Goal: Information Seeking & Learning: Check status

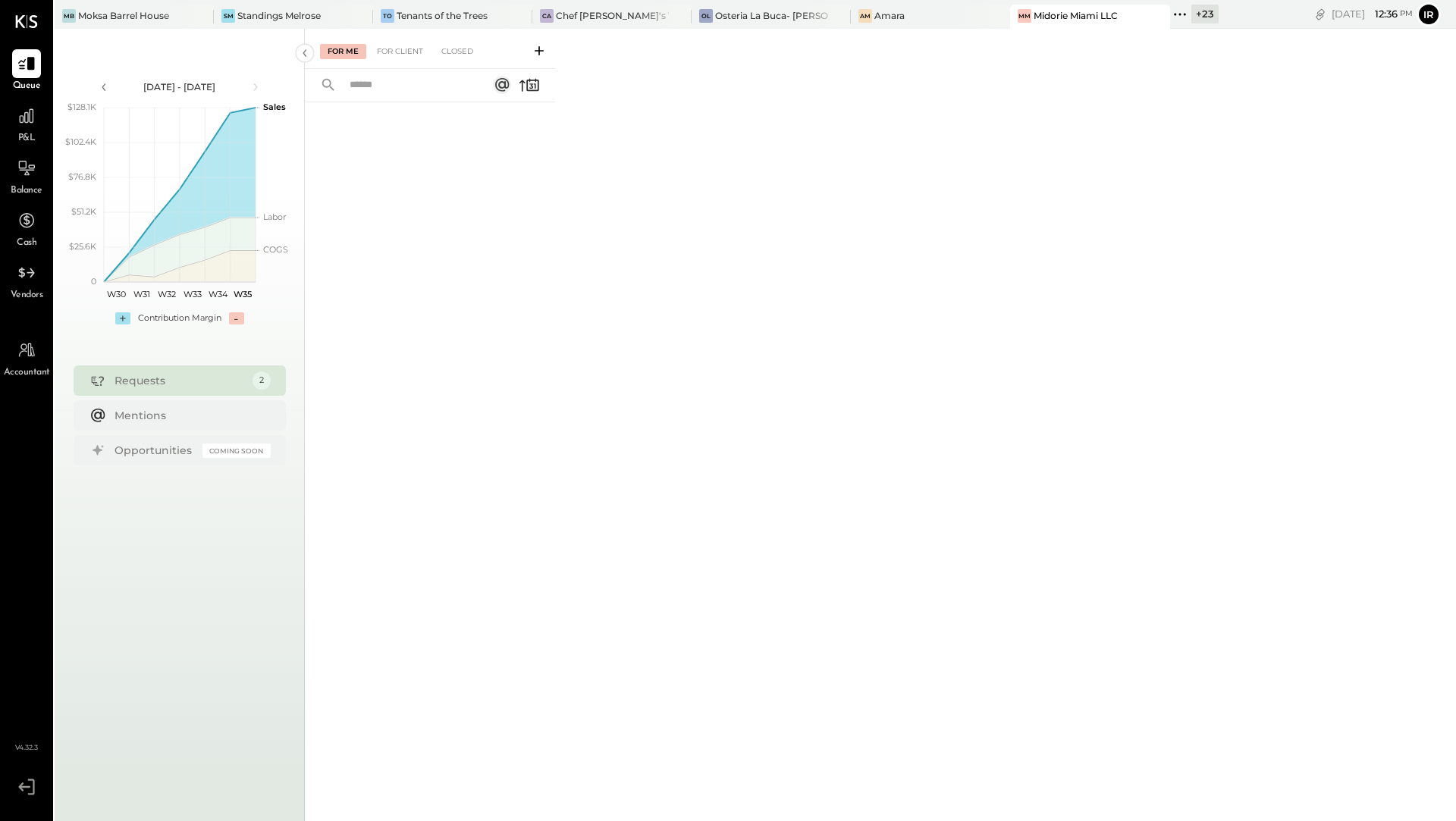
click at [1191, 18] on div "+ 23" at bounding box center [1205, 13] width 27 height 19
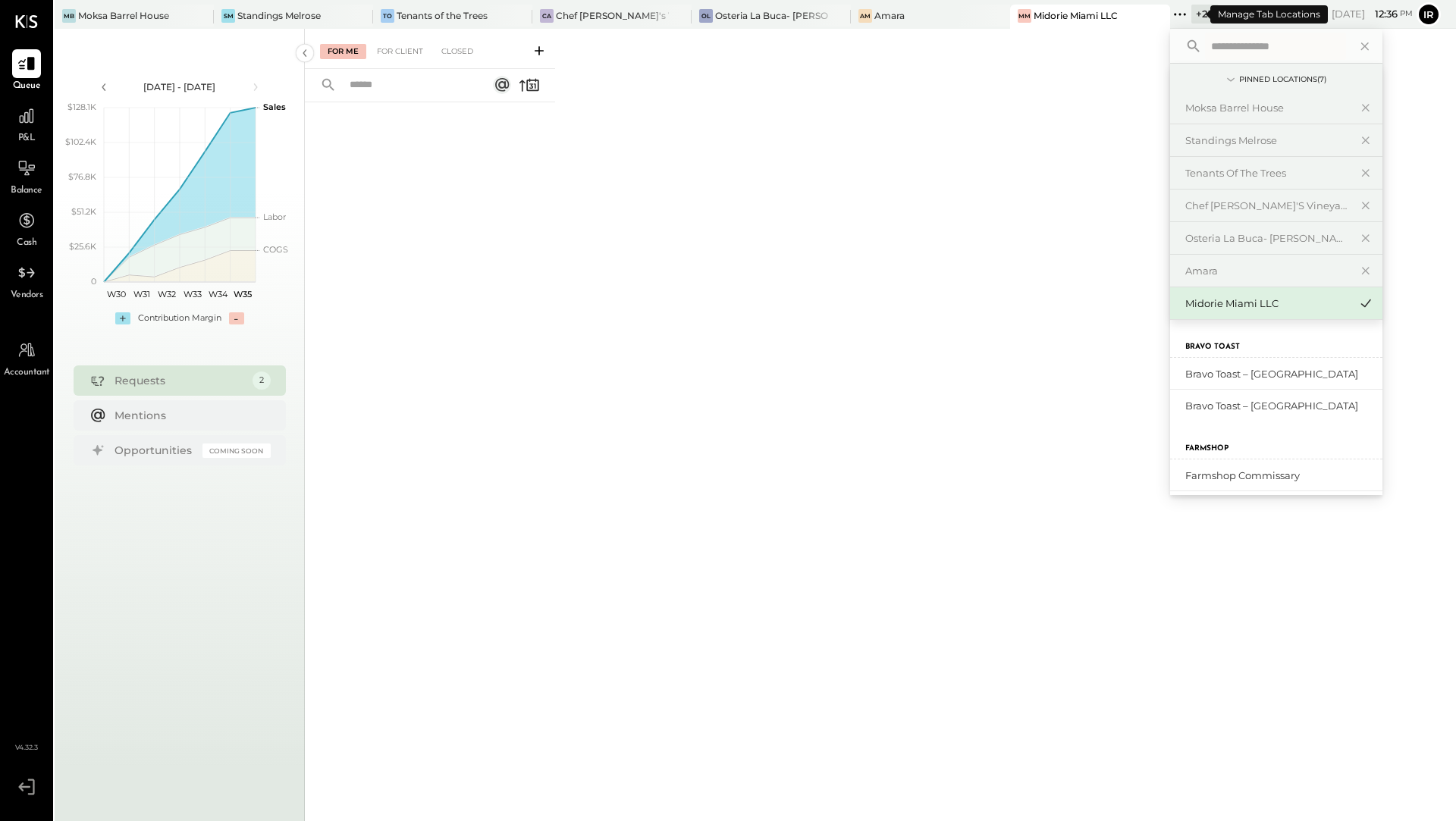
click at [1170, 19] on icon at bounding box center [1179, 13] width 19 height 19
type input "**"
click at [1211, 369] on div "Hiyakawa Miami LLC" at bounding box center [1267, 374] width 164 height 14
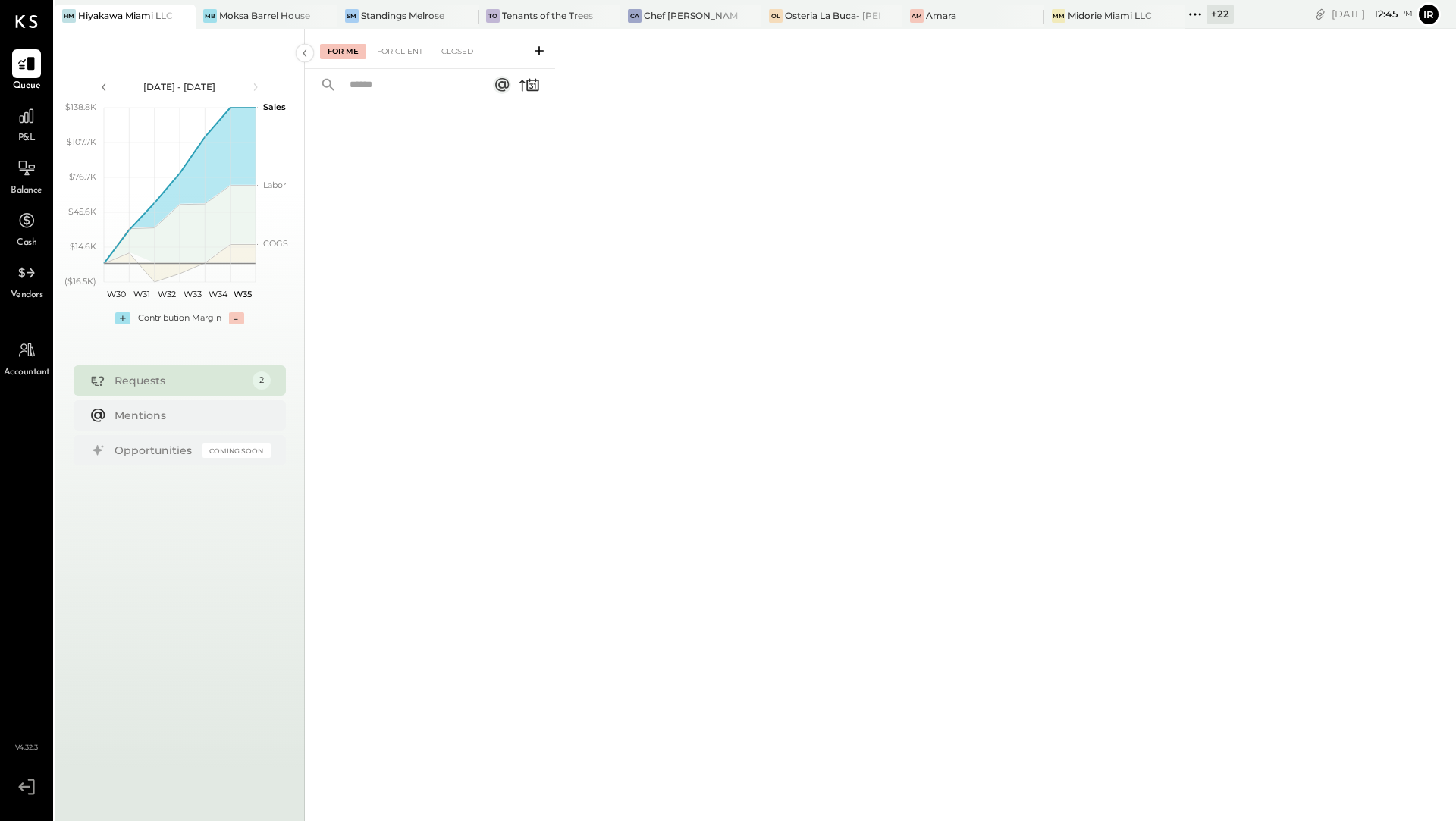
click at [1214, 18] on div "+ 22" at bounding box center [1220, 13] width 27 height 19
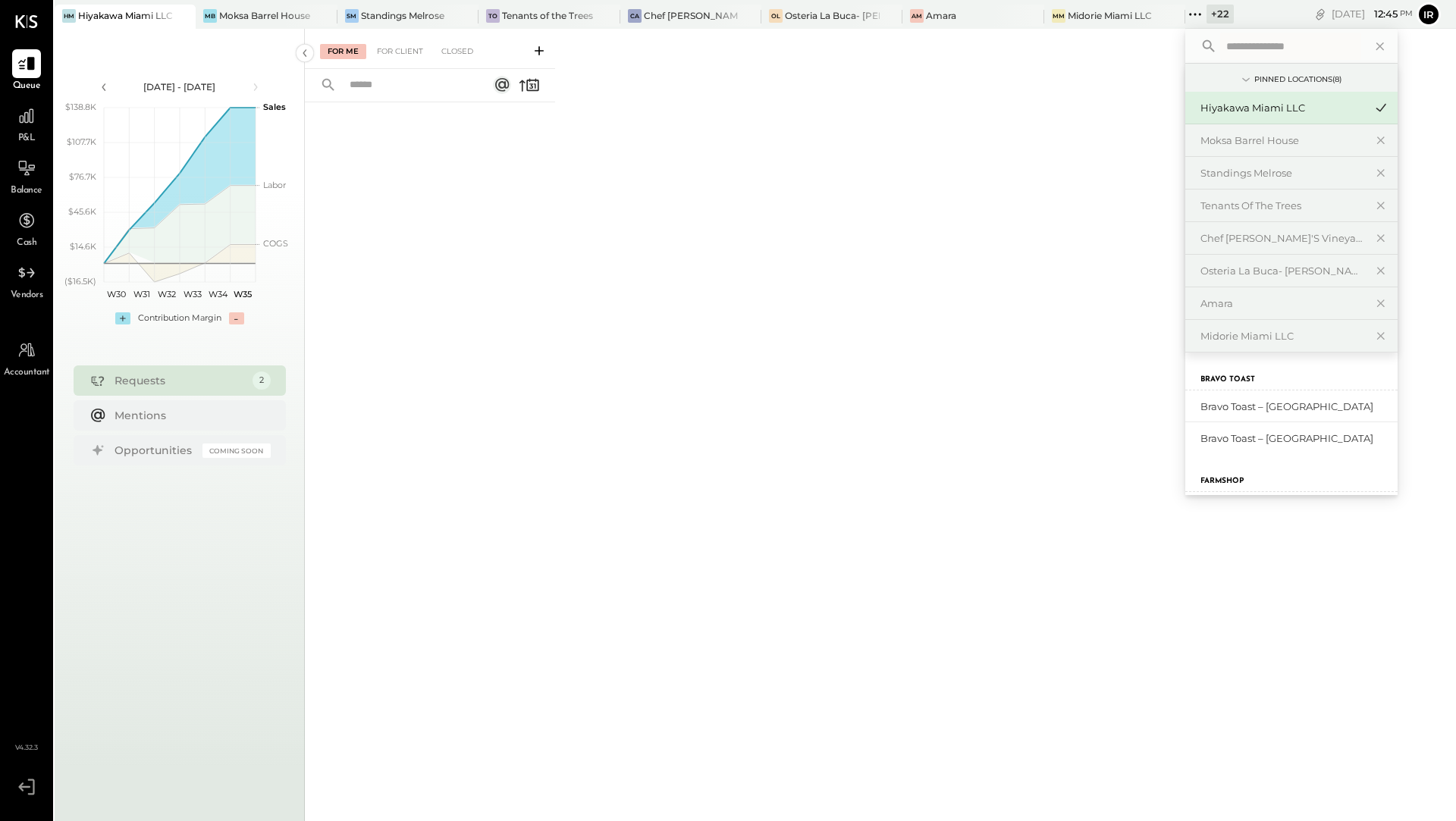
click at [1236, 109] on div "Hiyakawa Miami LLC" at bounding box center [1282, 108] width 164 height 14
click at [1253, 118] on div "Hiyakawa Miami LLC" at bounding box center [1291, 108] width 213 height 33
click at [24, 132] on span "P&L" at bounding box center [27, 139] width 18 height 13
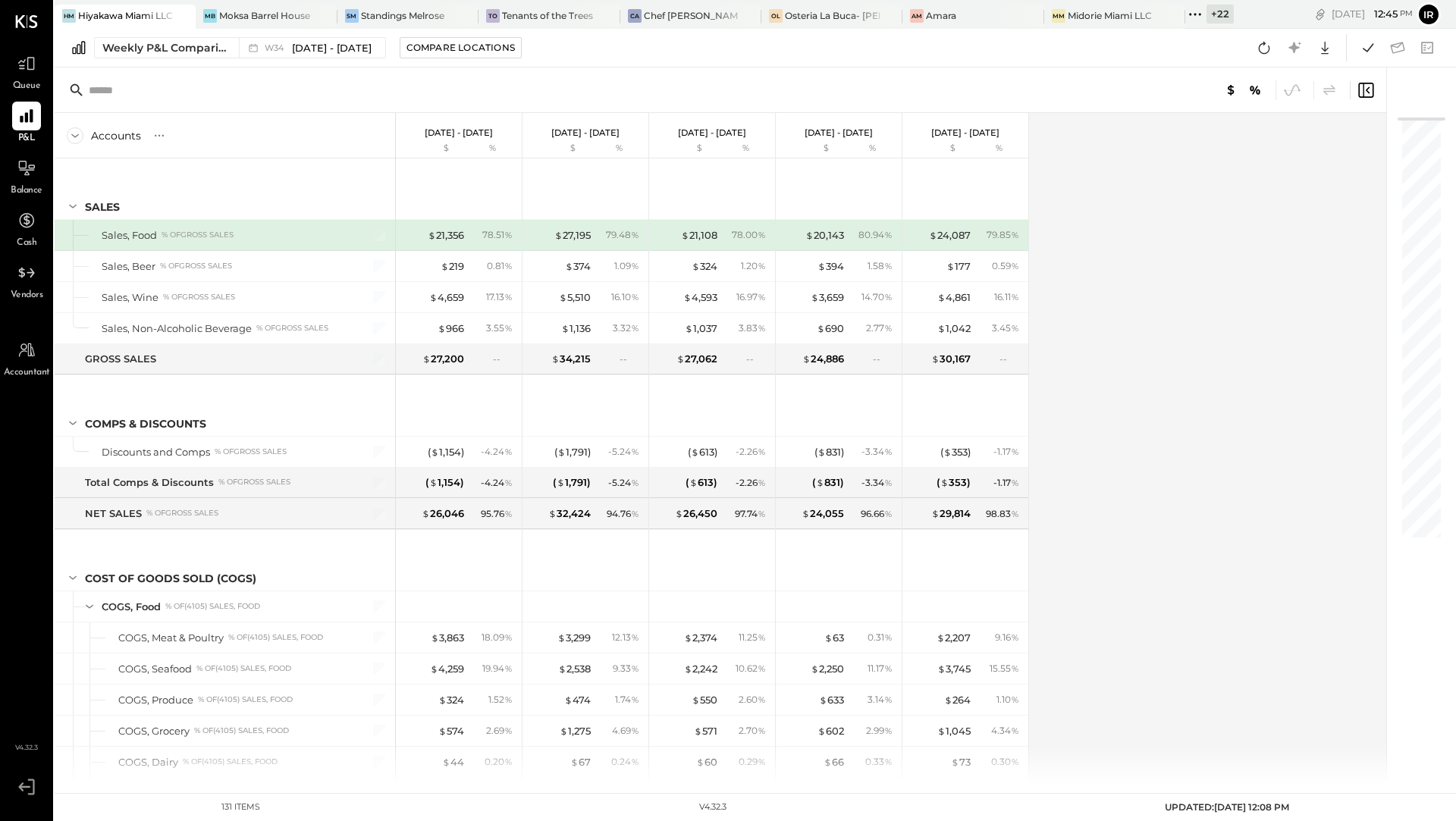
click at [39, 78] on div "Queue" at bounding box center [26, 71] width 29 height 44
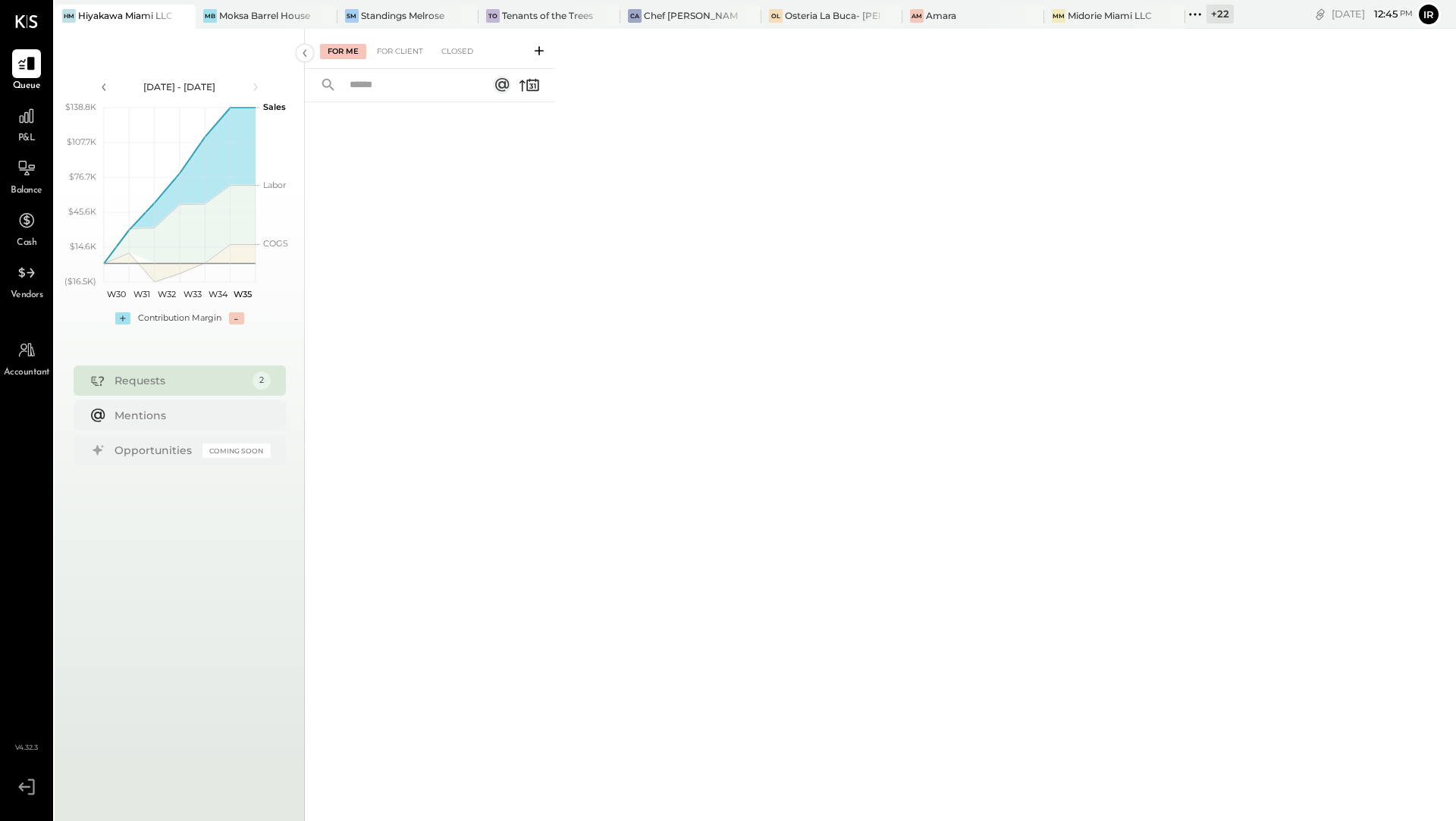
click at [1209, 20] on div "+ 22" at bounding box center [1220, 13] width 27 height 19
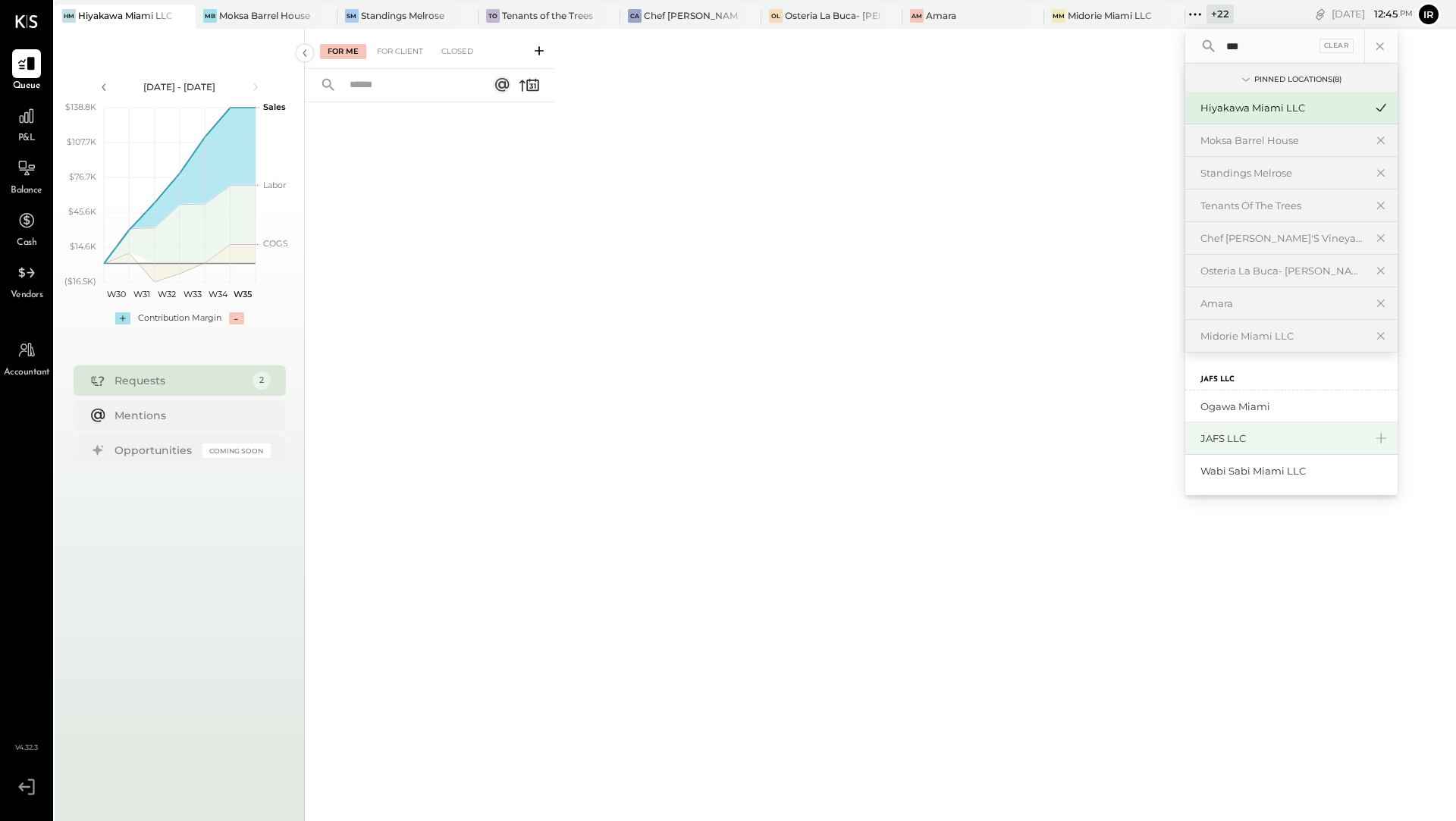
type input "***"
click at [1223, 432] on div "JAFS LLC" at bounding box center [1282, 438] width 164 height 14
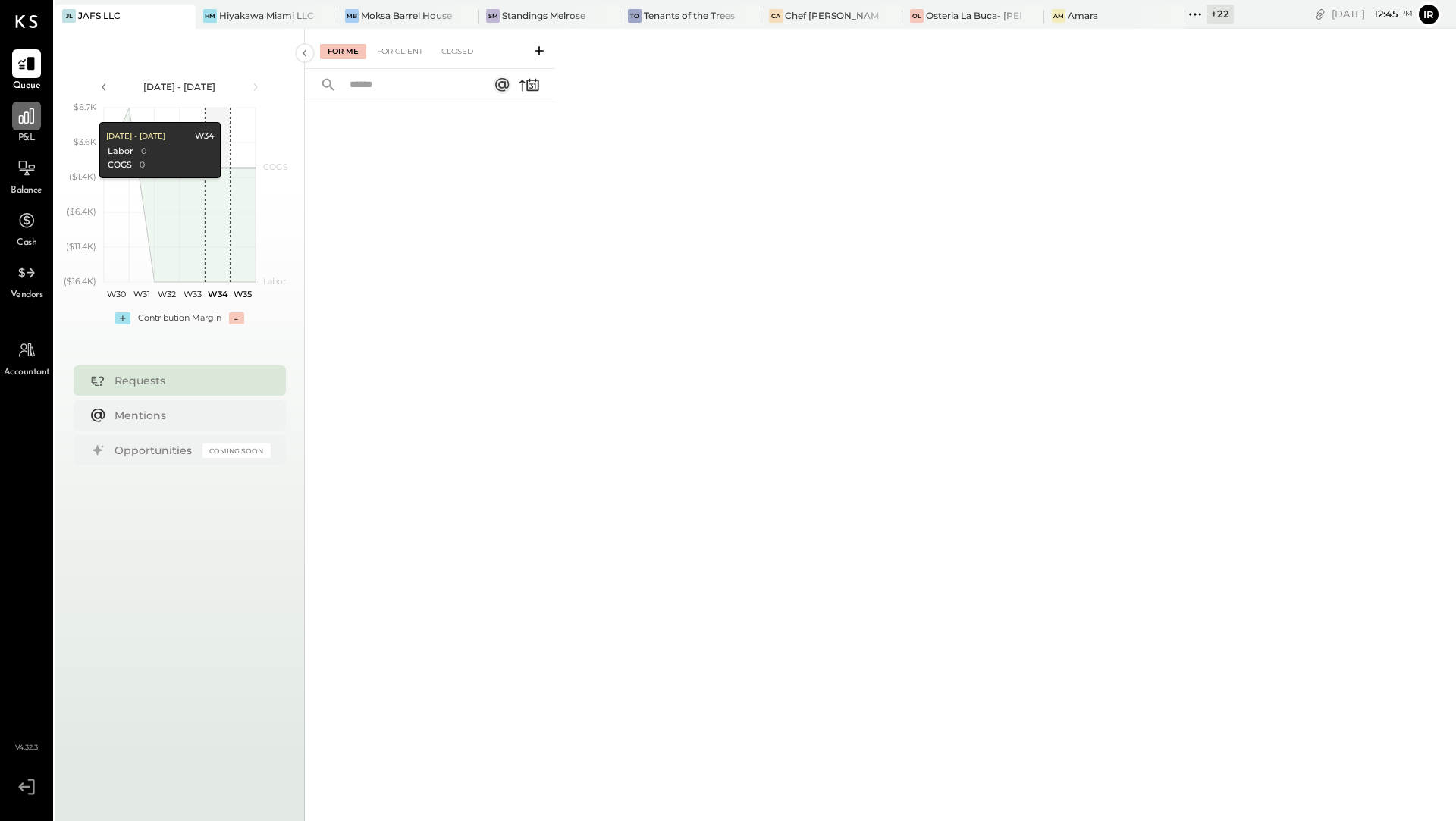
click at [38, 120] on div at bounding box center [26, 116] width 29 height 29
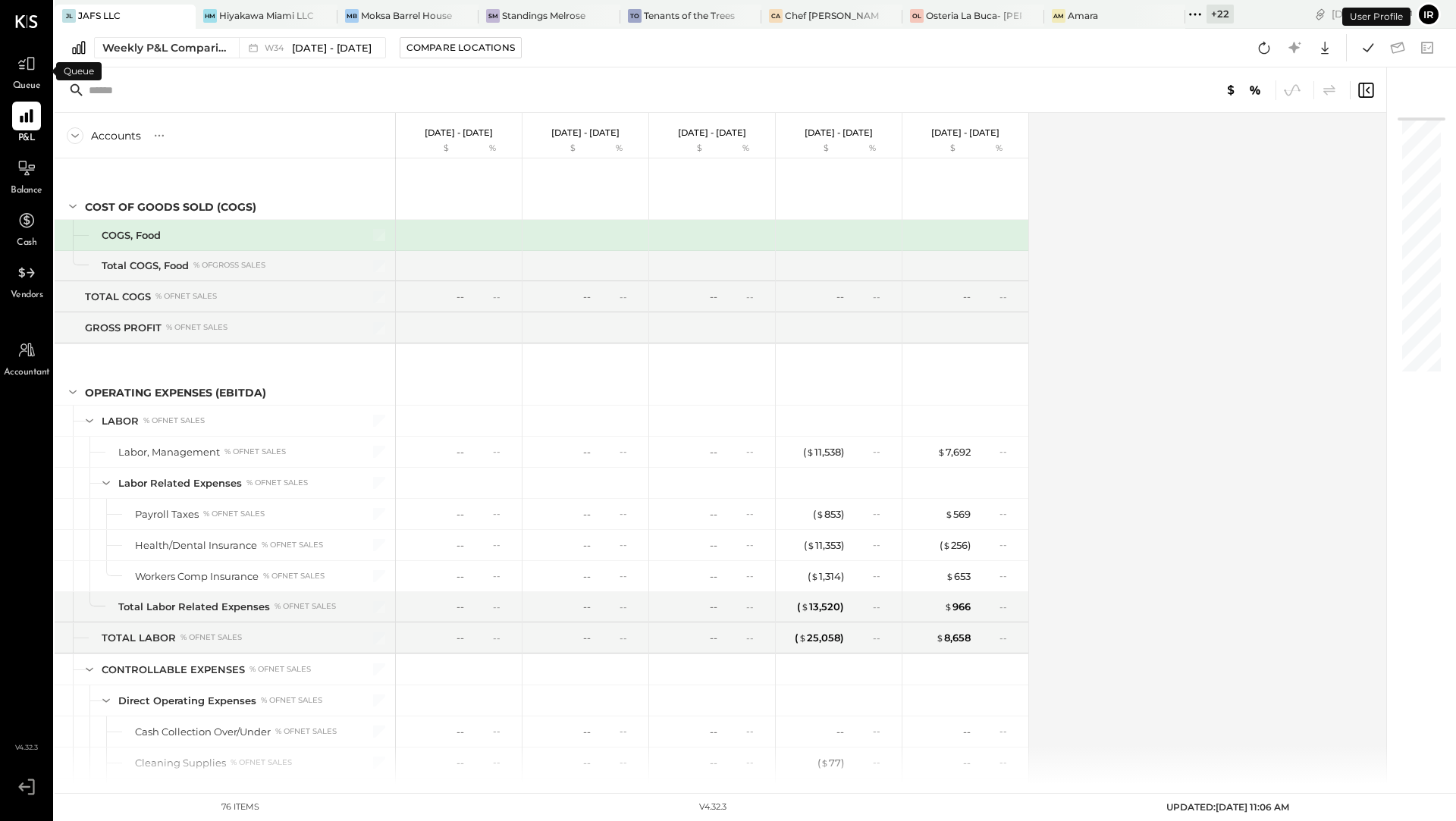
click at [29, 81] on span "Queue" at bounding box center [26, 87] width 28 height 13
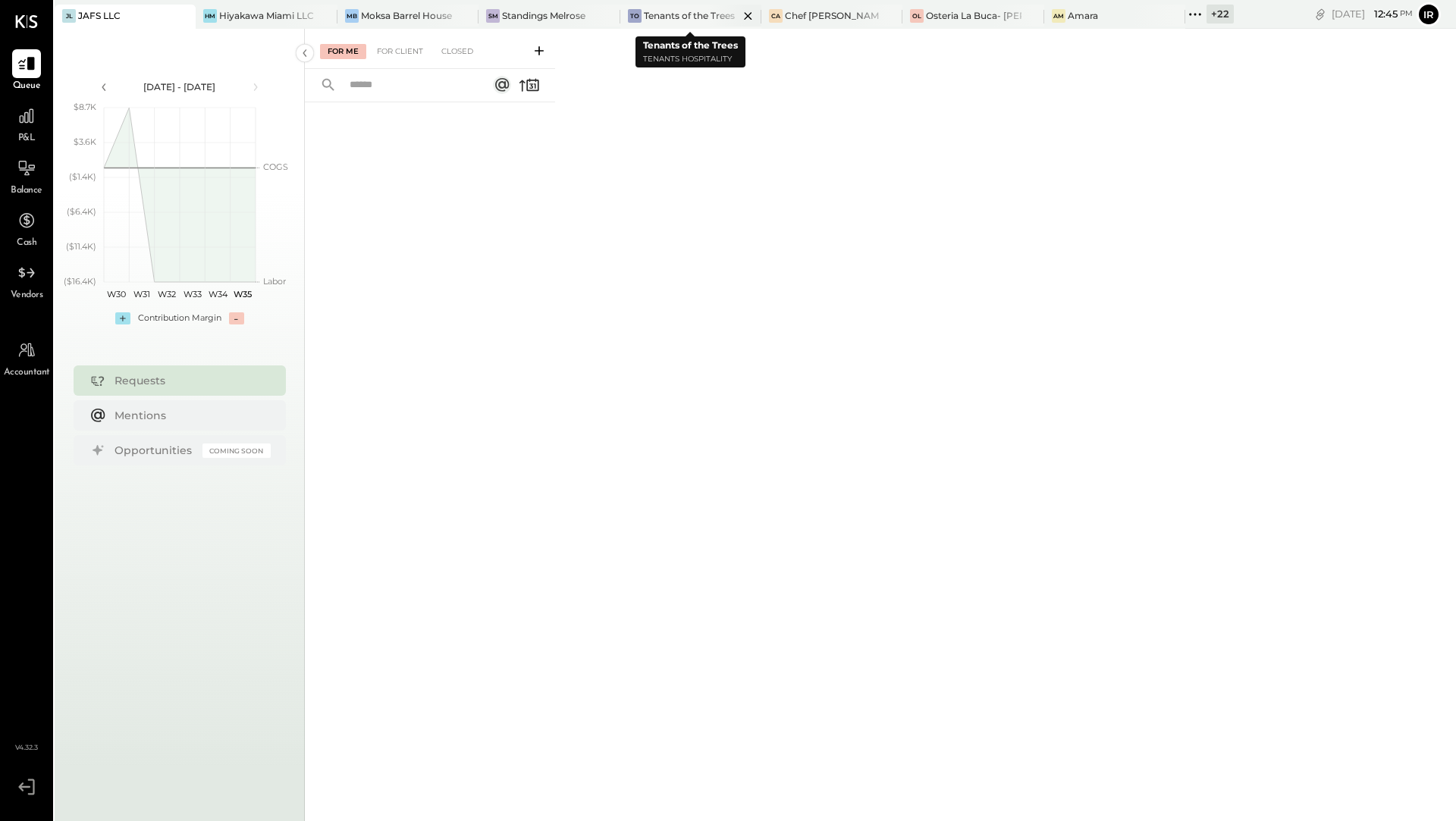
click at [750, 18] on icon at bounding box center [747, 15] width 8 height 8
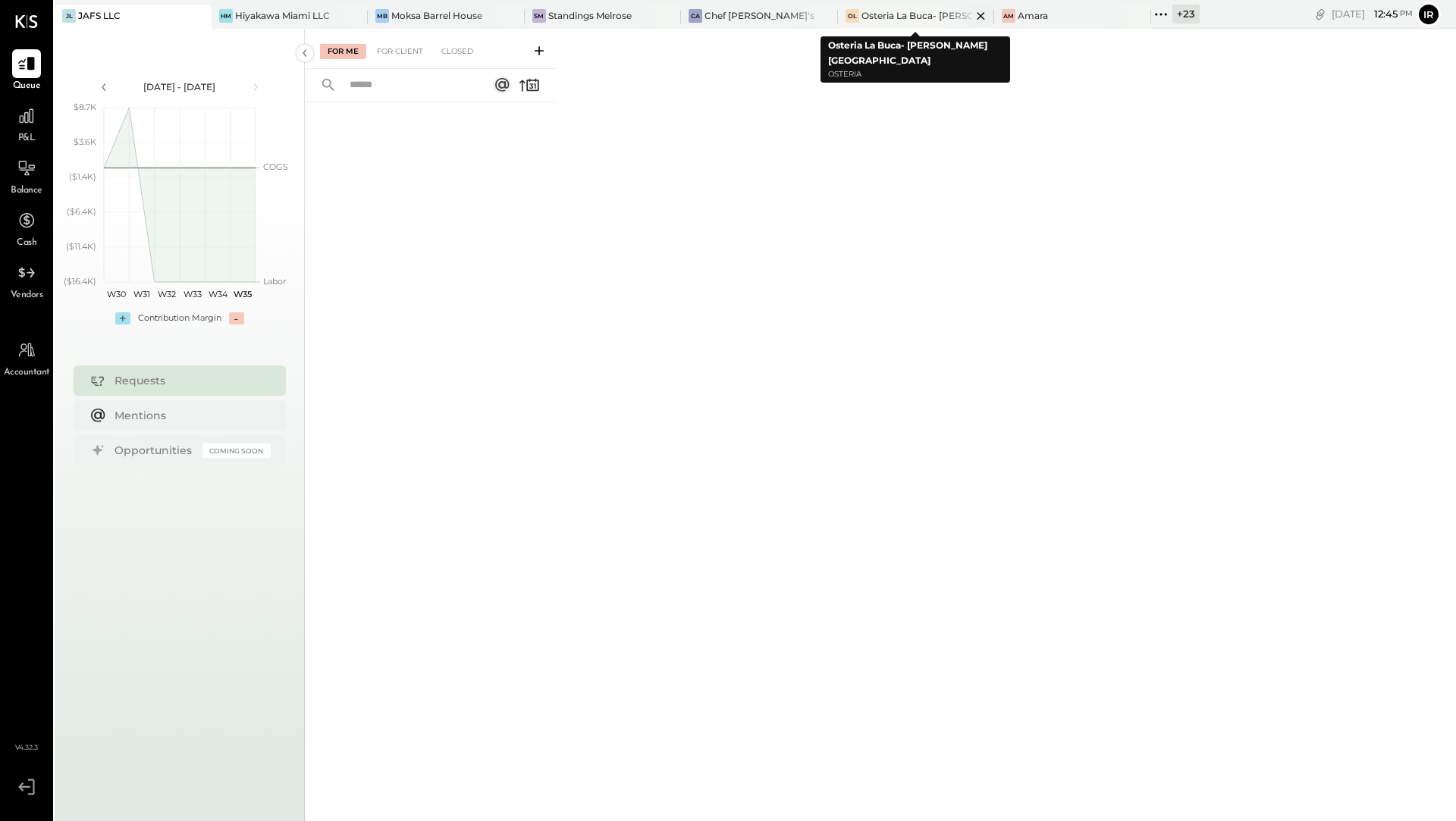
click at [941, 20] on div at bounding box center [967, 15] width 53 height 22
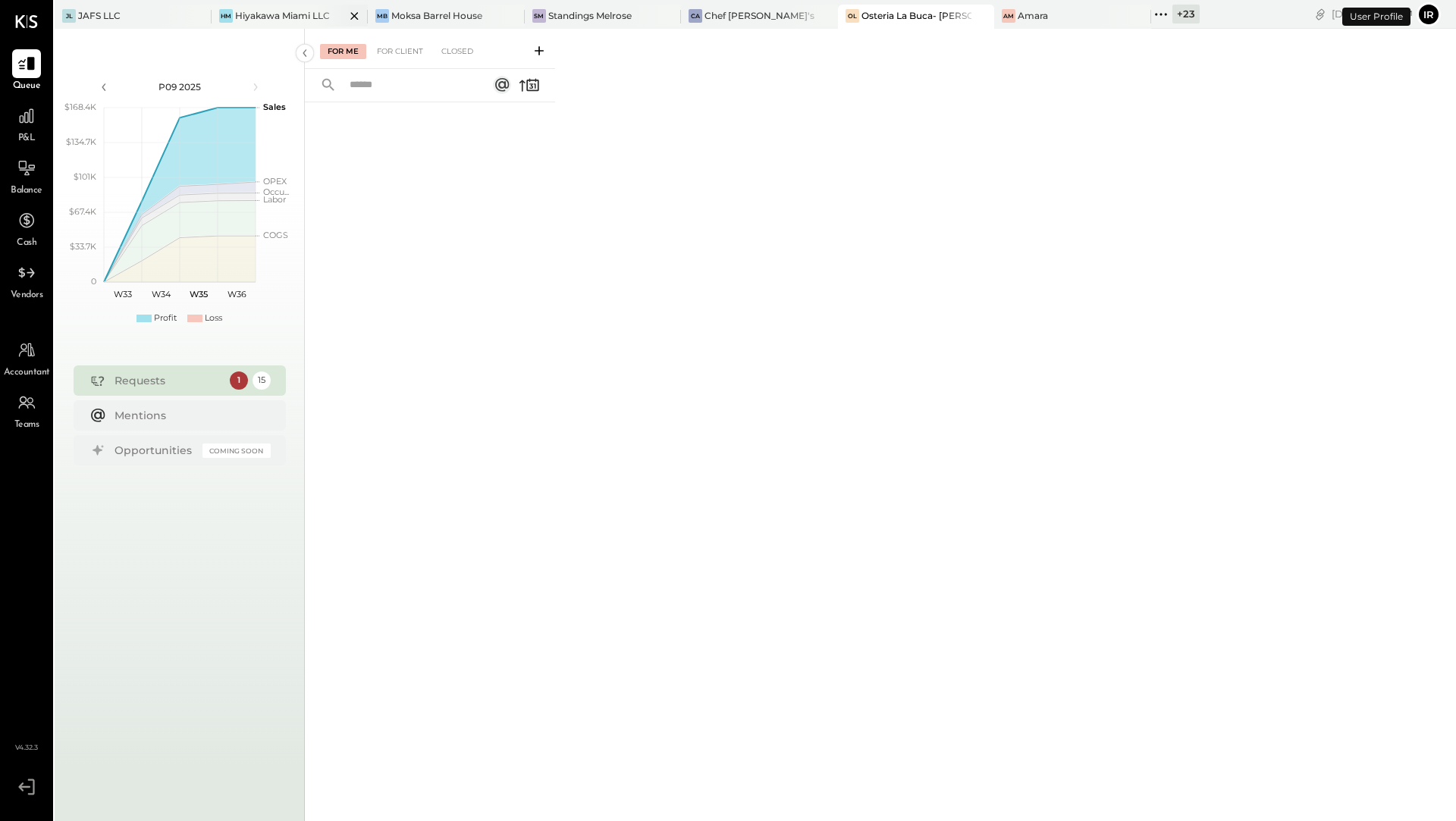
click at [293, 11] on div "Hiyakawa Miami LLC" at bounding box center [282, 15] width 95 height 13
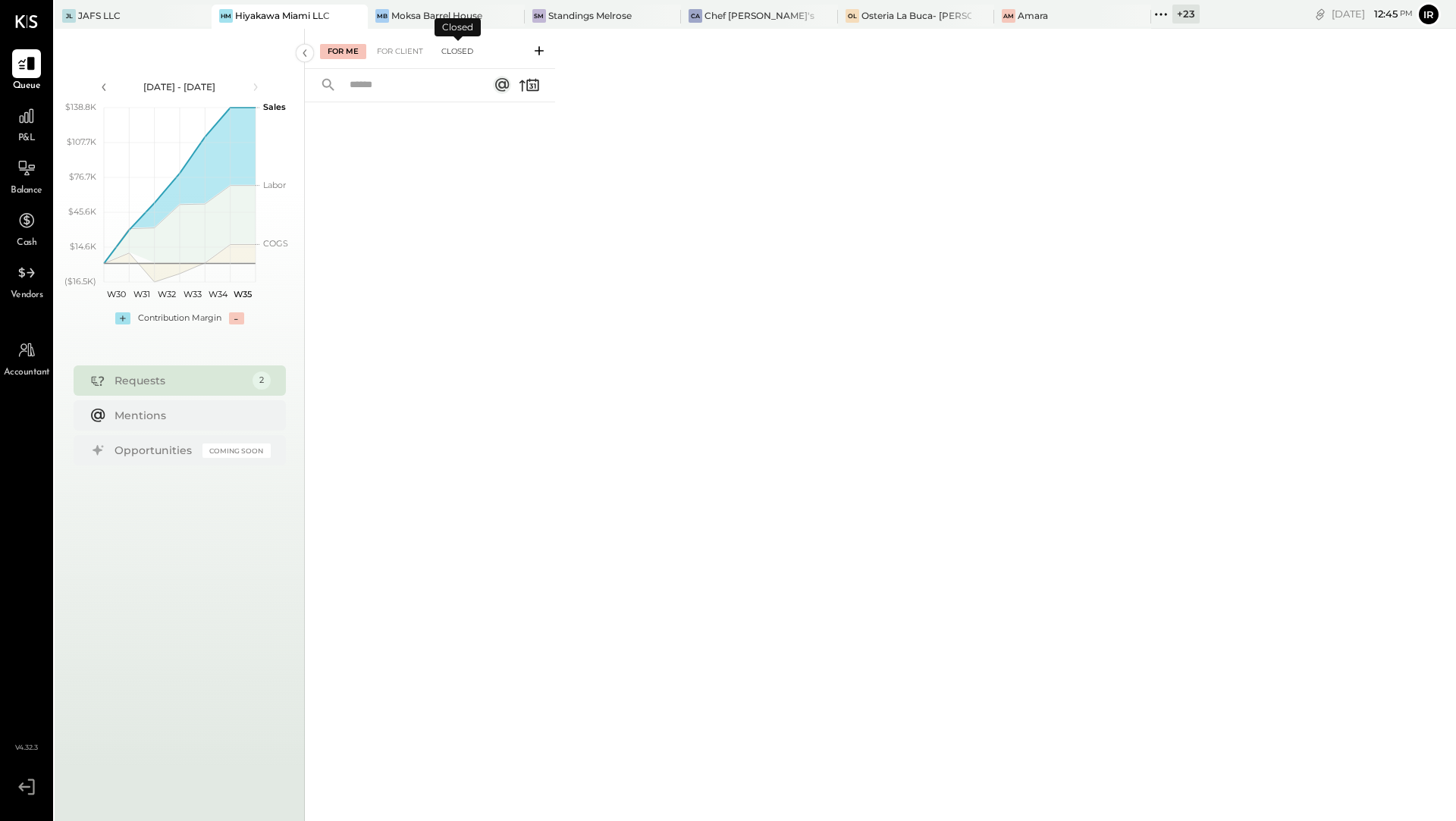
click at [451, 54] on div "Closed" at bounding box center [457, 51] width 47 height 15
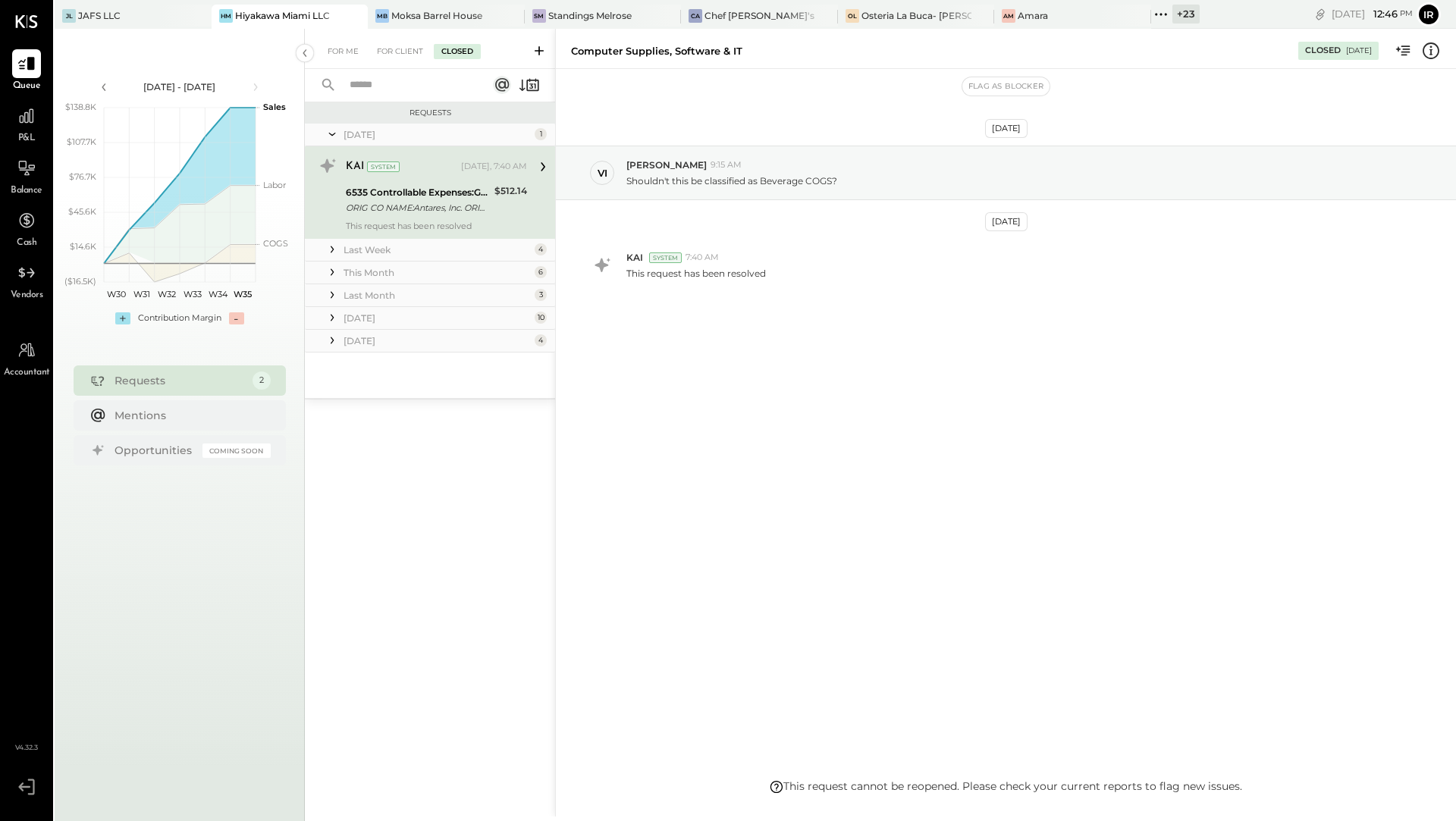
click at [1172, 12] on div "+ 23" at bounding box center [1185, 13] width 27 height 19
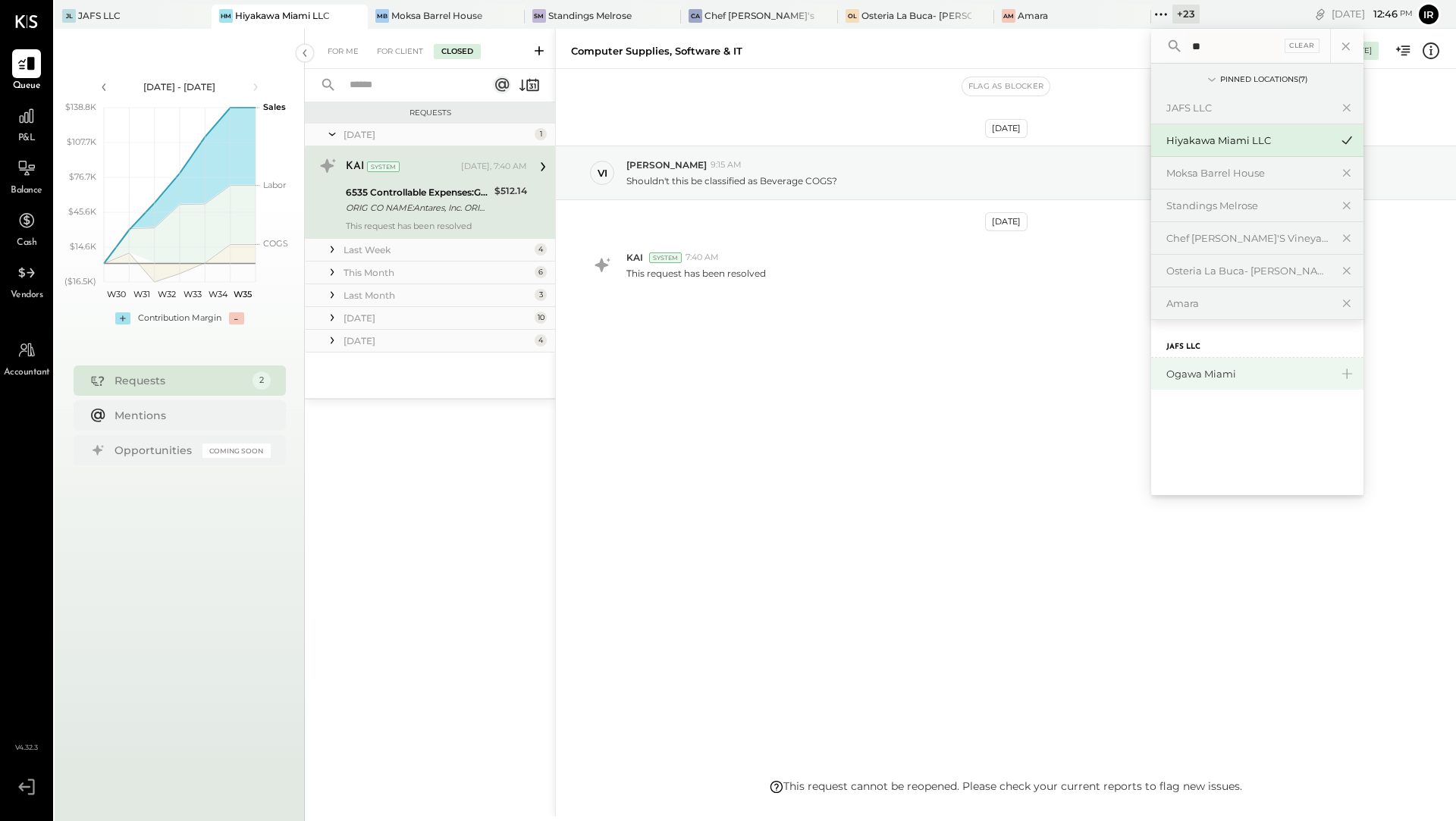
type input "**"
click at [1201, 363] on div "Ogawa Miami" at bounding box center [1257, 374] width 213 height 32
click at [1166, 376] on div "Ogawa Miami" at bounding box center [1248, 374] width 164 height 14
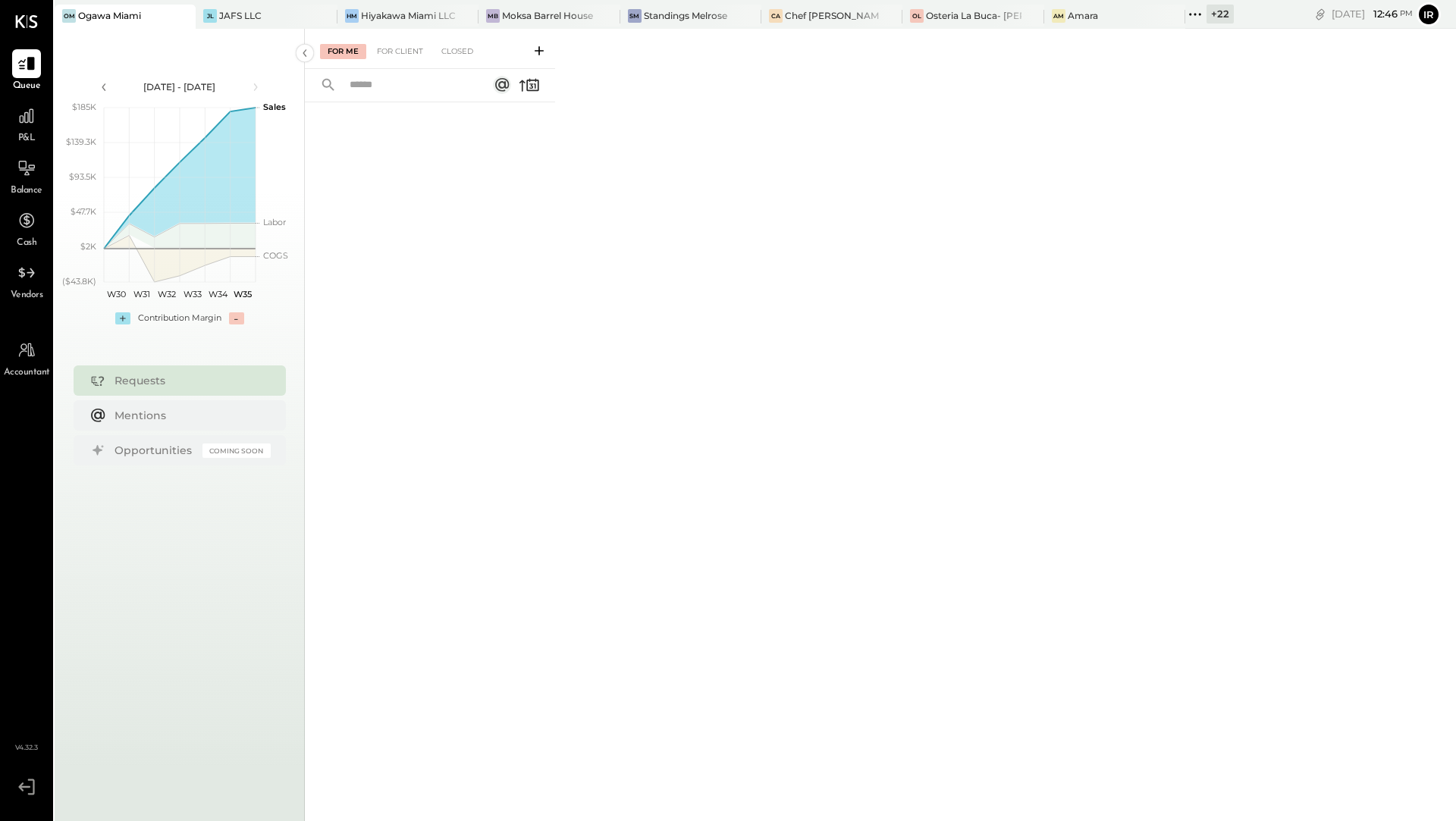
click at [1222, 18] on div "+ 22" at bounding box center [1220, 13] width 27 height 19
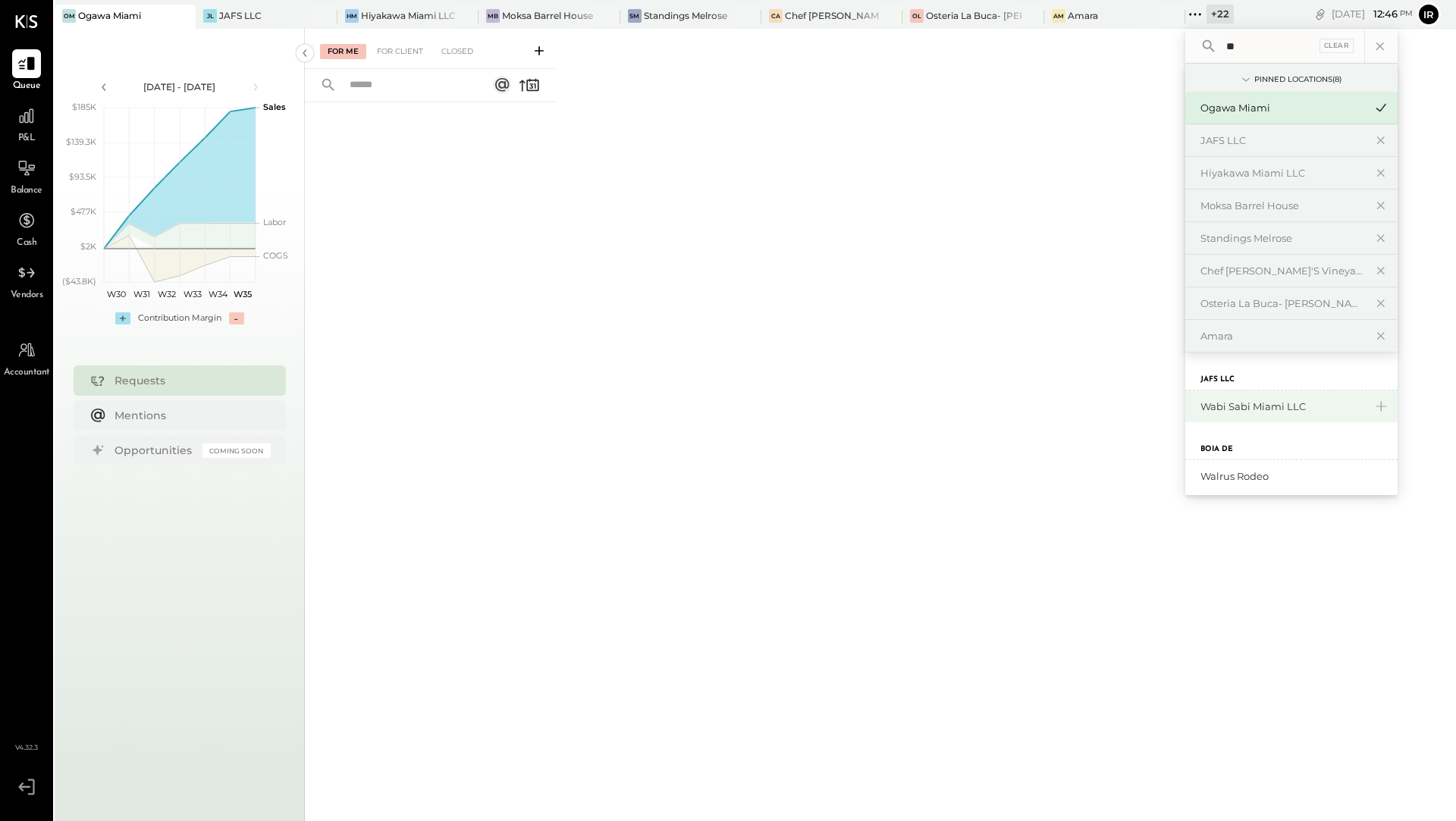
type input "**"
click at [1233, 408] on div "Wabi Sabi Miami LLC" at bounding box center [1282, 406] width 164 height 14
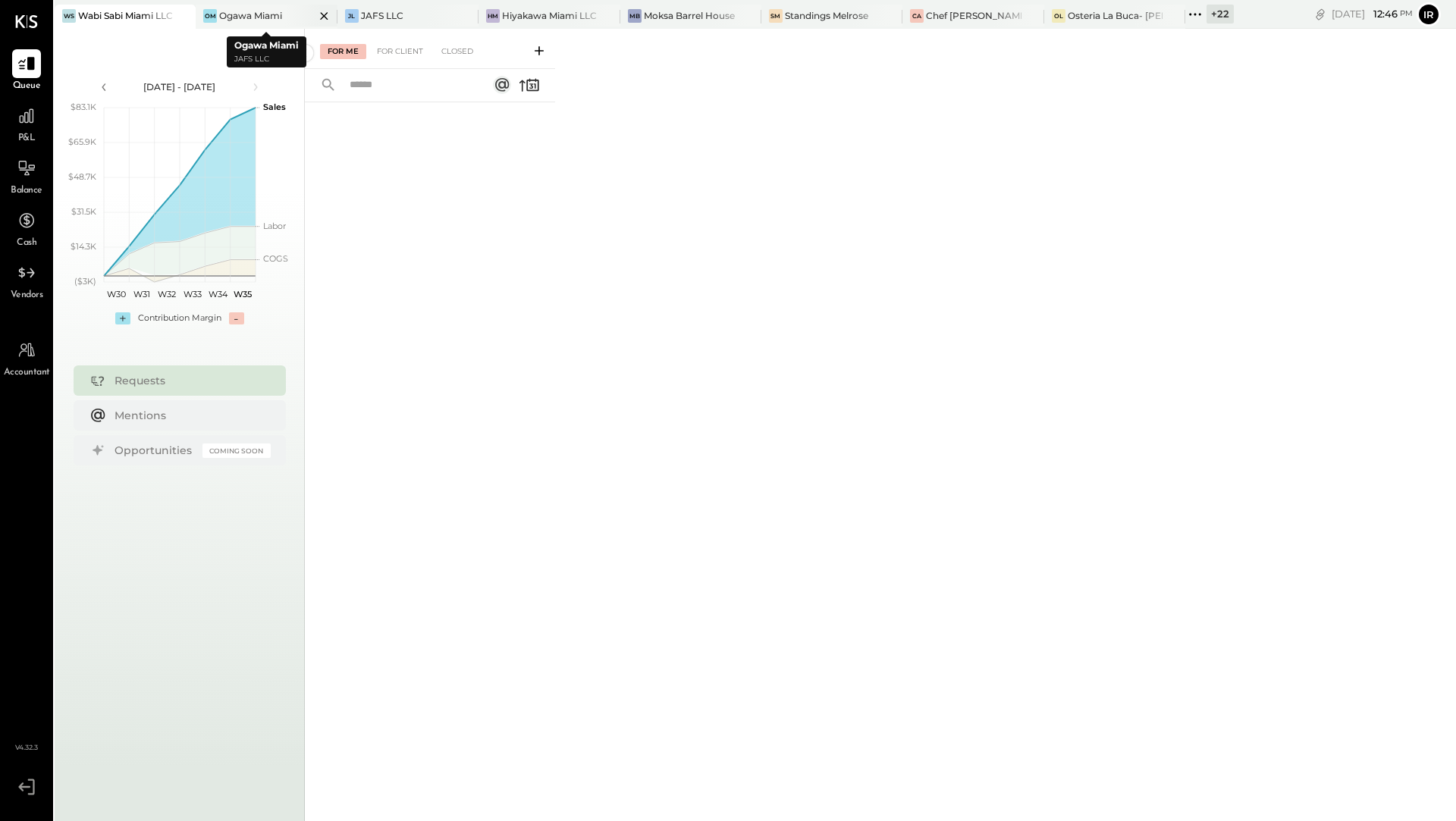
click at [247, 18] on div "Ogawa Miami" at bounding box center [251, 15] width 63 height 13
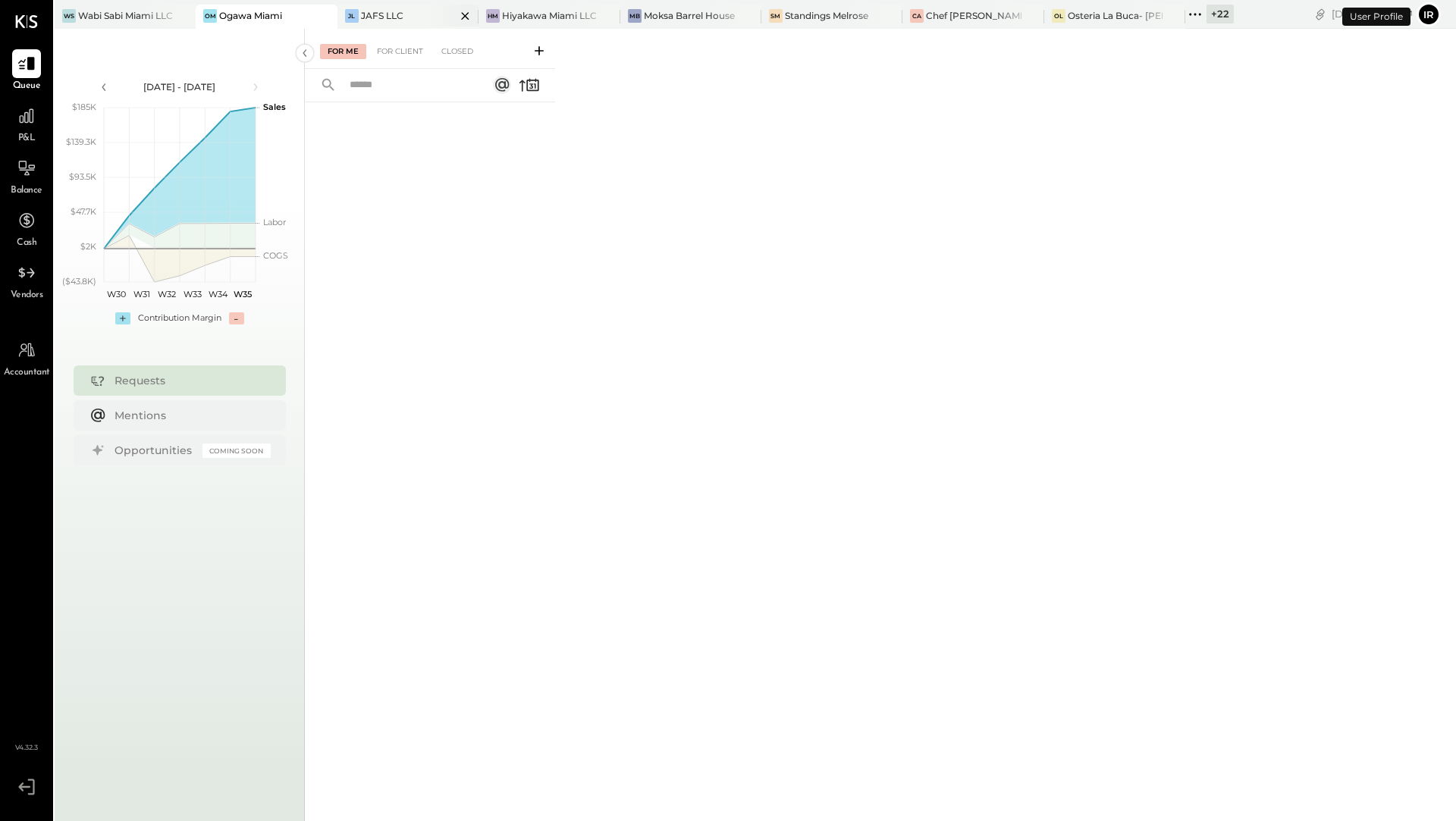
click at [373, 23] on div "JL JAFS LLC" at bounding box center [408, 16] width 141 height 24
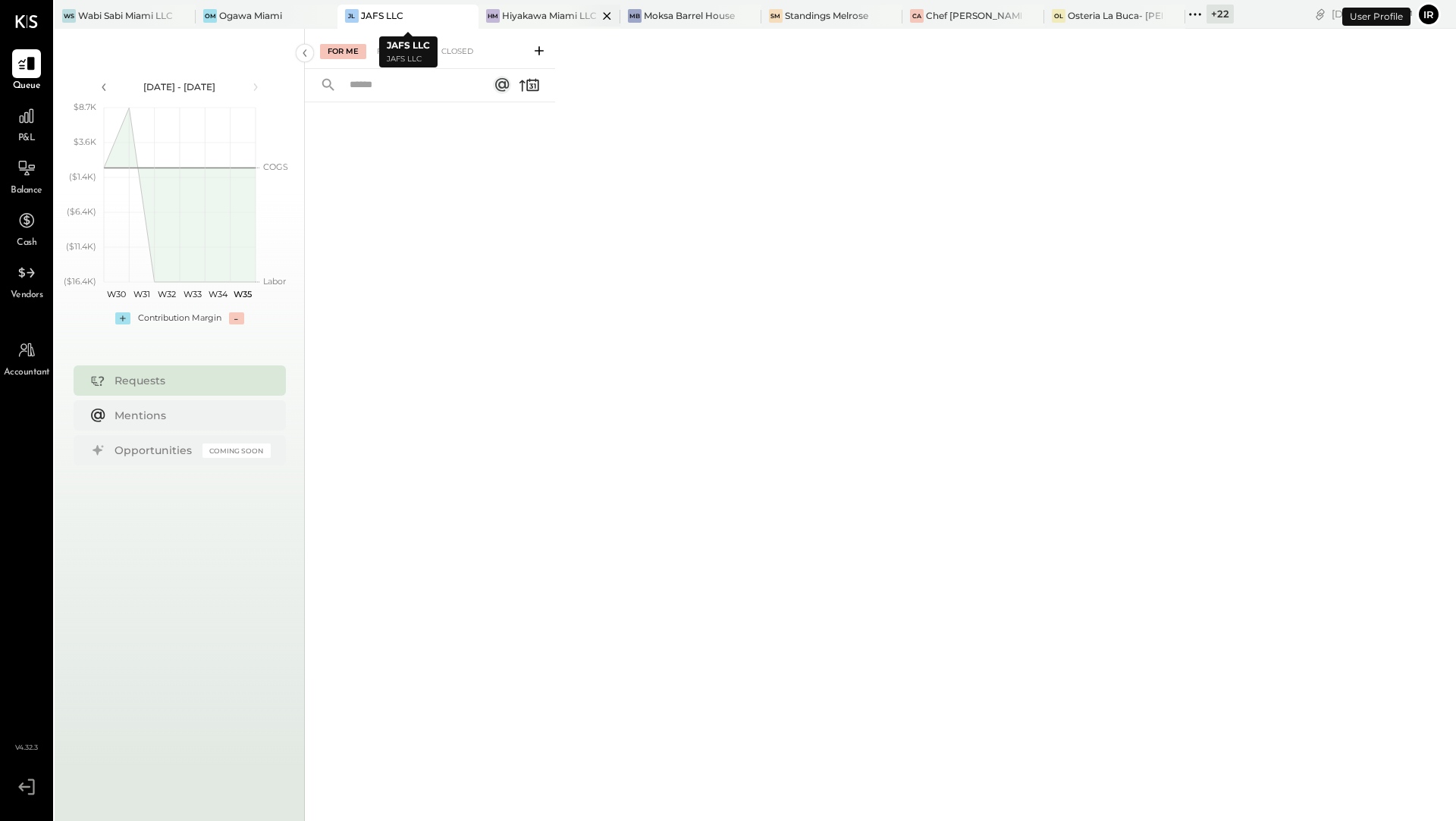
click at [523, 23] on div "HM Hiyakawa Miami LLC" at bounding box center [549, 16] width 141 height 24
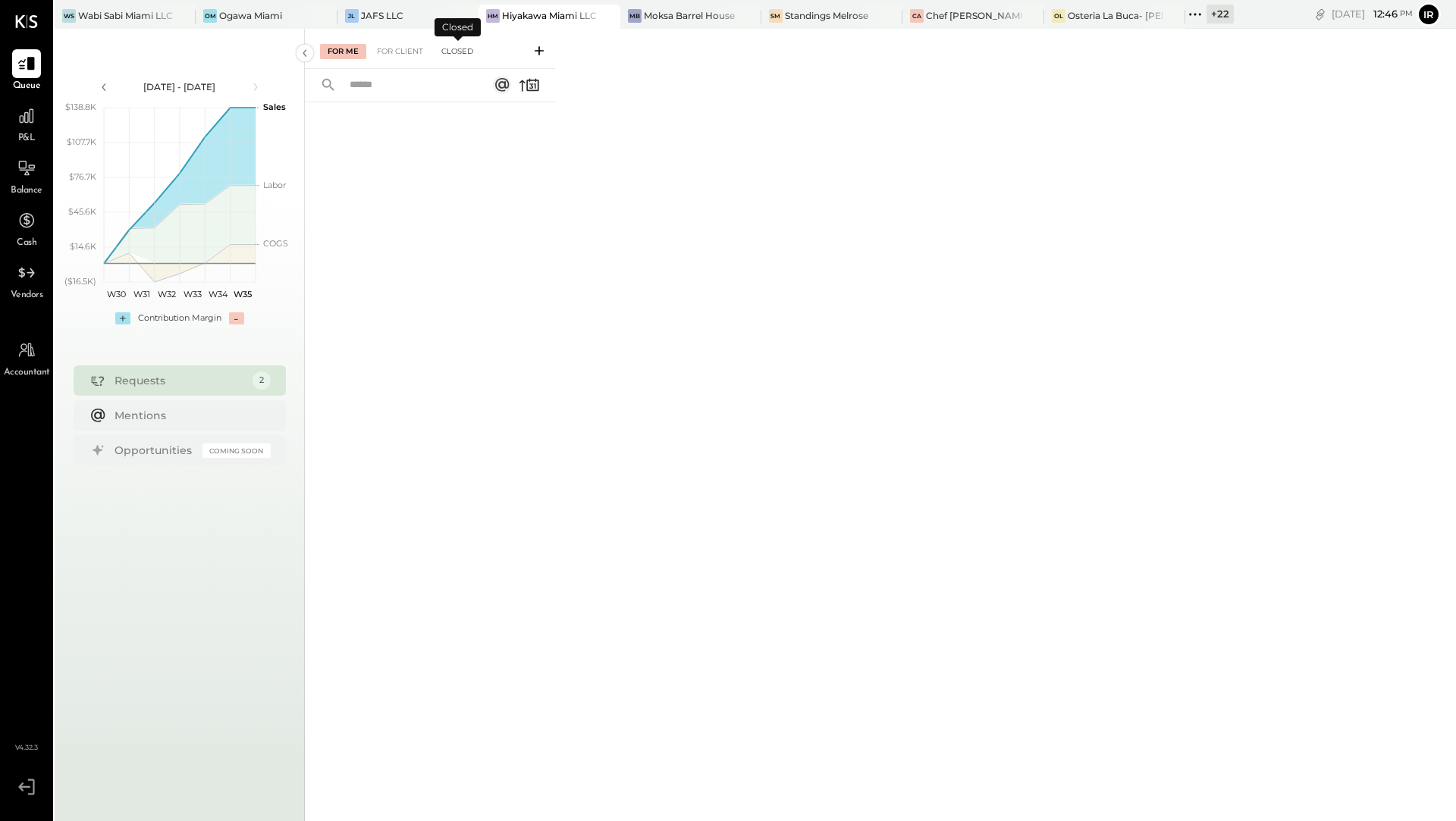
click at [454, 58] on div "Closed" at bounding box center [457, 51] width 47 height 15
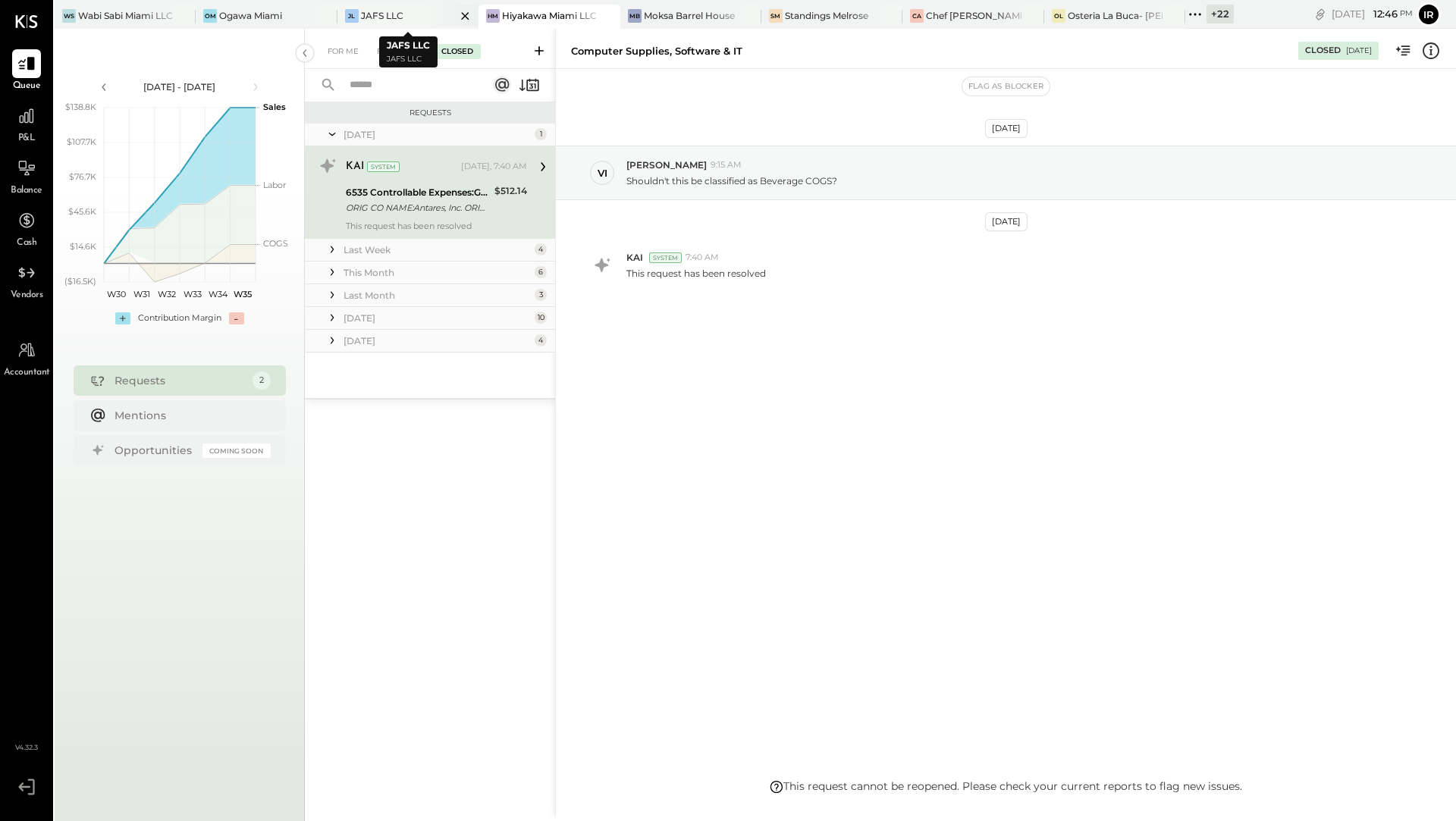
click at [401, 21] on div "JAFS LLC" at bounding box center [382, 15] width 43 height 13
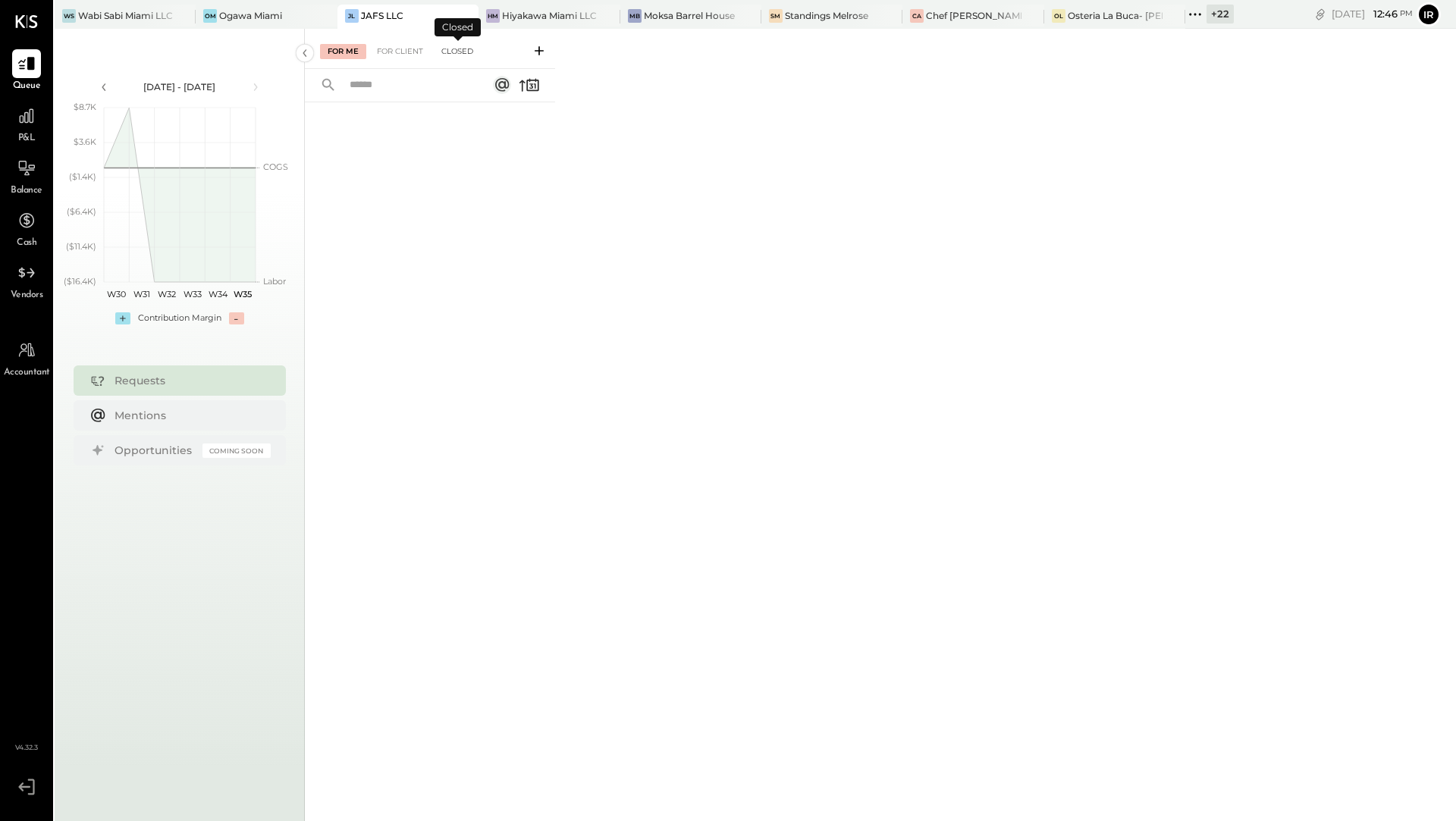
click at [449, 54] on div "Closed" at bounding box center [457, 51] width 47 height 15
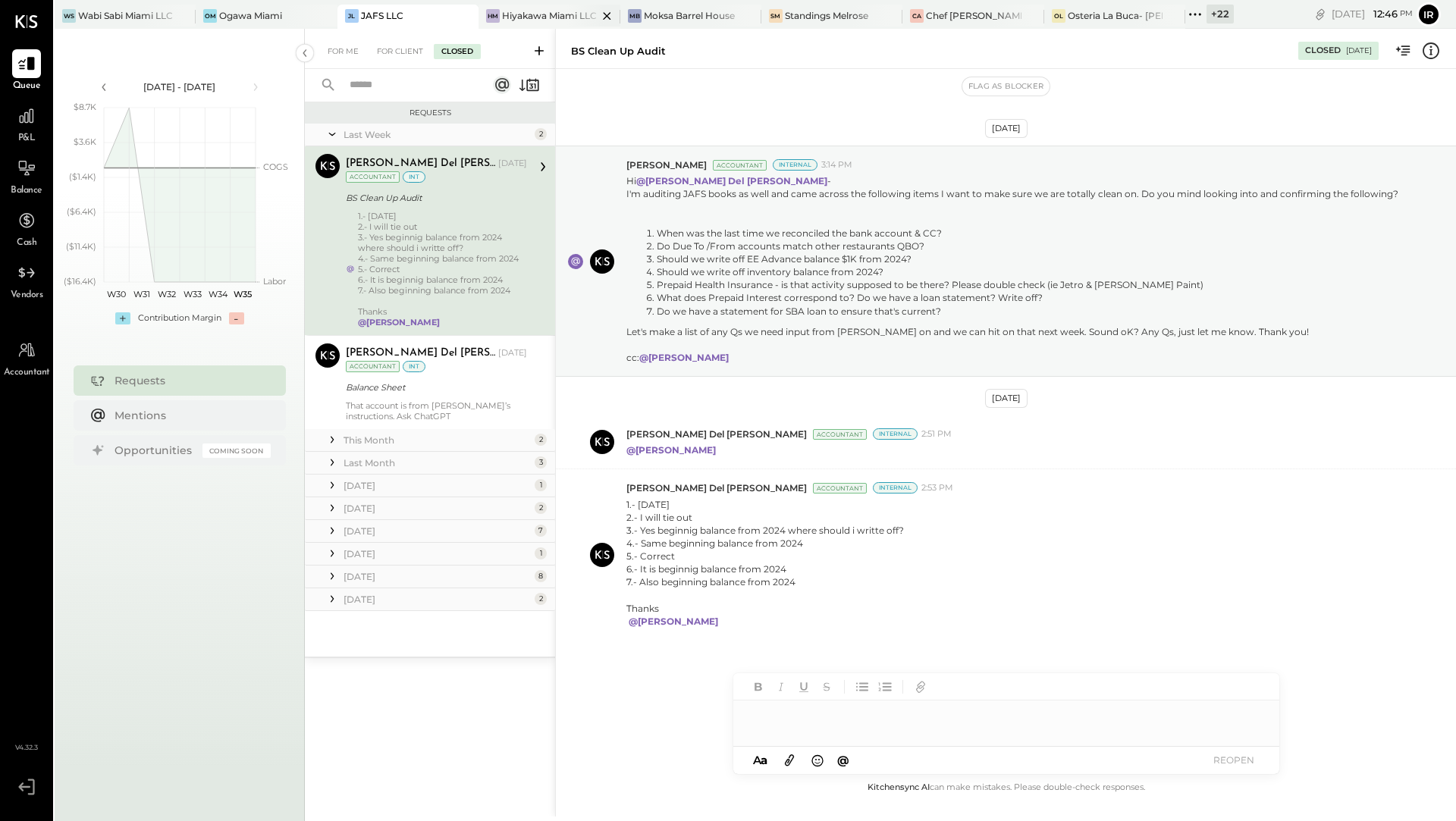
click at [539, 23] on div "HM Hiyakawa Miami LLC" at bounding box center [549, 16] width 141 height 24
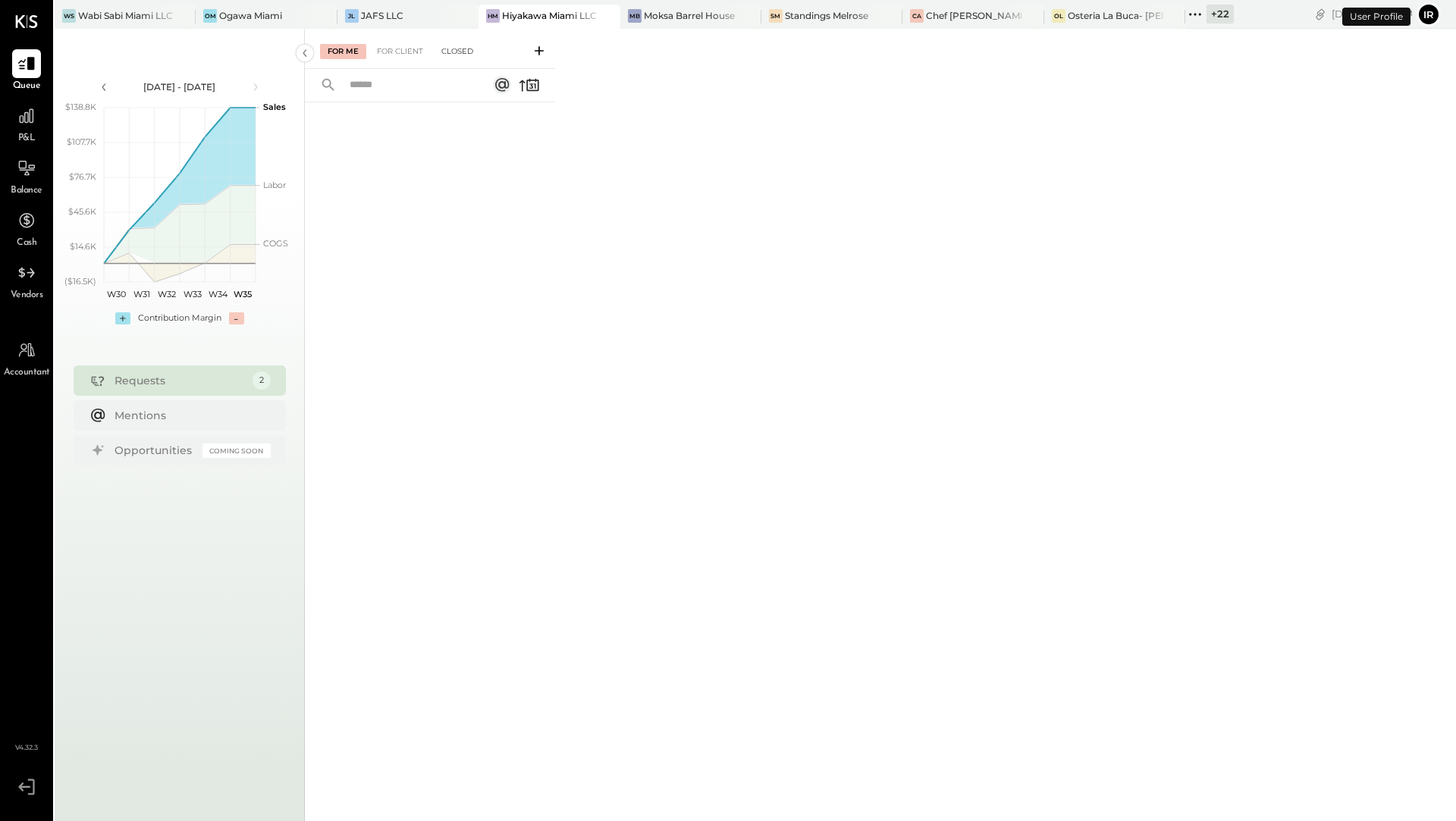
click at [452, 55] on div "Closed" at bounding box center [457, 51] width 47 height 15
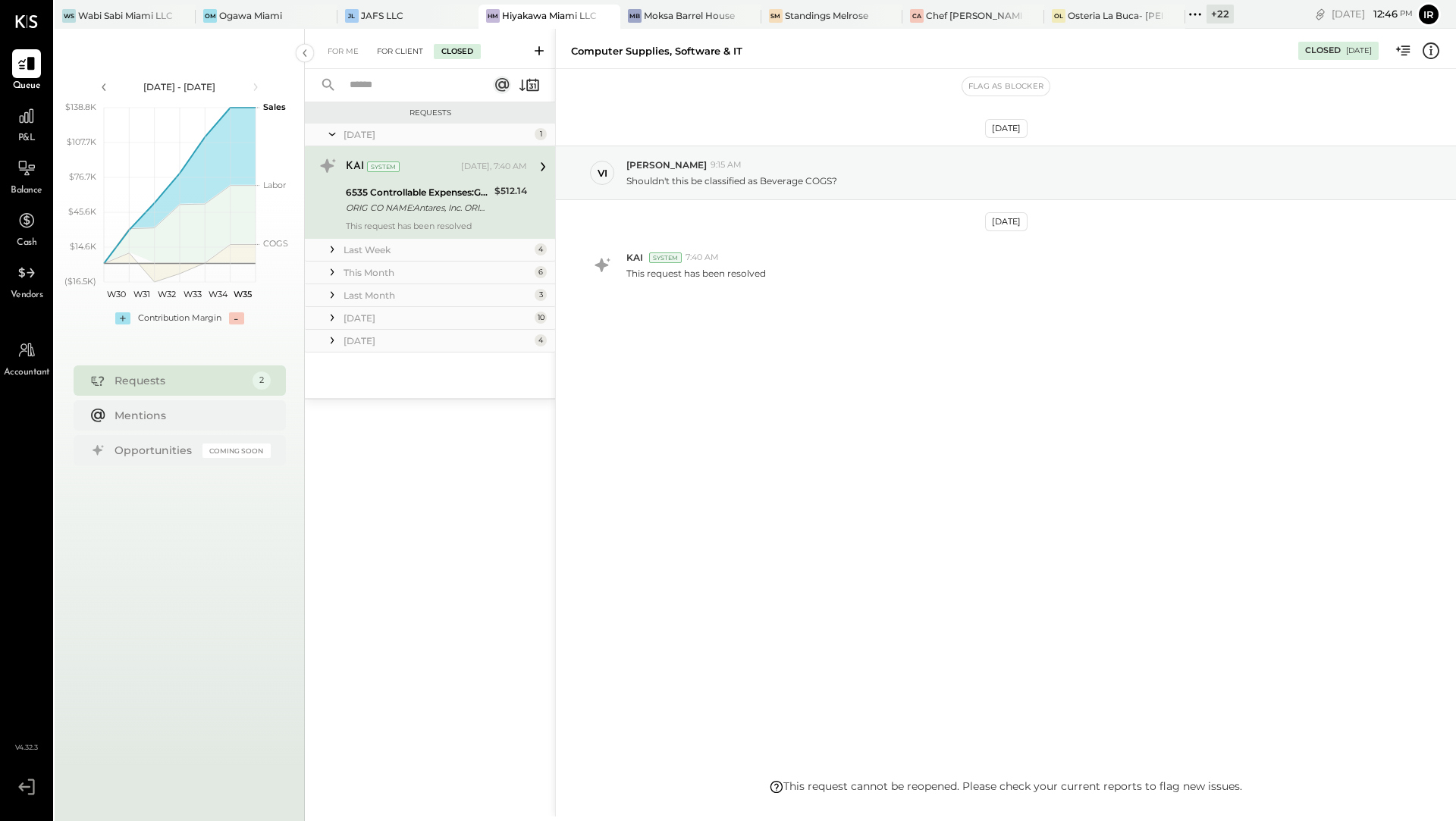
click at [405, 56] on div "For Client" at bounding box center [399, 51] width 61 height 15
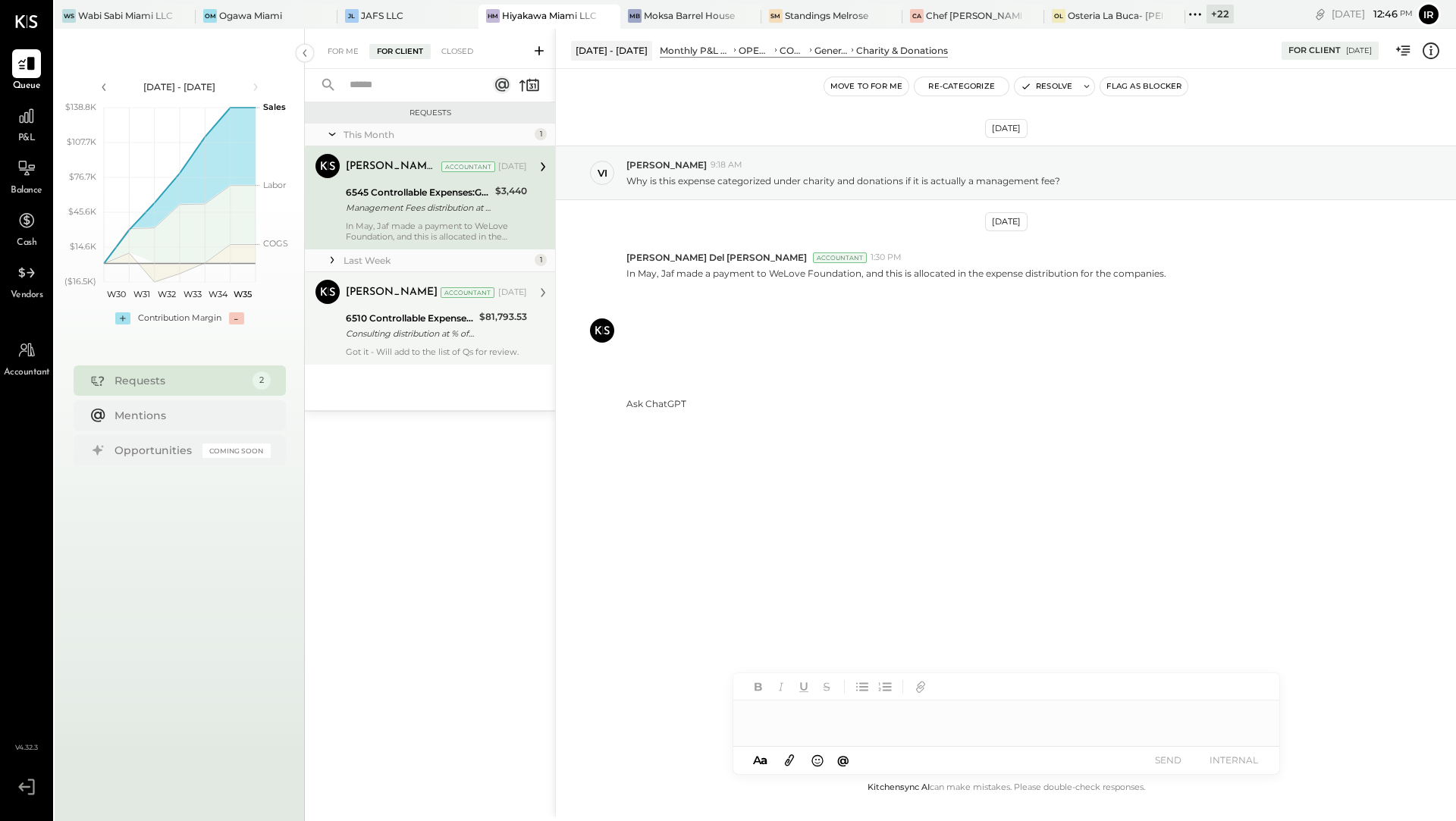
click at [420, 346] on div "Got it - Will add to the list of Qs for review." at bounding box center [436, 351] width 182 height 11
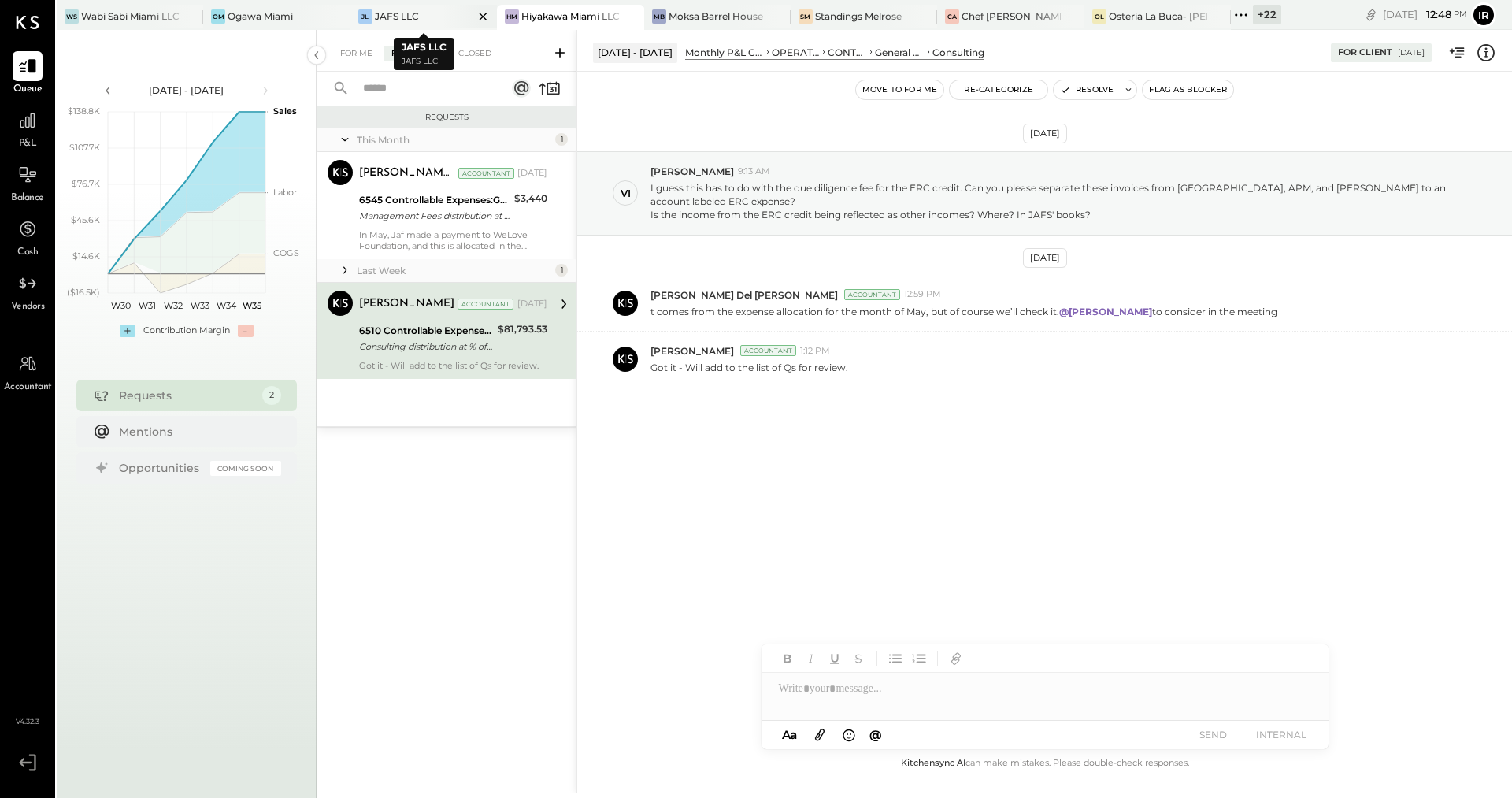
click at [388, 12] on div "JAFS LLC" at bounding box center [396, 16] width 45 height 13
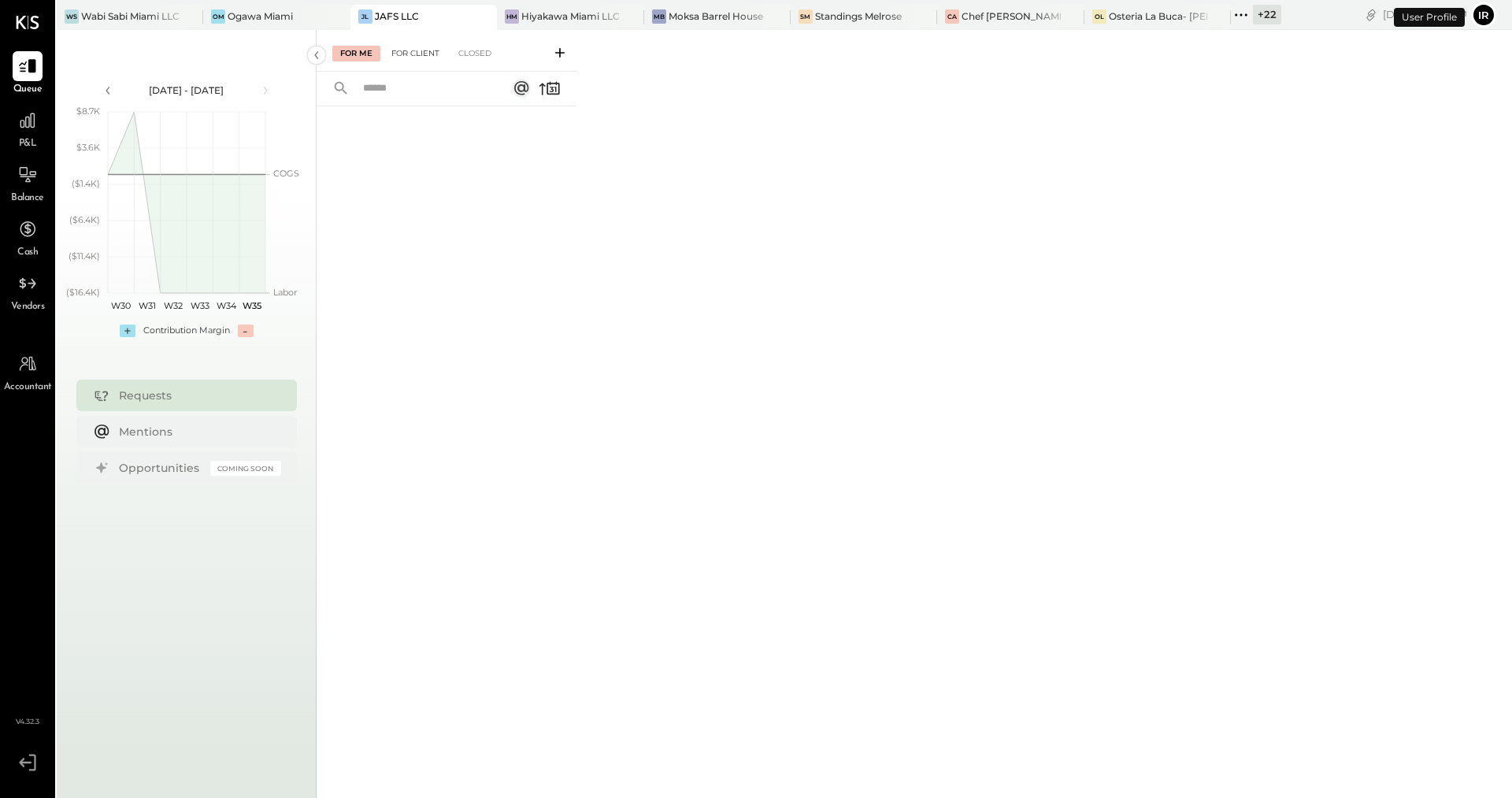
click at [427, 54] on div "For Client" at bounding box center [415, 53] width 64 height 16
click at [465, 55] on div "Closed" at bounding box center [475, 53] width 49 height 16
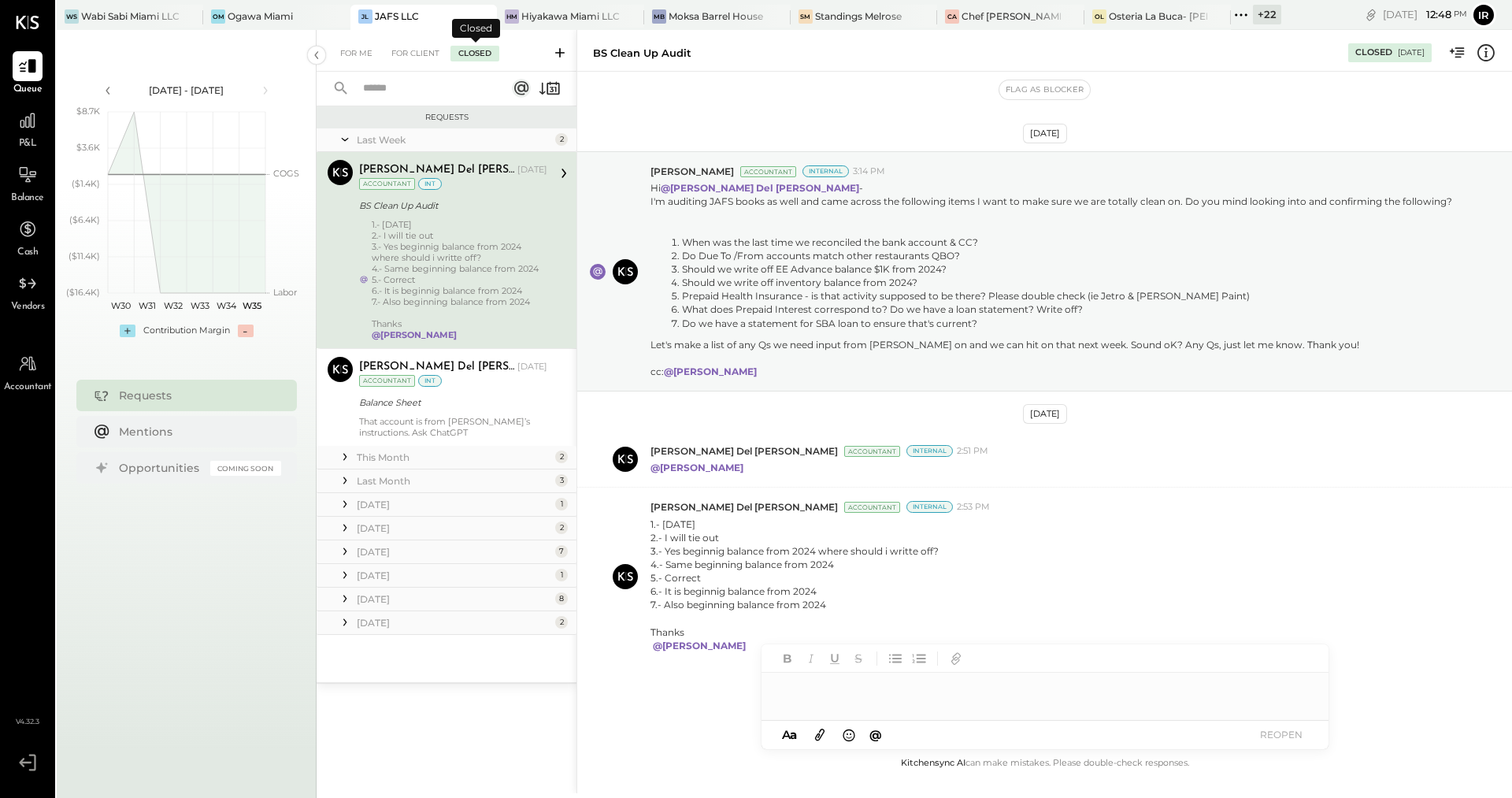
scroll to position [27, 0]
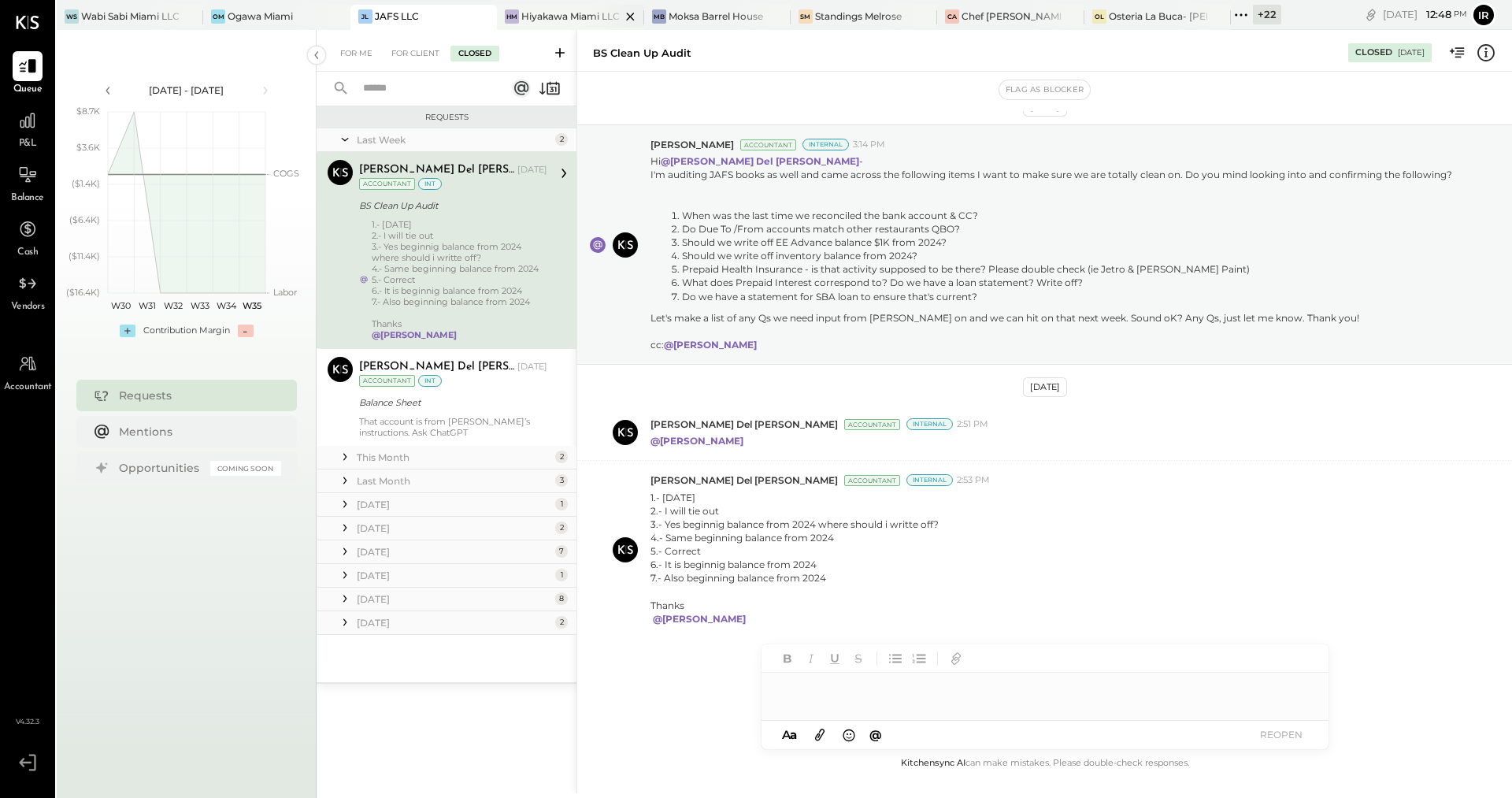
click at [562, 15] on div "Hiyakawa Miami LLC" at bounding box center [570, 16] width 99 height 13
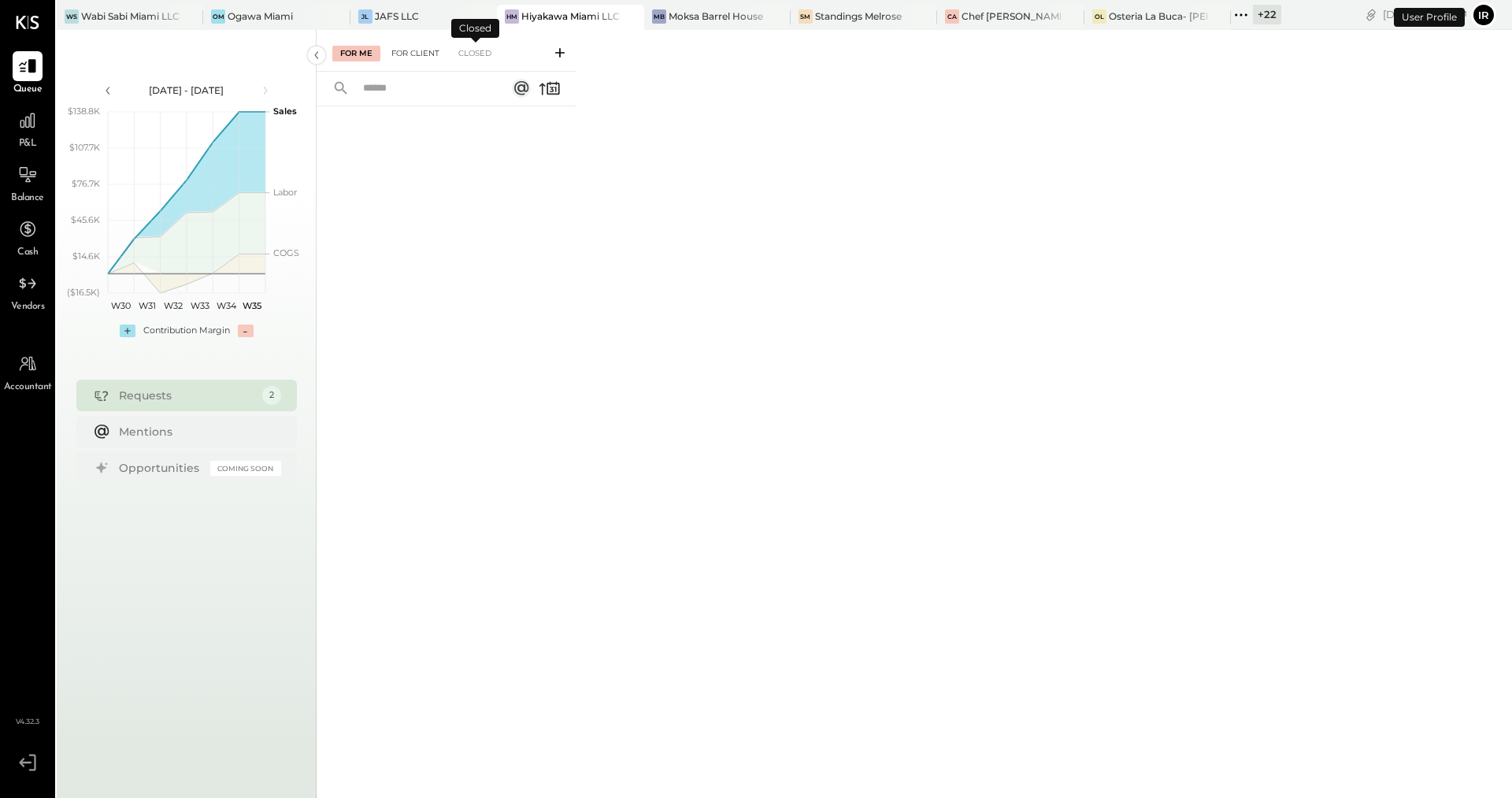
click at [430, 56] on div "For Client" at bounding box center [415, 53] width 64 height 16
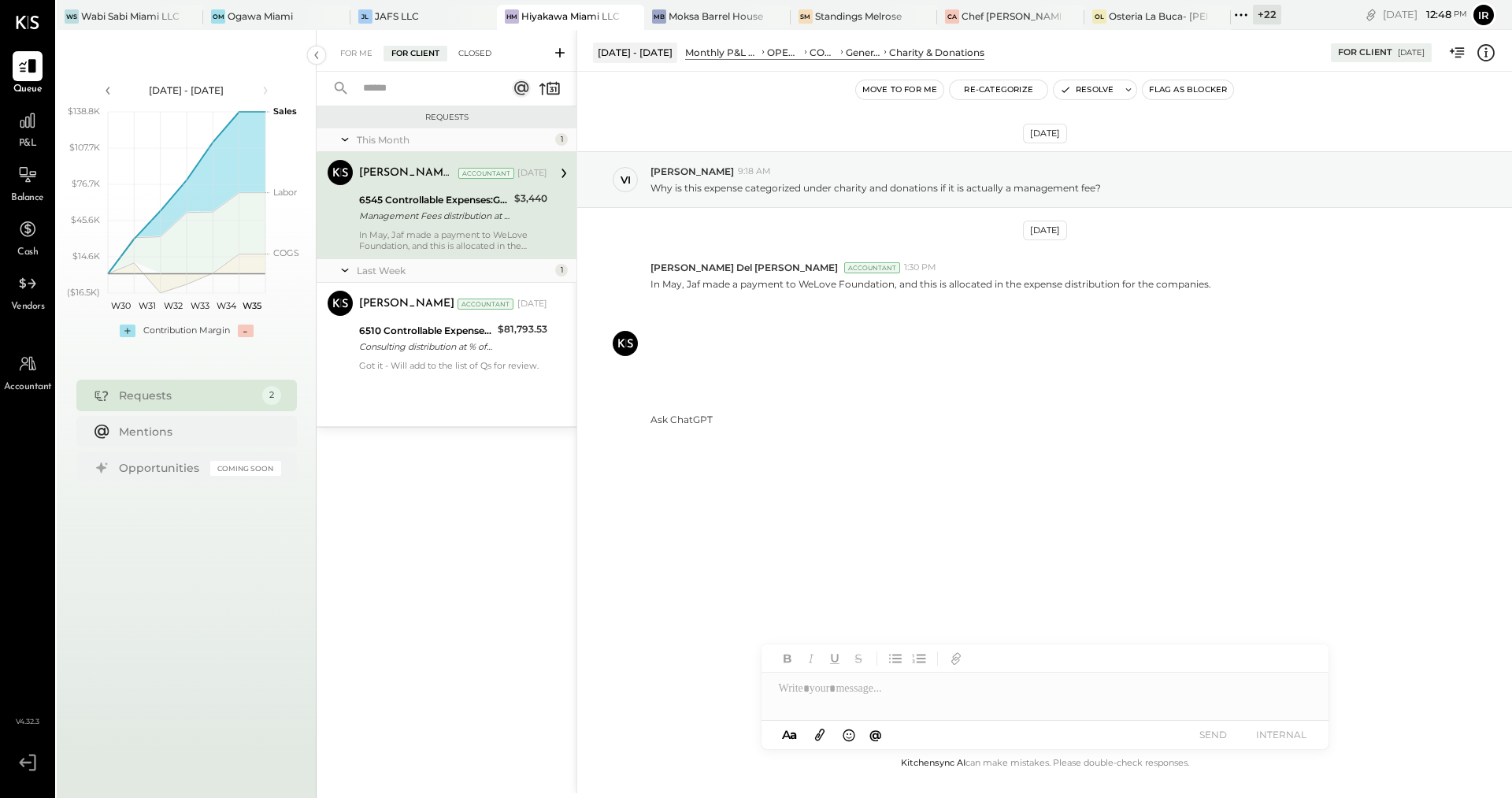
click at [462, 58] on div "Closed" at bounding box center [475, 53] width 49 height 16
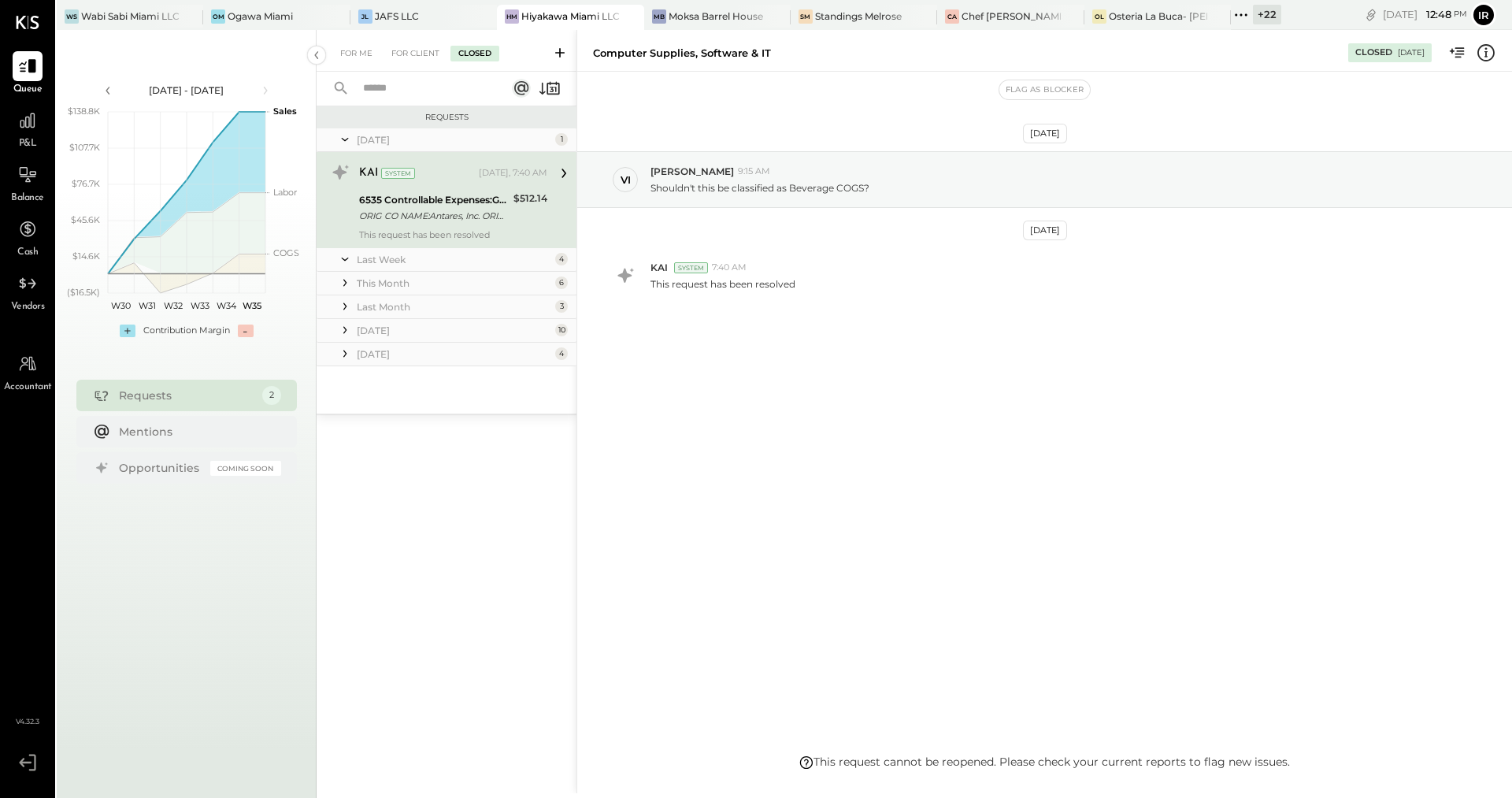
click at [514, 264] on div "Last Week" at bounding box center [454, 258] width 195 height 13
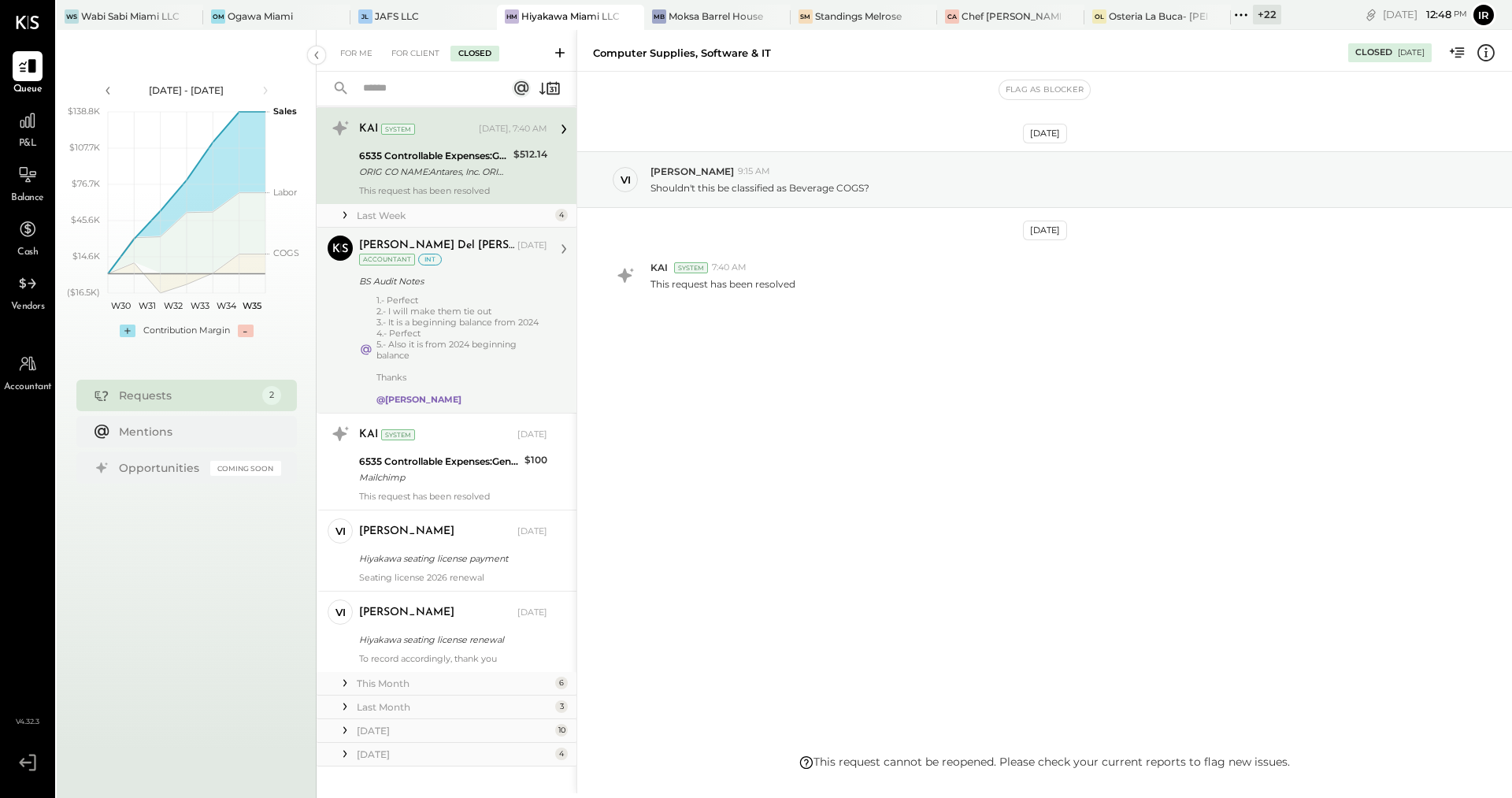
scroll to position [62, 0]
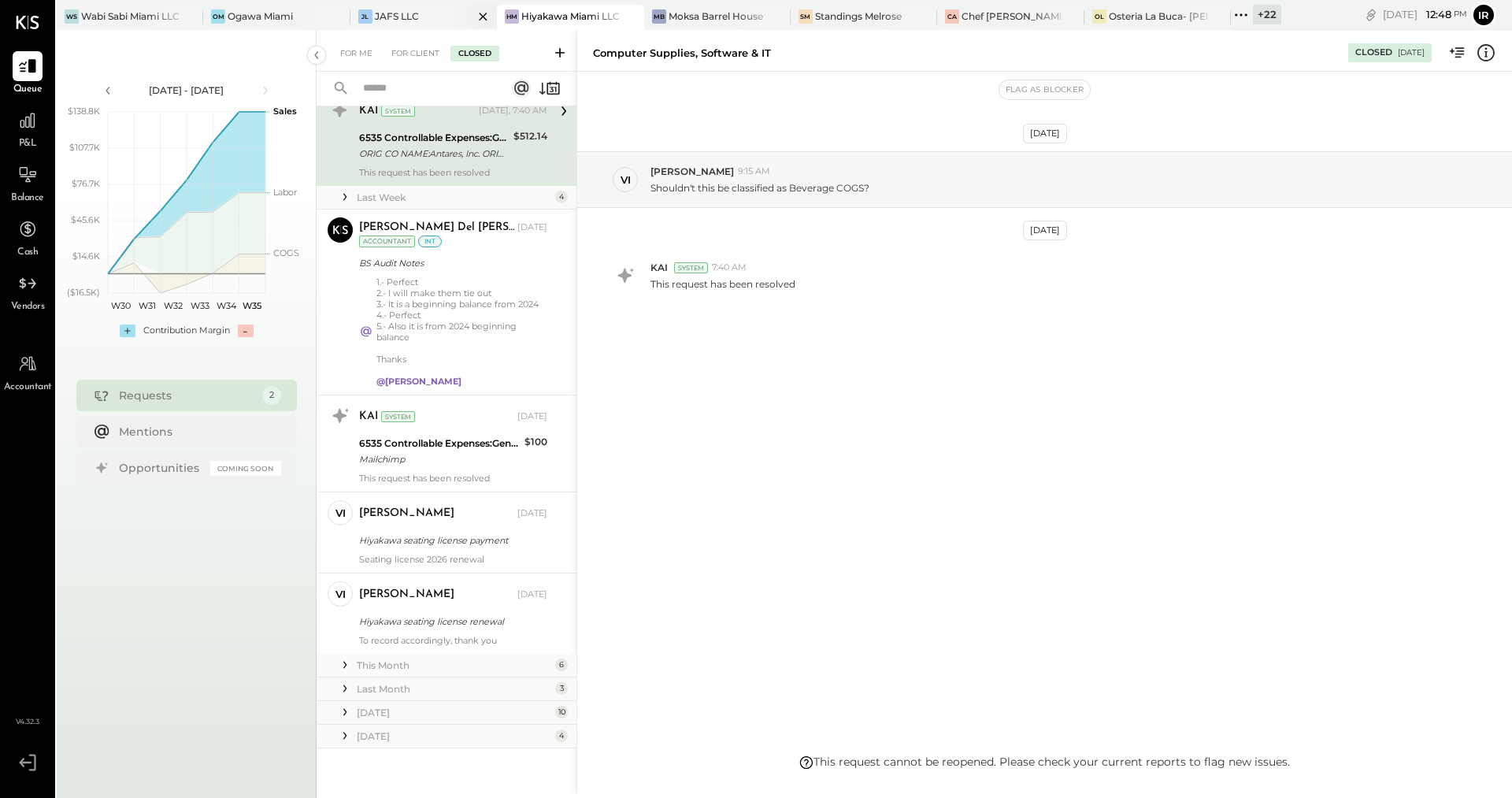
click at [460, 18] on div at bounding box center [469, 16] width 55 height 23
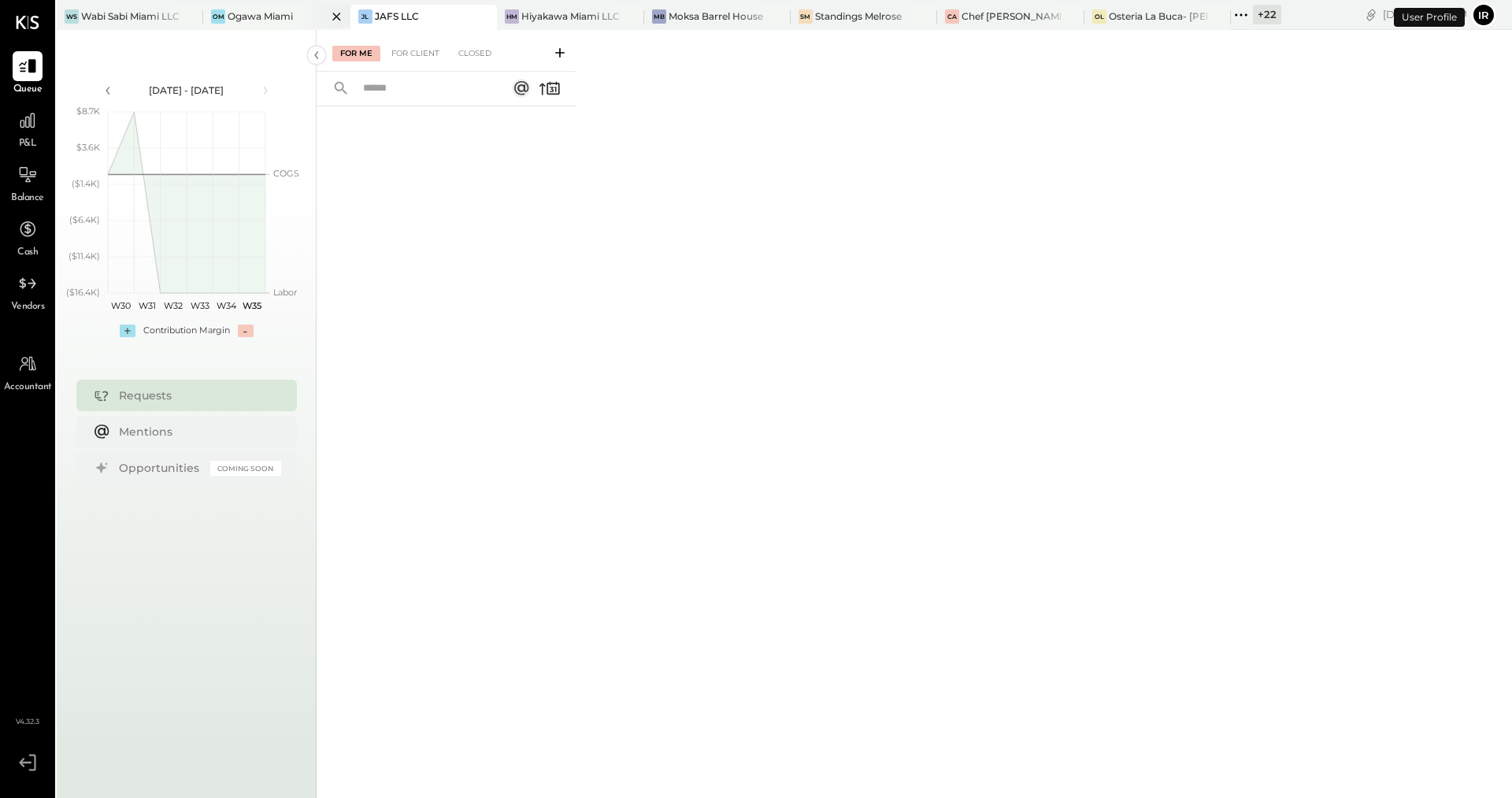
click at [294, 19] on div "[PERSON_NAME] Miami" at bounding box center [277, 17] width 147 height 25
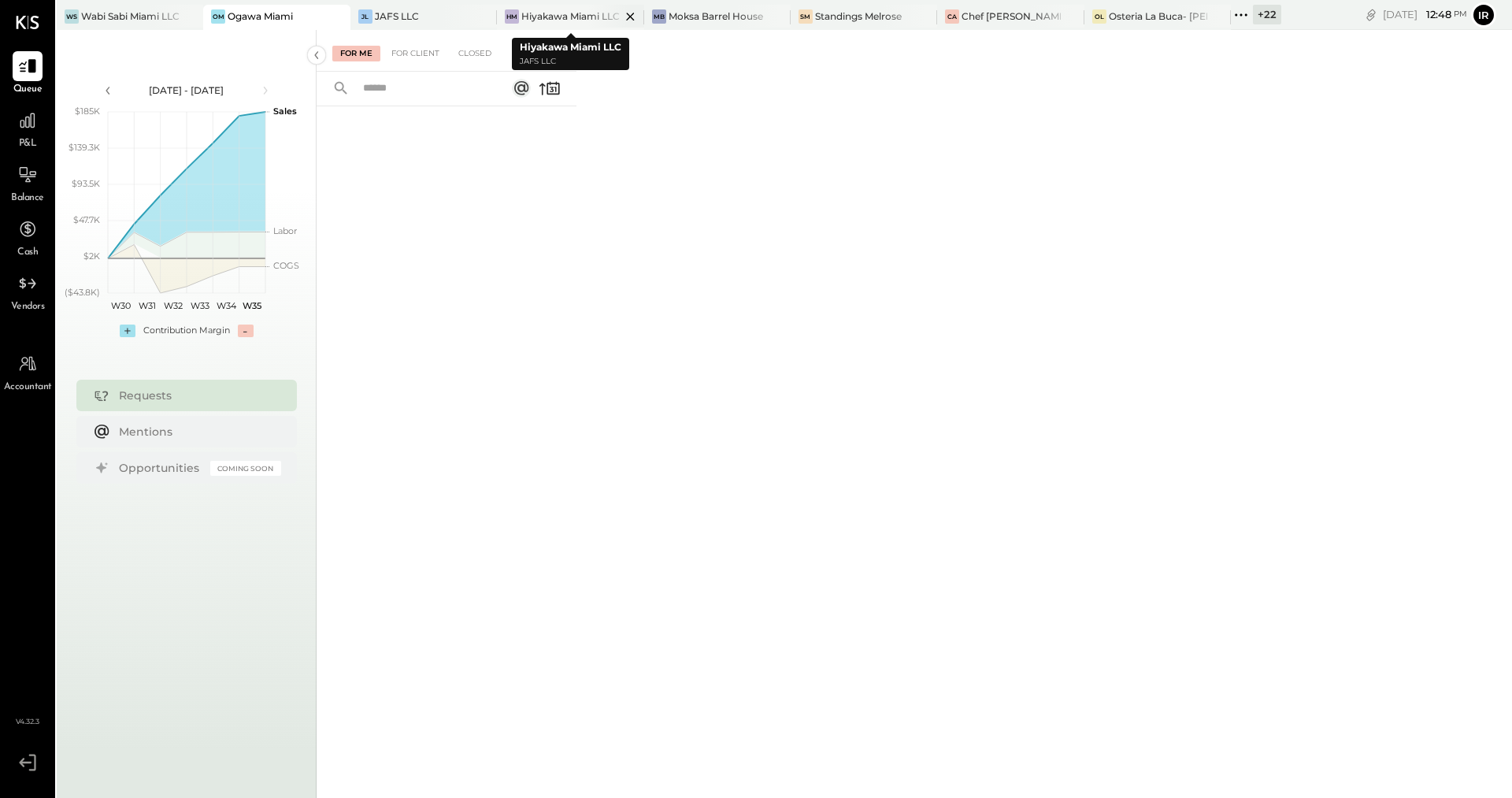
click at [538, 20] on div "Hiyakawa Miami LLC" at bounding box center [570, 16] width 99 height 13
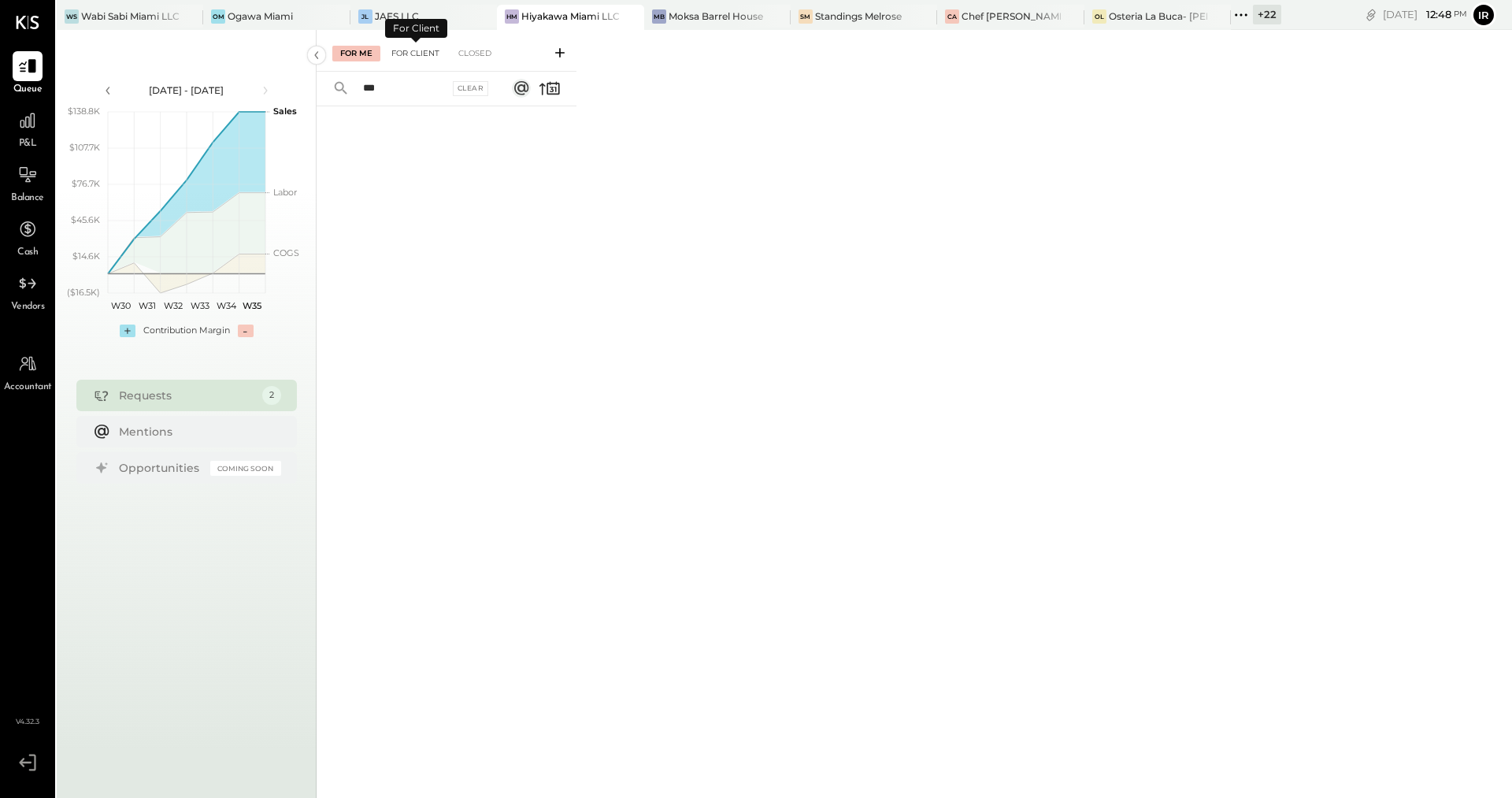
click at [396, 55] on div "For Client" at bounding box center [415, 53] width 64 height 16
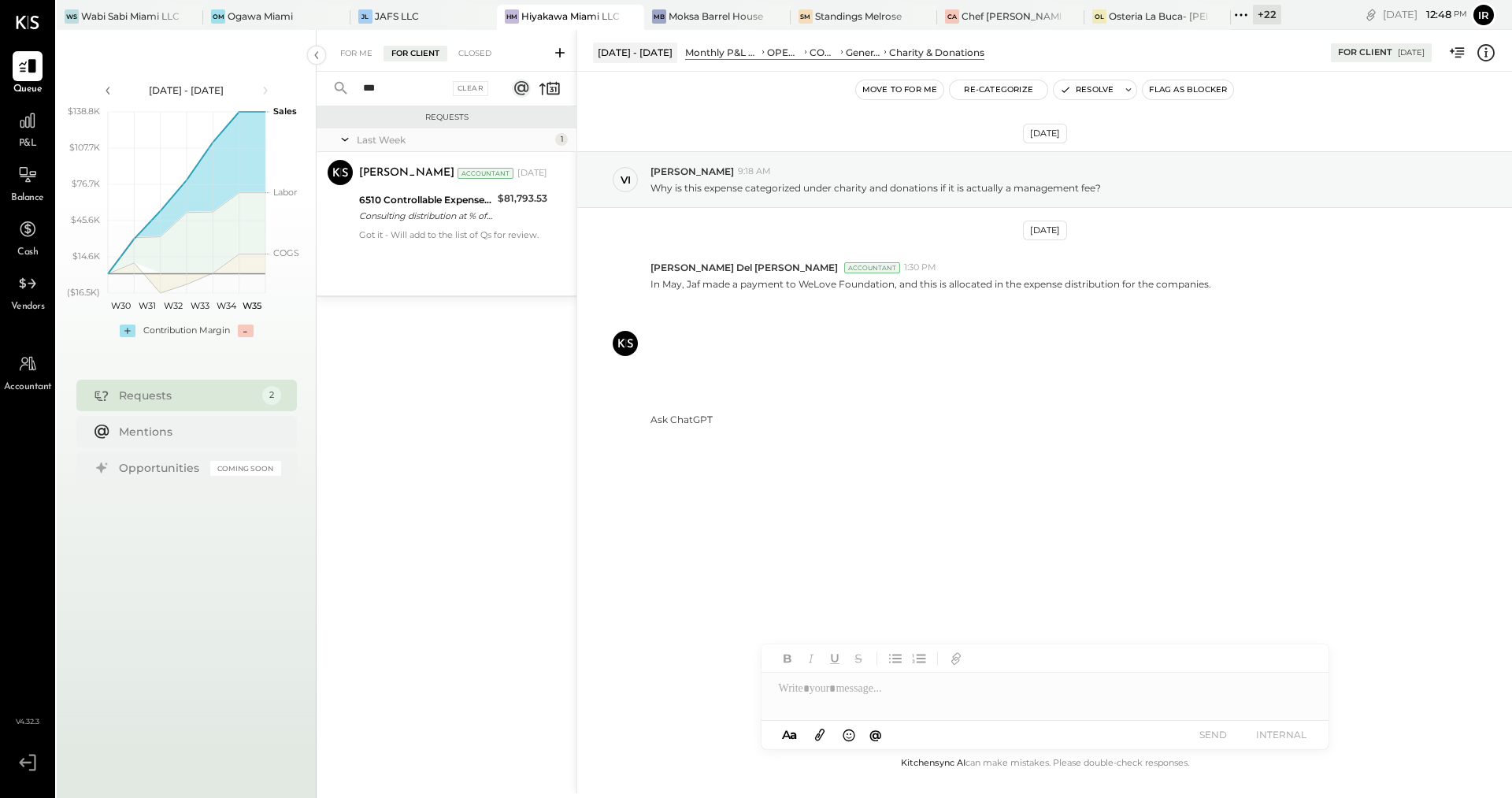
click at [416, 89] on input "***" at bounding box center [401, 89] width 95 height 26
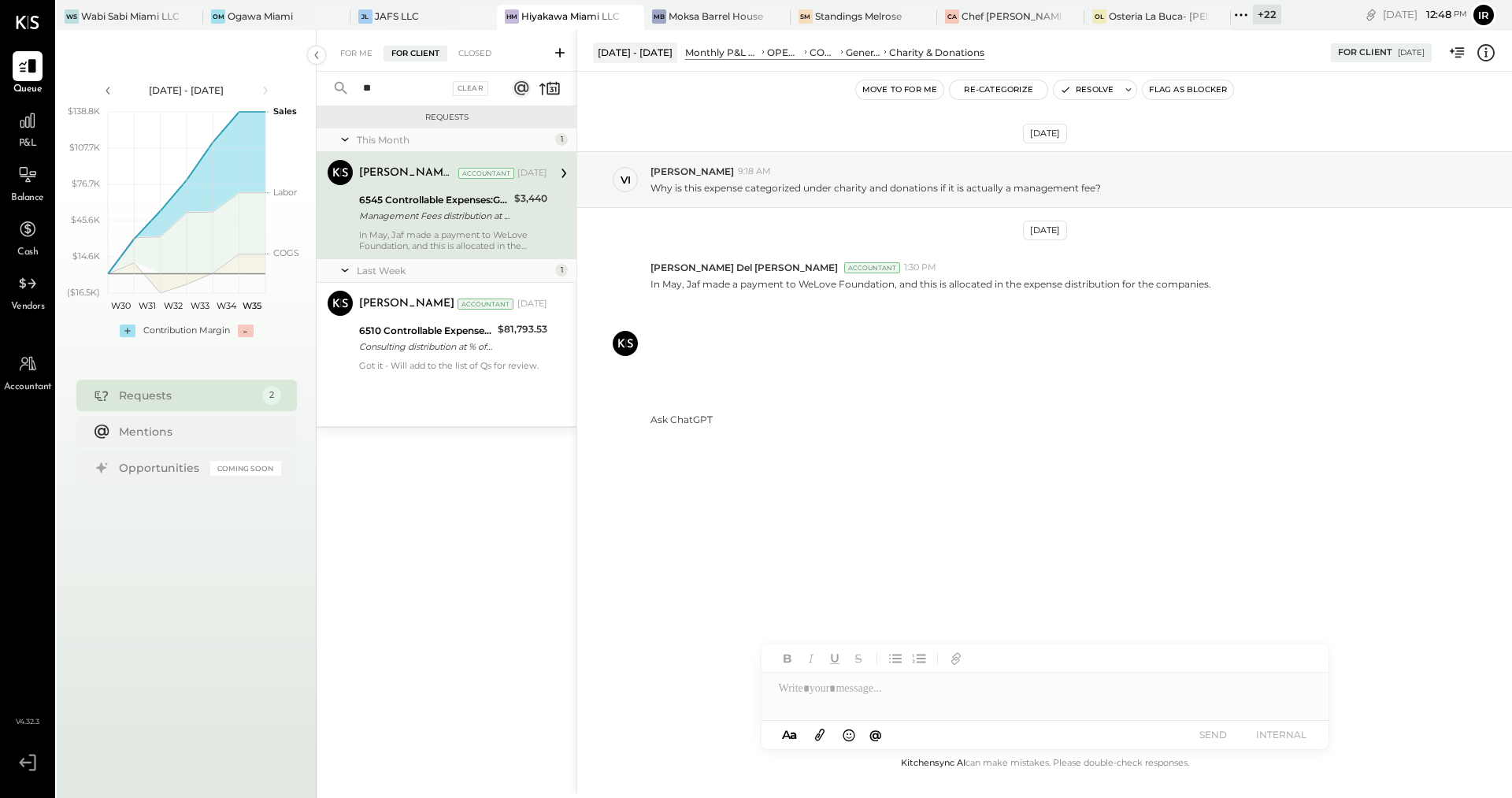
type input "*"
click at [421, 10] on div "JL JAFS LLC" at bounding box center [411, 17] width 123 height 14
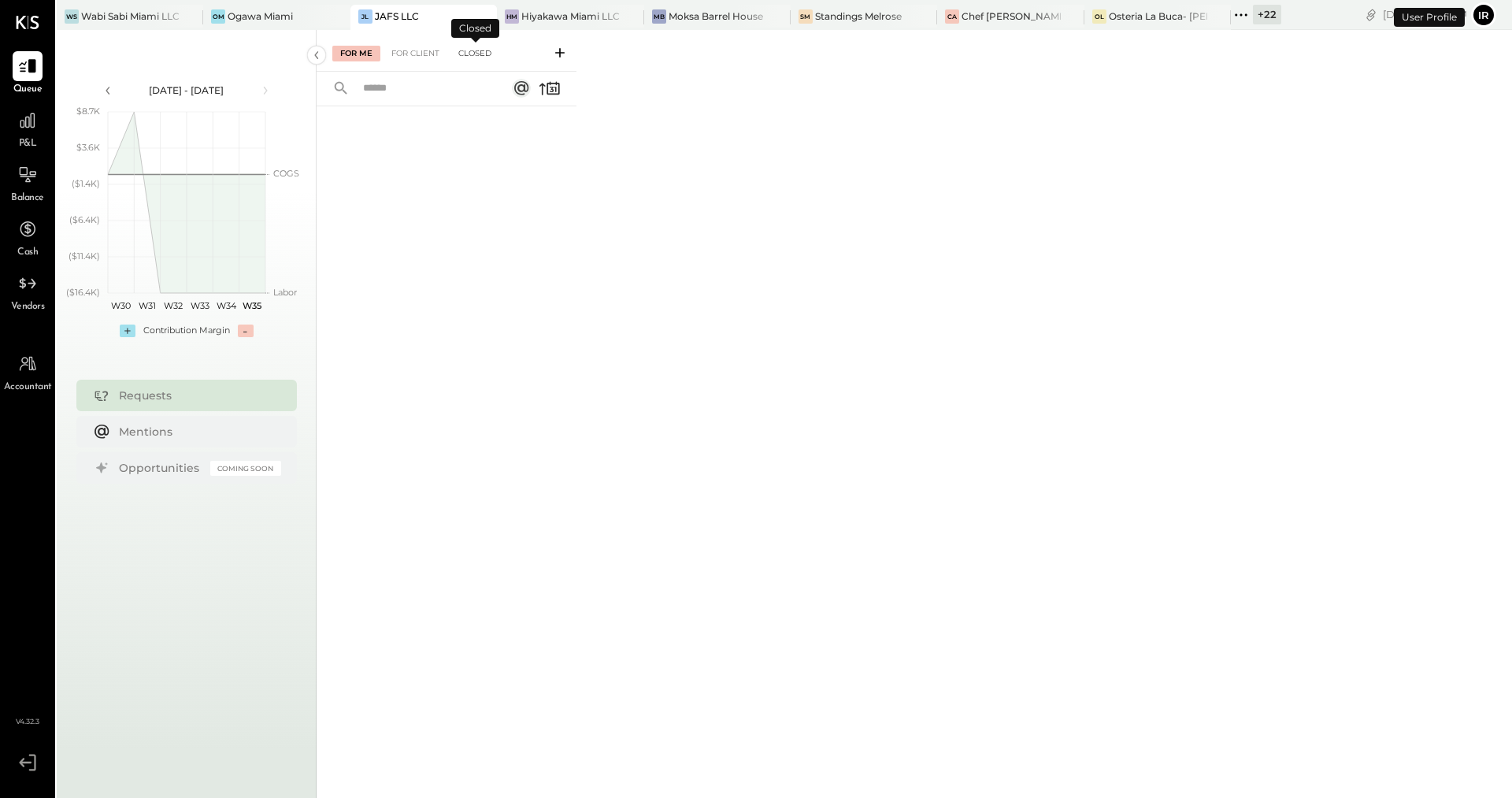
click at [479, 58] on div "Closed" at bounding box center [475, 53] width 49 height 16
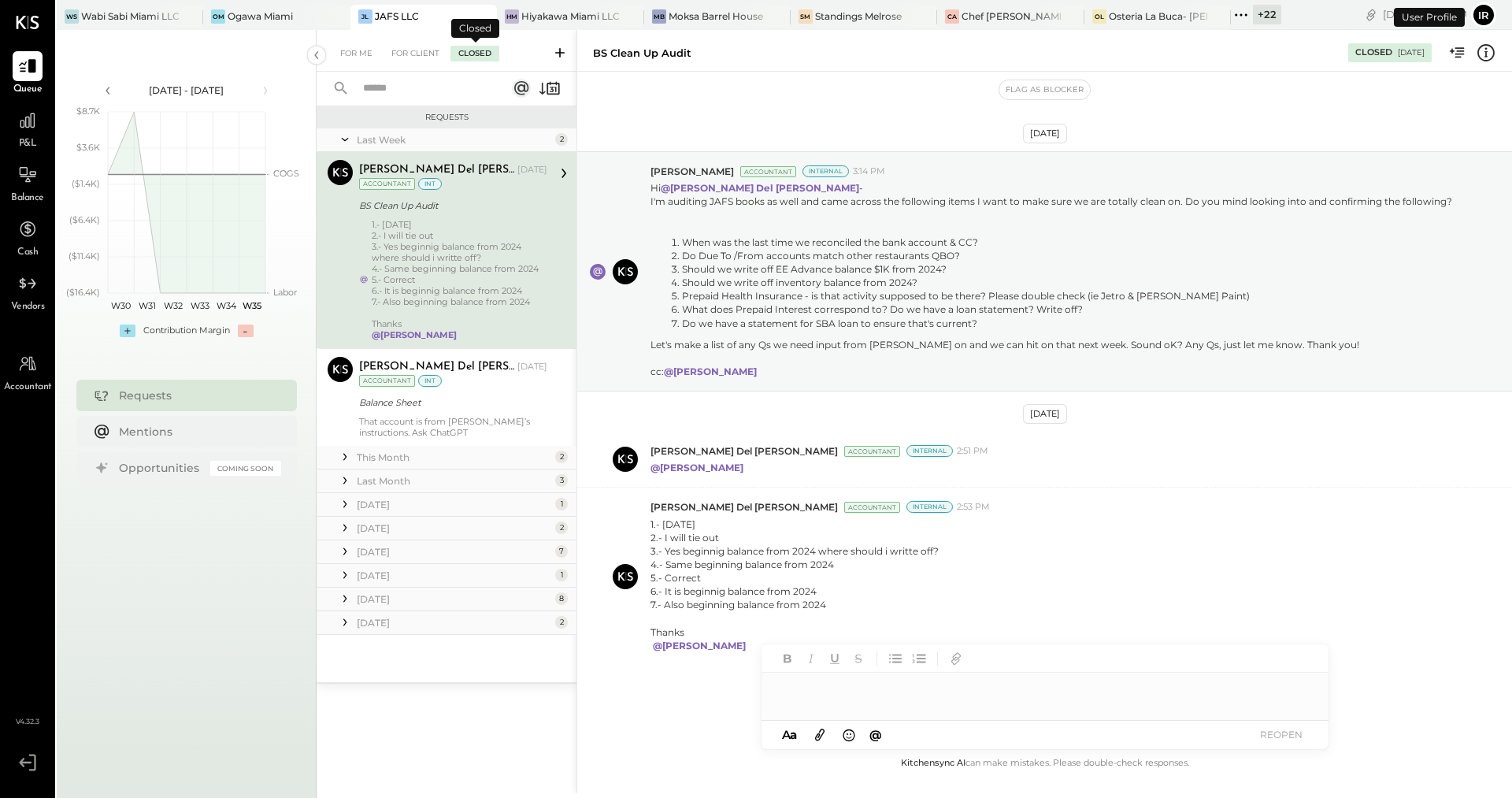
scroll to position [27, 0]
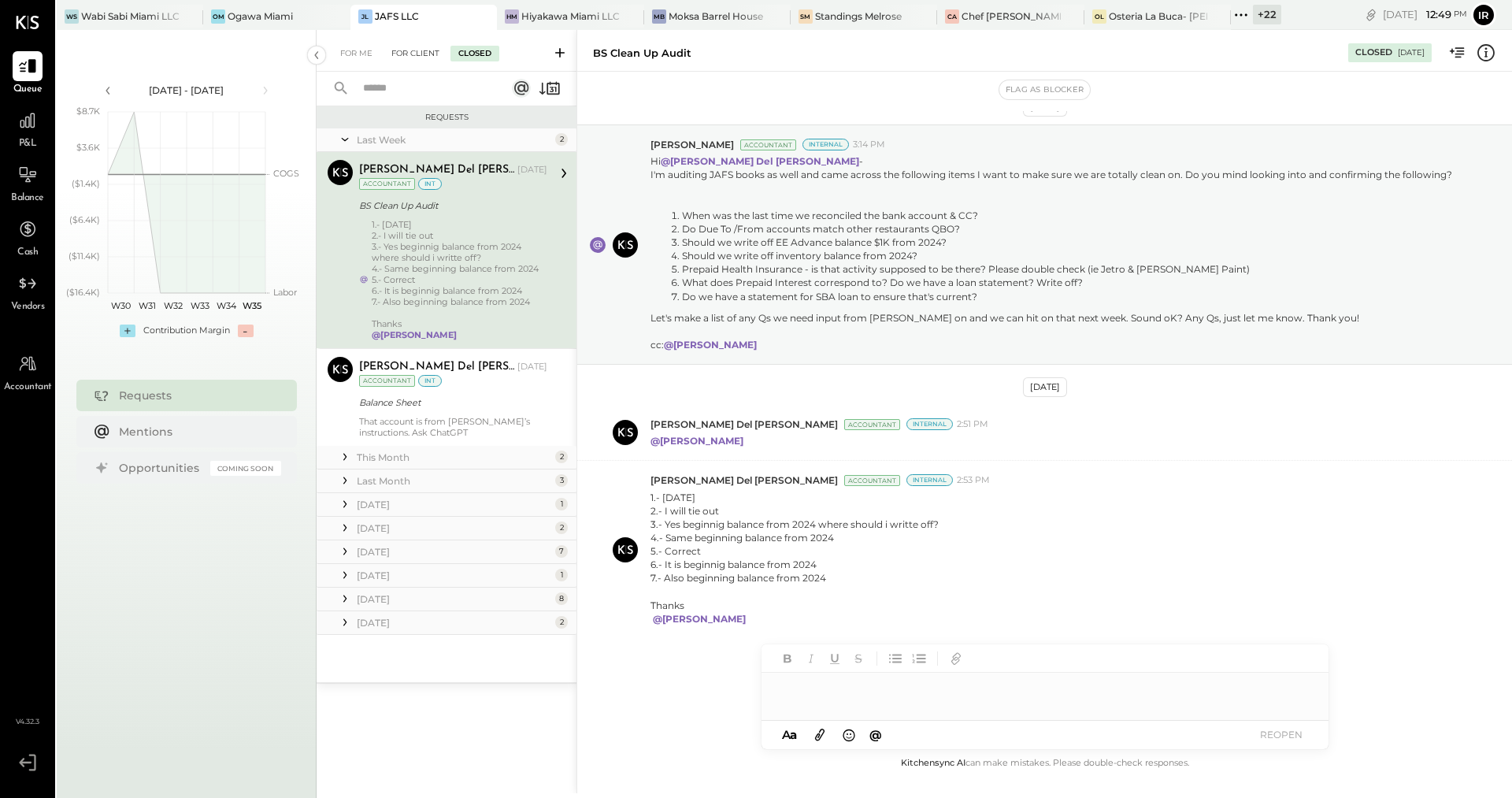
click at [428, 56] on div "For Client" at bounding box center [415, 53] width 64 height 16
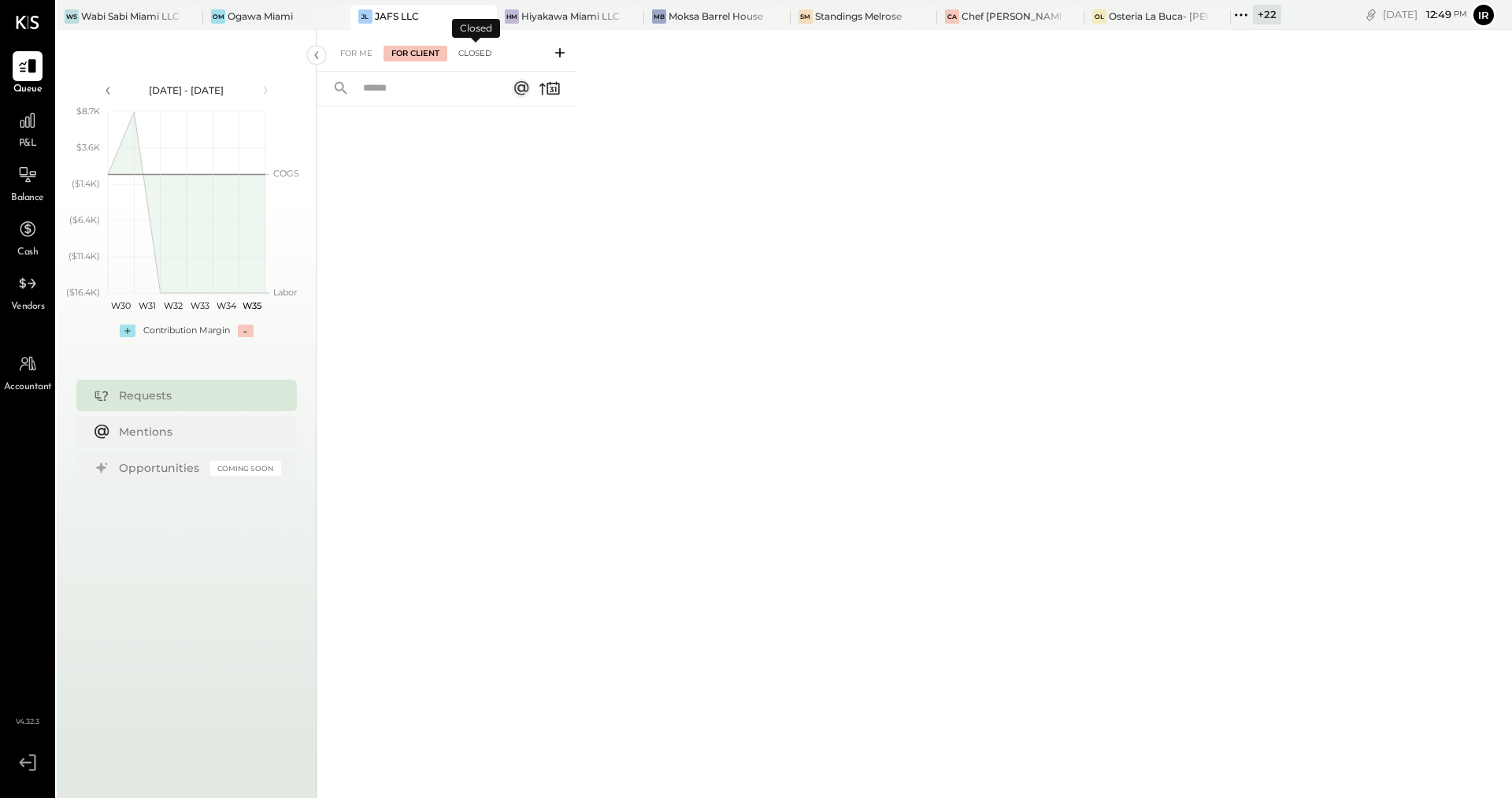
click at [475, 59] on div "Closed" at bounding box center [475, 53] width 49 height 16
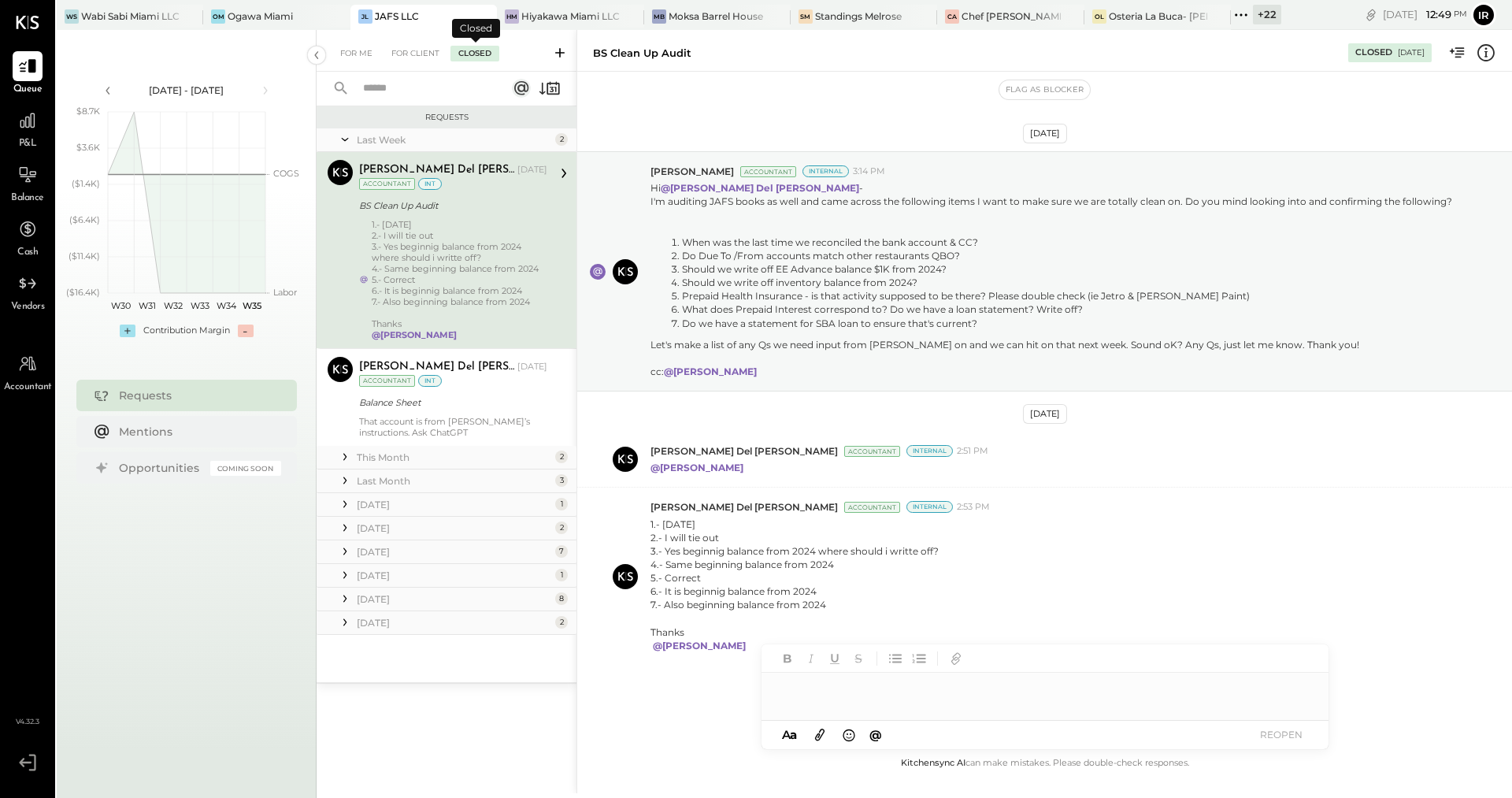
scroll to position [27, 0]
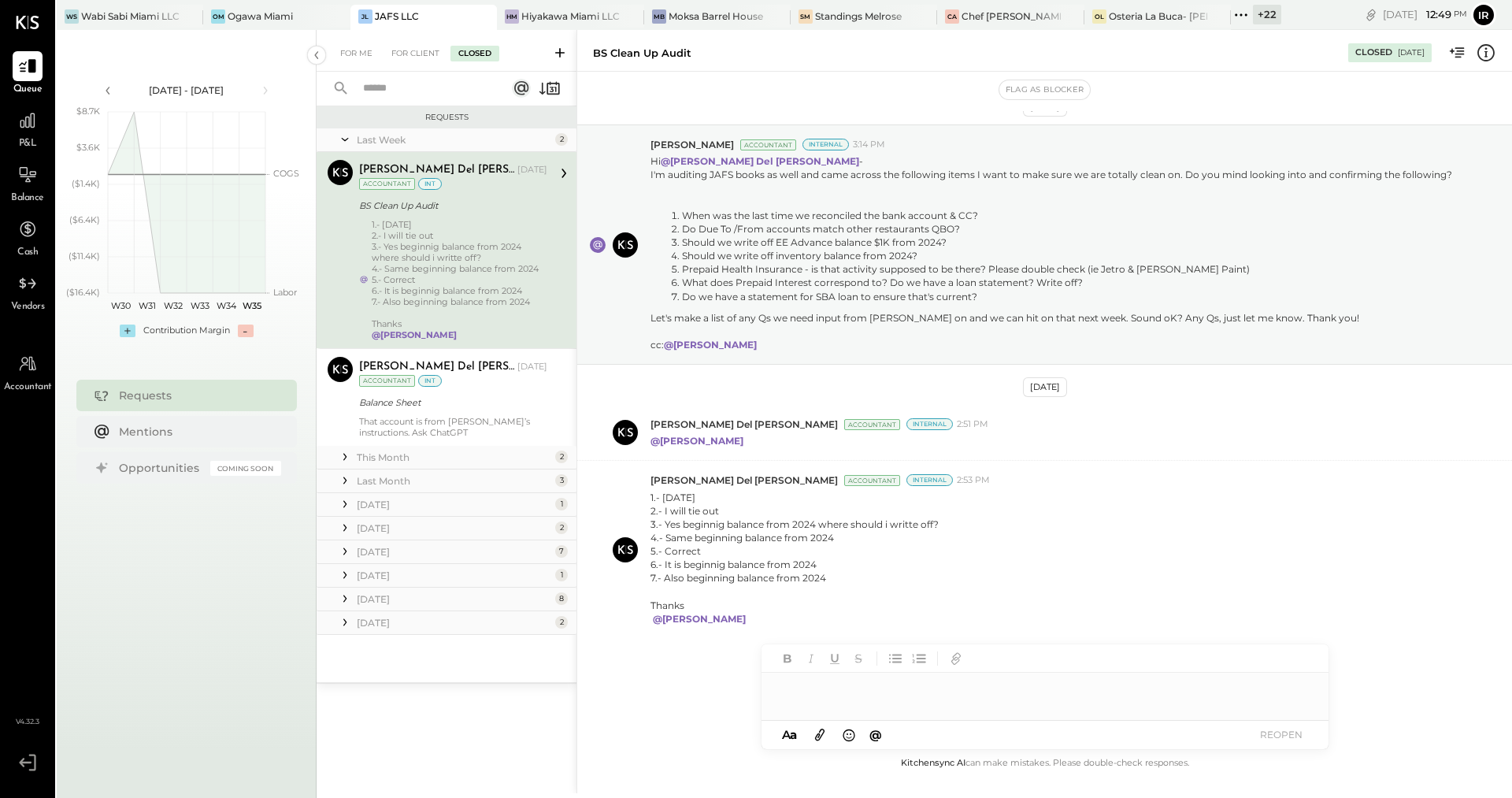
click at [541, 453] on div "This Month" at bounding box center [454, 457] width 195 height 13
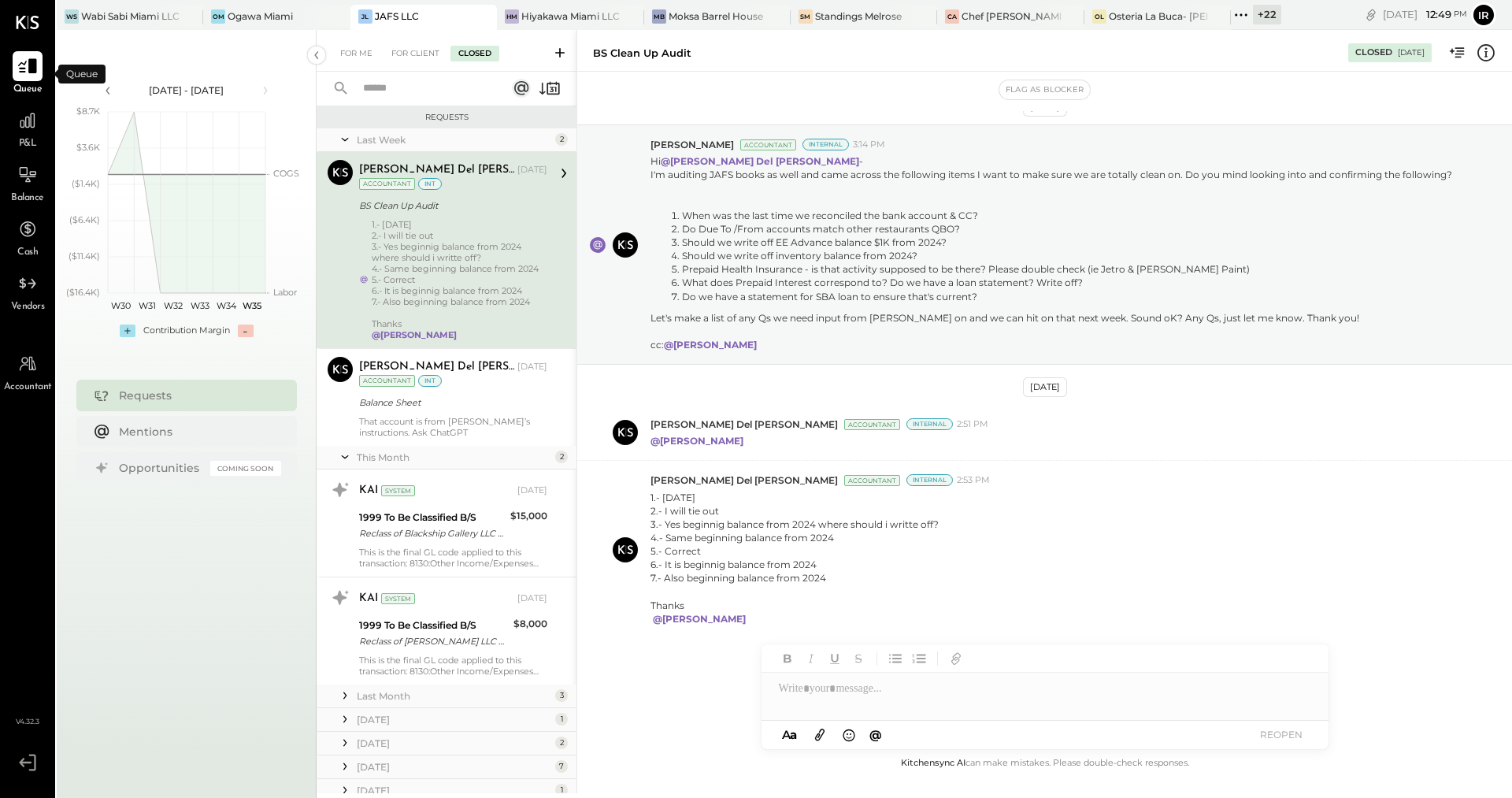
click at [33, 69] on icon at bounding box center [28, 66] width 19 height 15
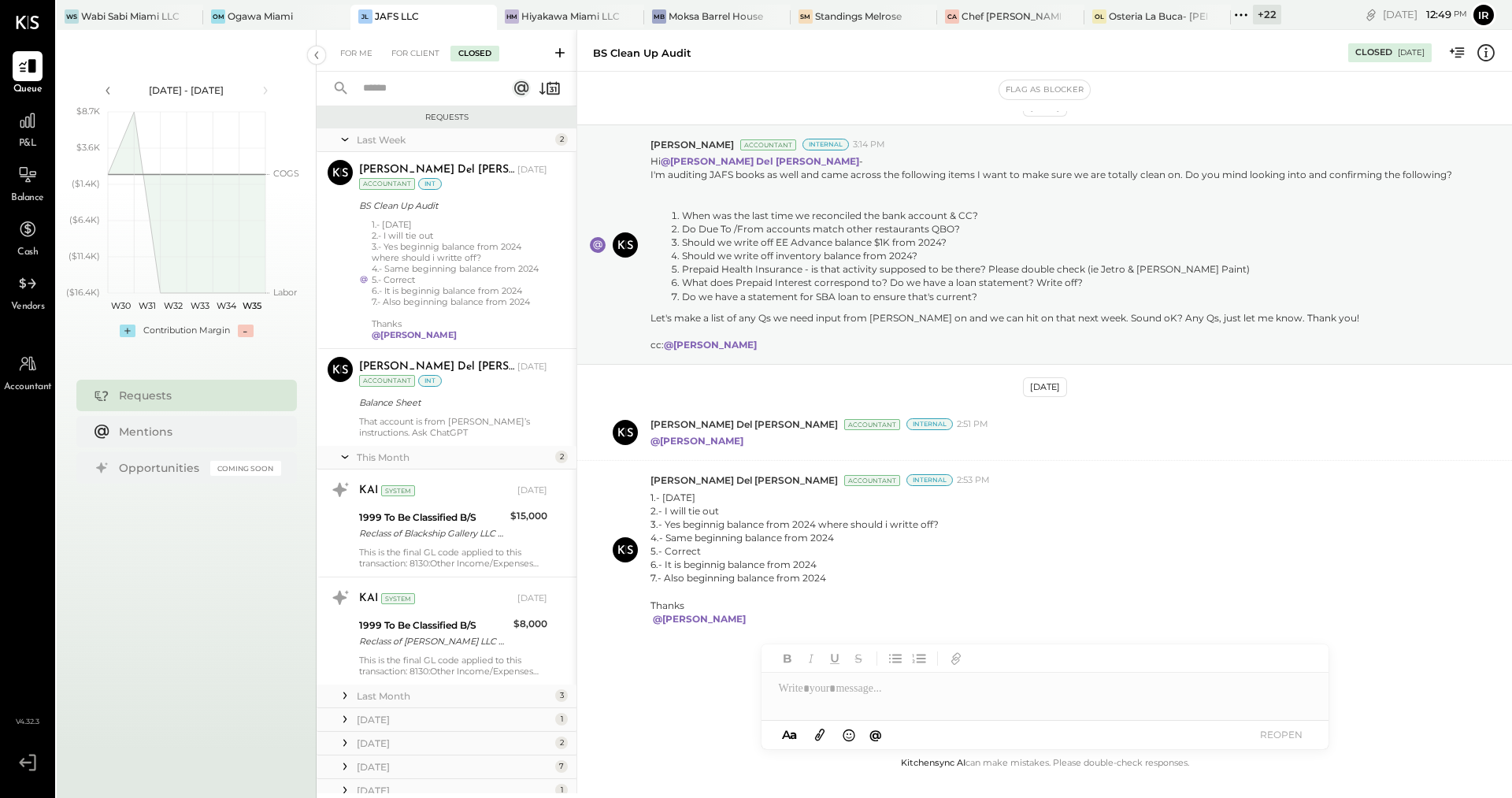
click at [388, 84] on input "text" at bounding box center [424, 89] width 142 height 26
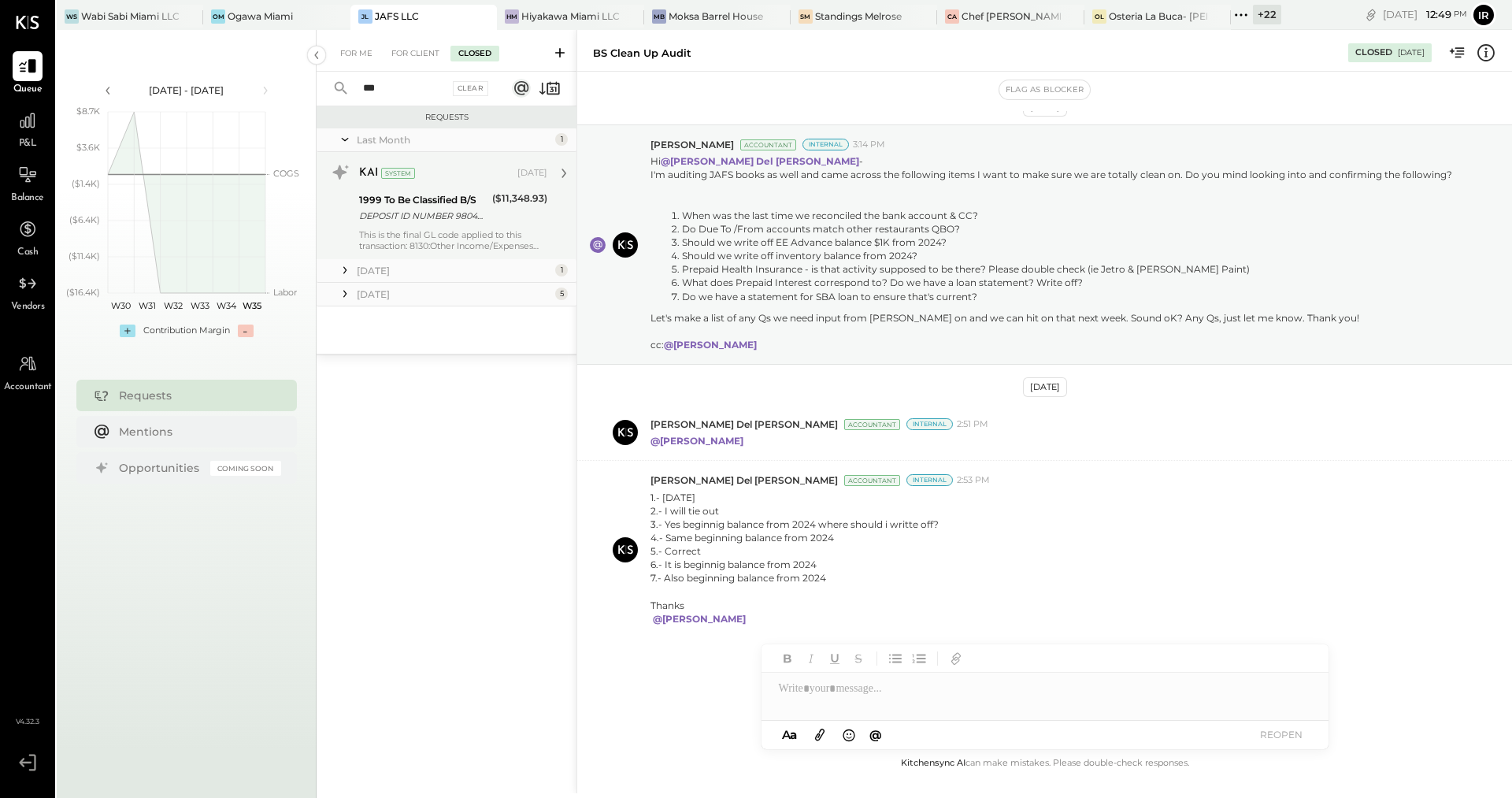
type input "***"
click at [381, 244] on div "This is the final GL code applied to this transaction: 8130:Other Income/Expens…" at bounding box center [453, 239] width 189 height 22
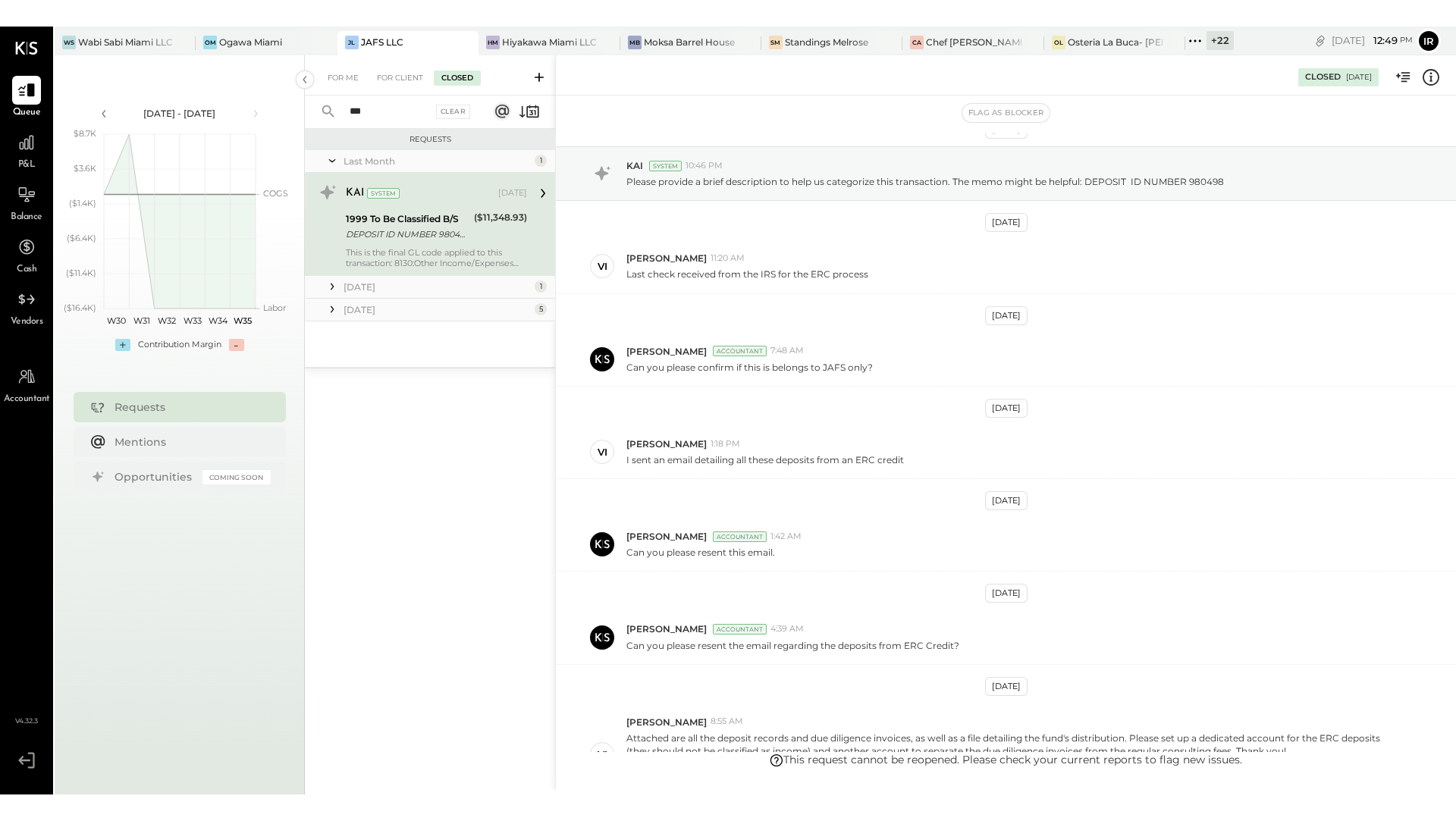
scroll to position [279, 0]
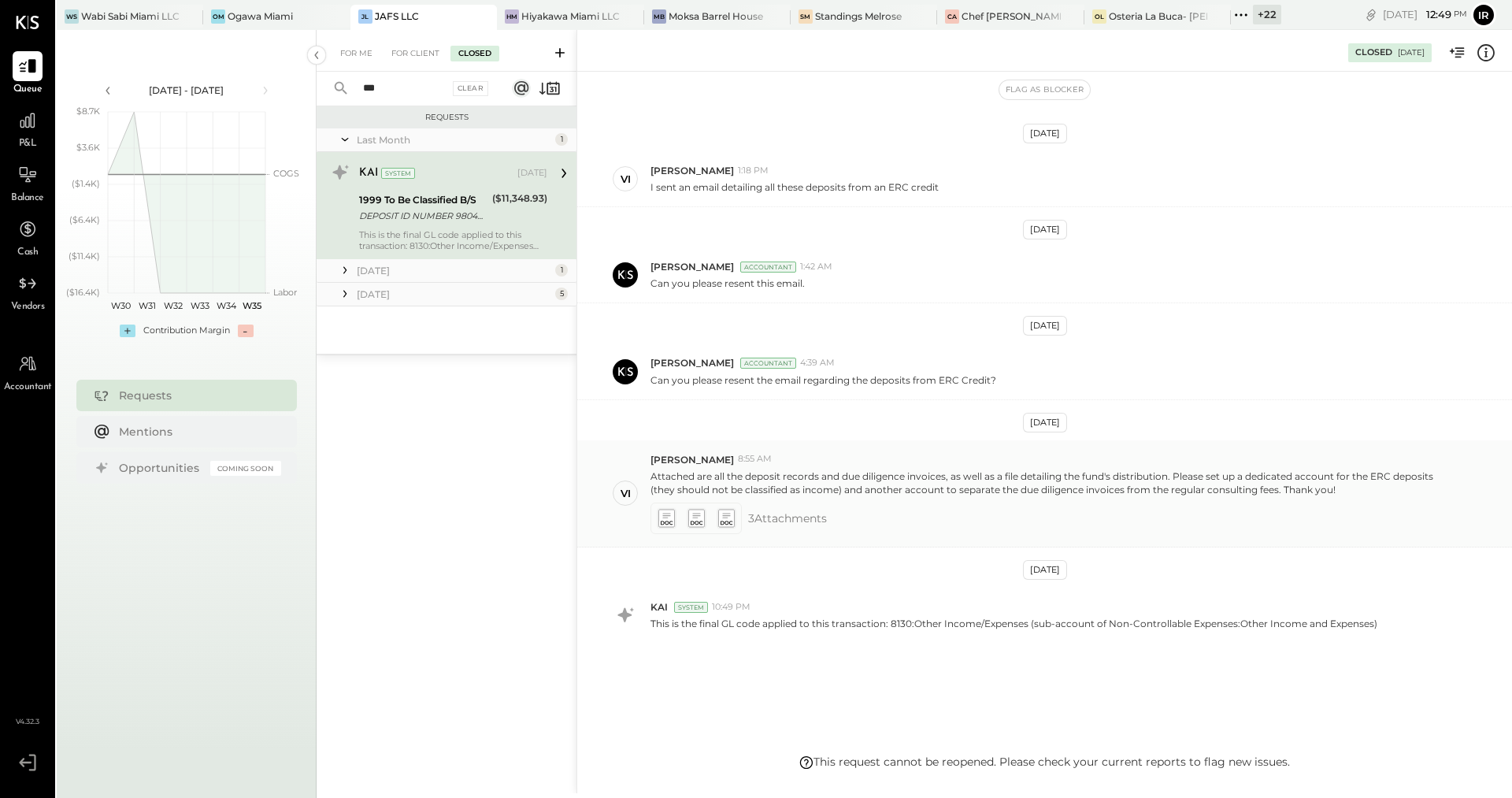
click at [664, 512] on icon at bounding box center [665, 519] width 17 height 18
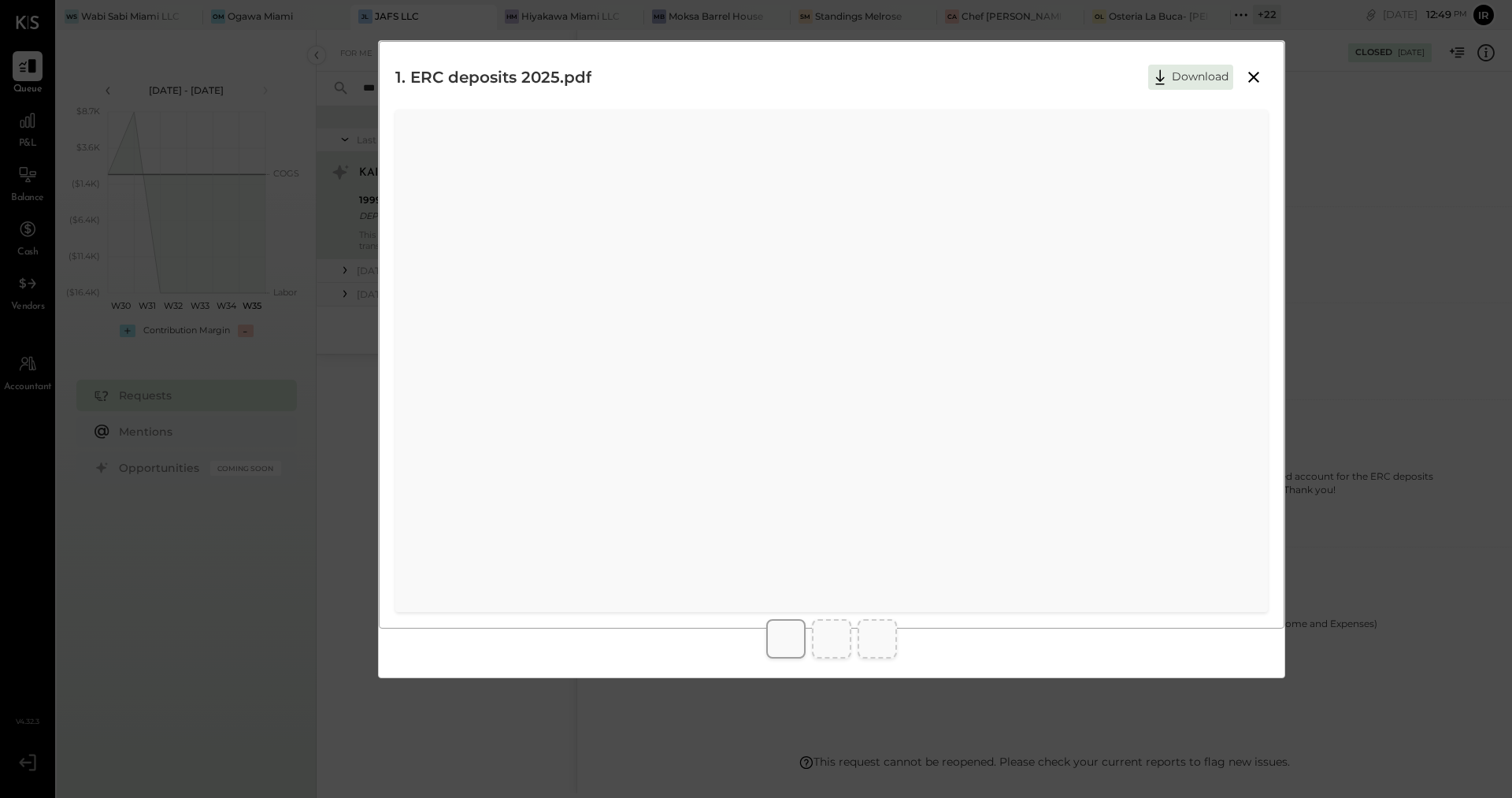
click at [1251, 78] on icon at bounding box center [1253, 77] width 11 height 11
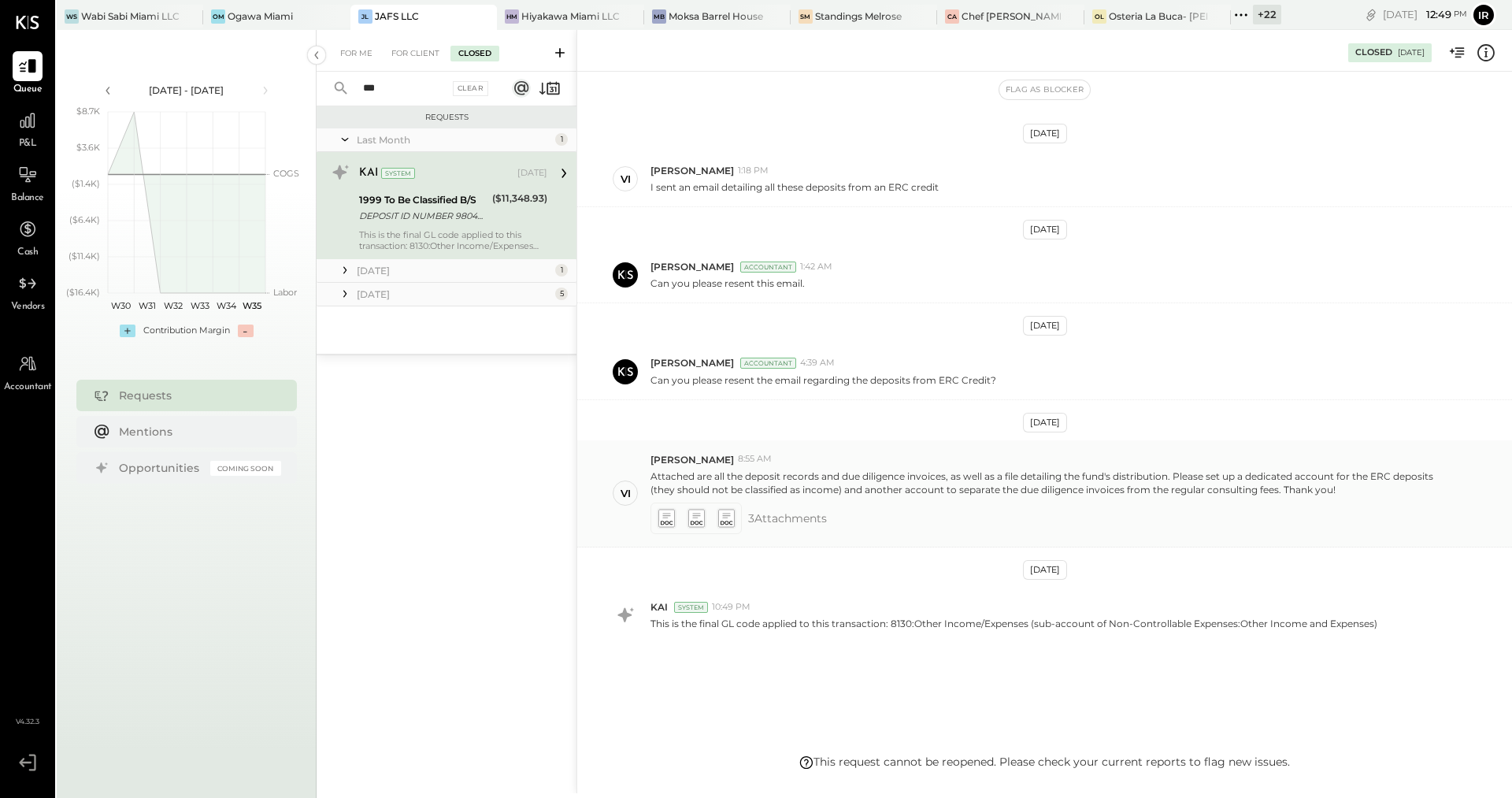
click at [691, 510] on icon at bounding box center [695, 519] width 17 height 18
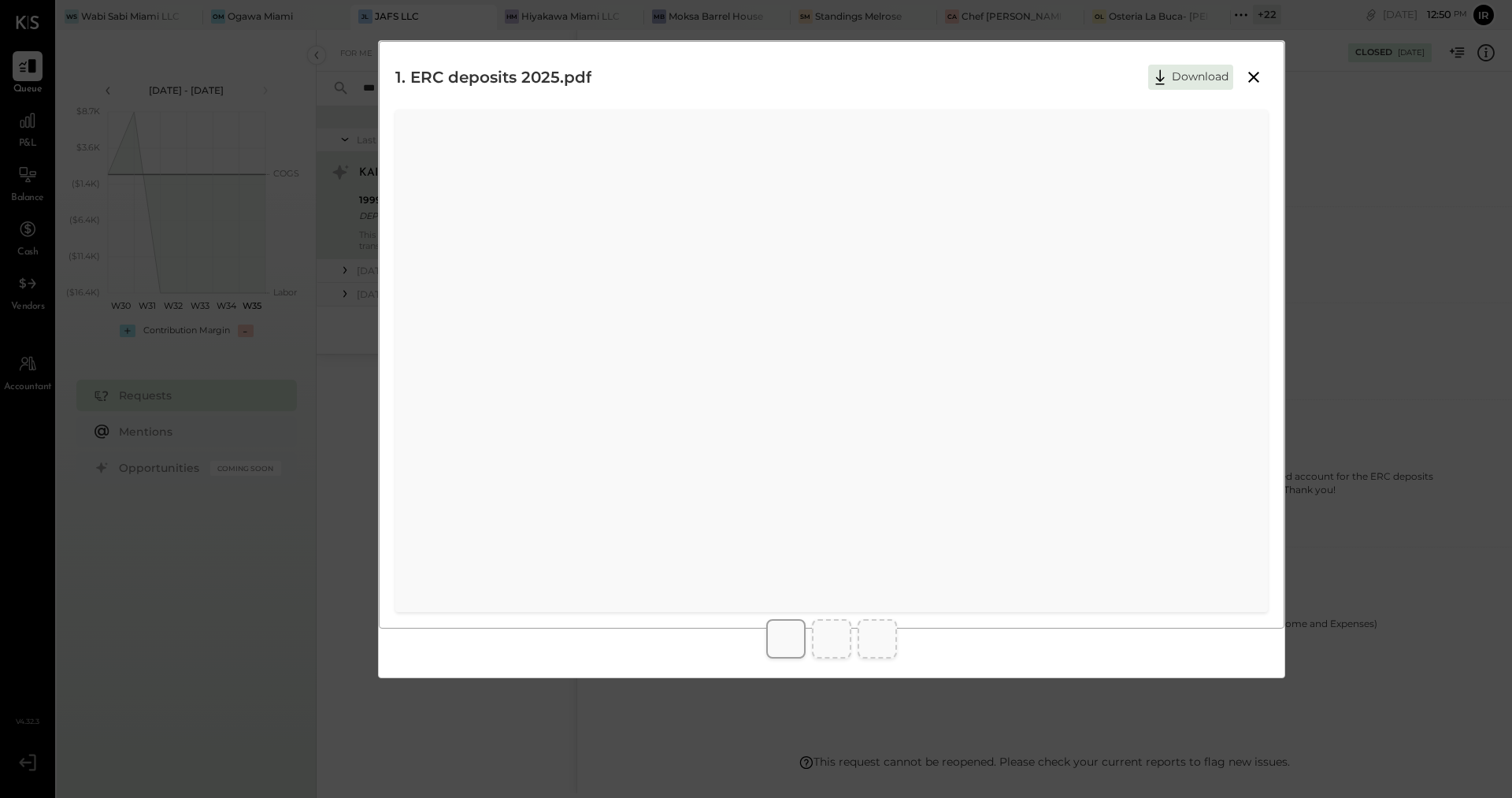
click at [1254, 74] on icon at bounding box center [1254, 78] width 19 height 19
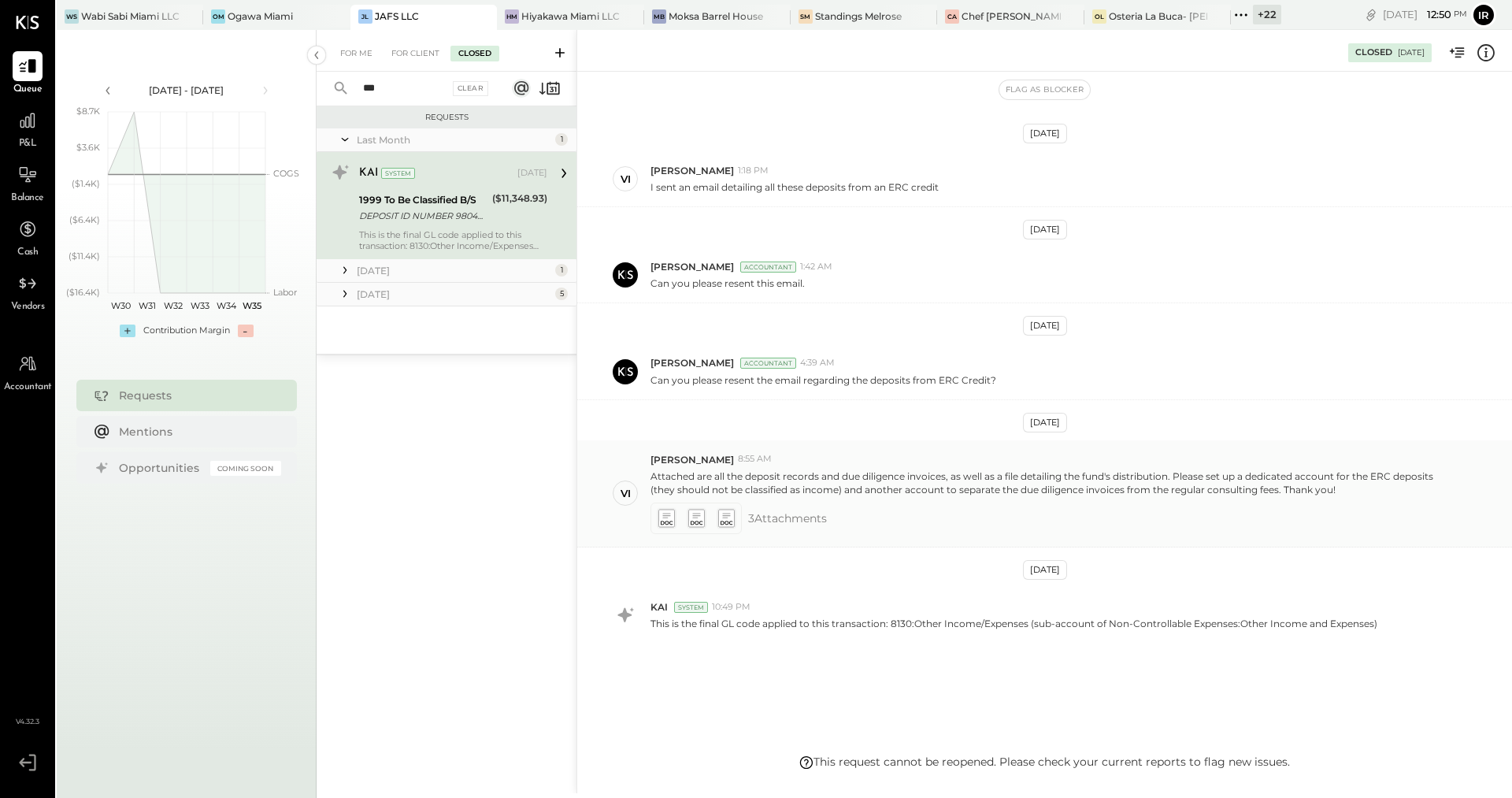
click at [733, 510] on icon at bounding box center [726, 519] width 16 height 17
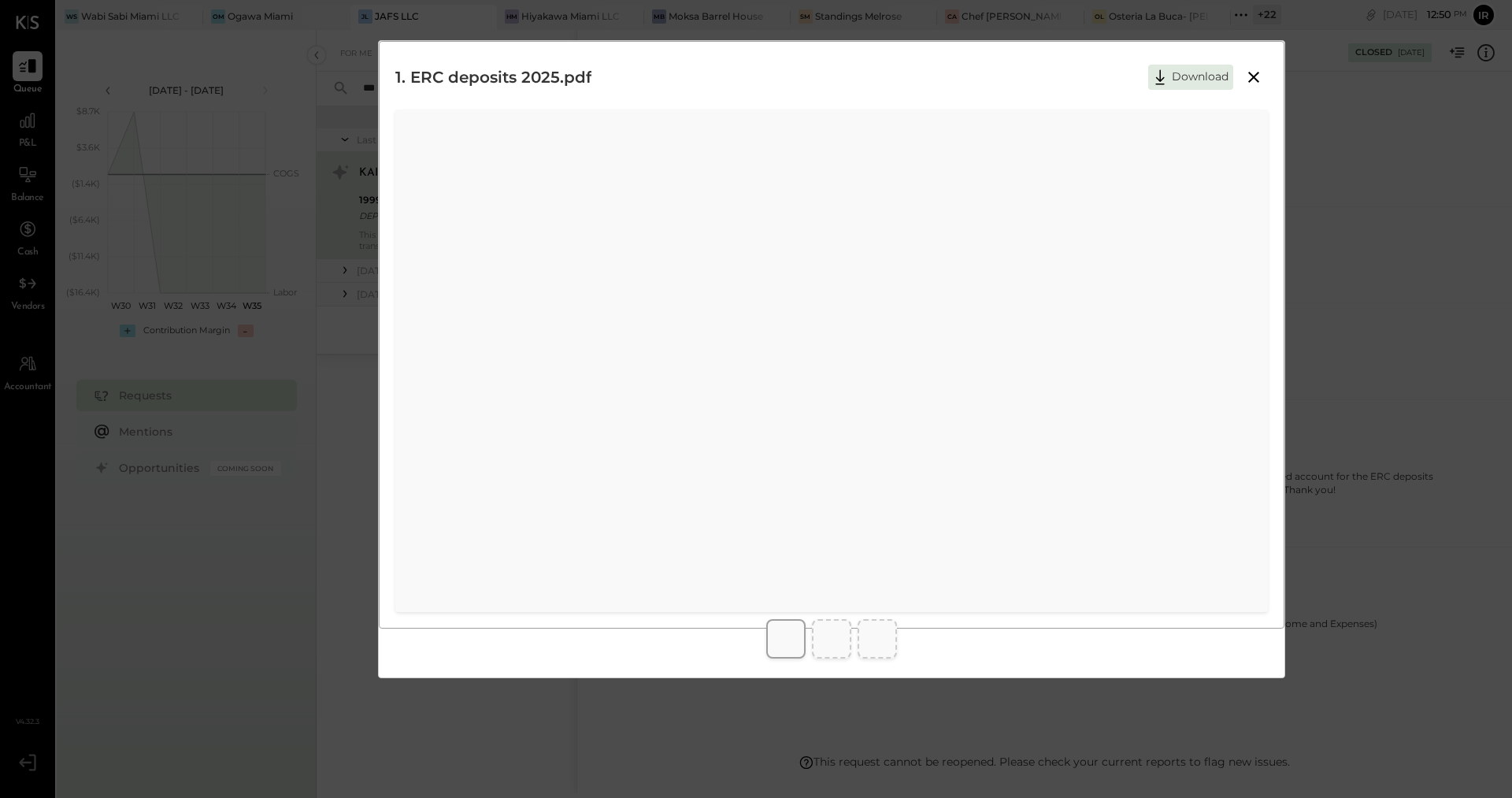
click at [1250, 83] on icon at bounding box center [1254, 78] width 19 height 19
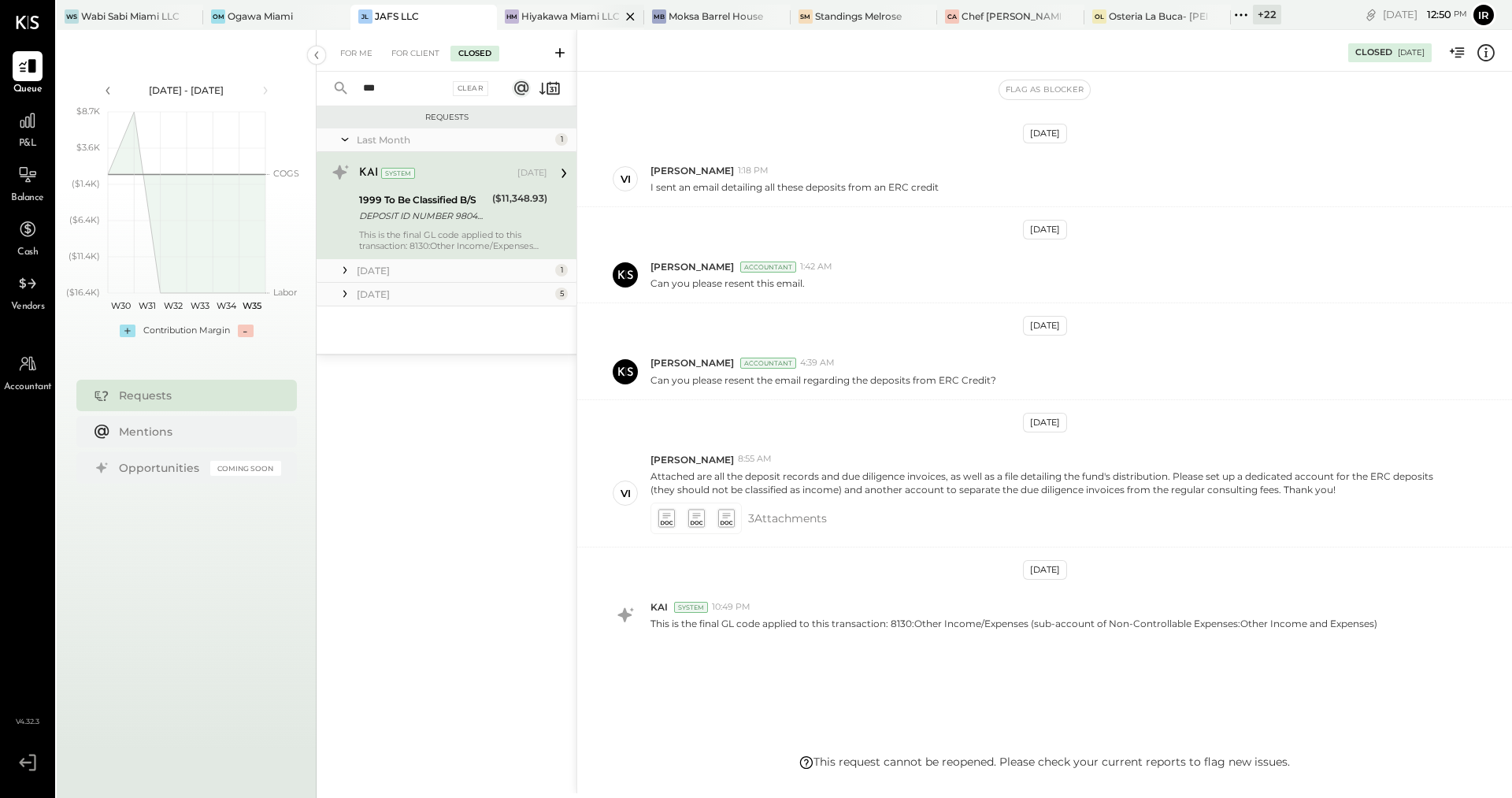
click at [573, 21] on div "Hiyakawa Miami LLC" at bounding box center [570, 16] width 99 height 13
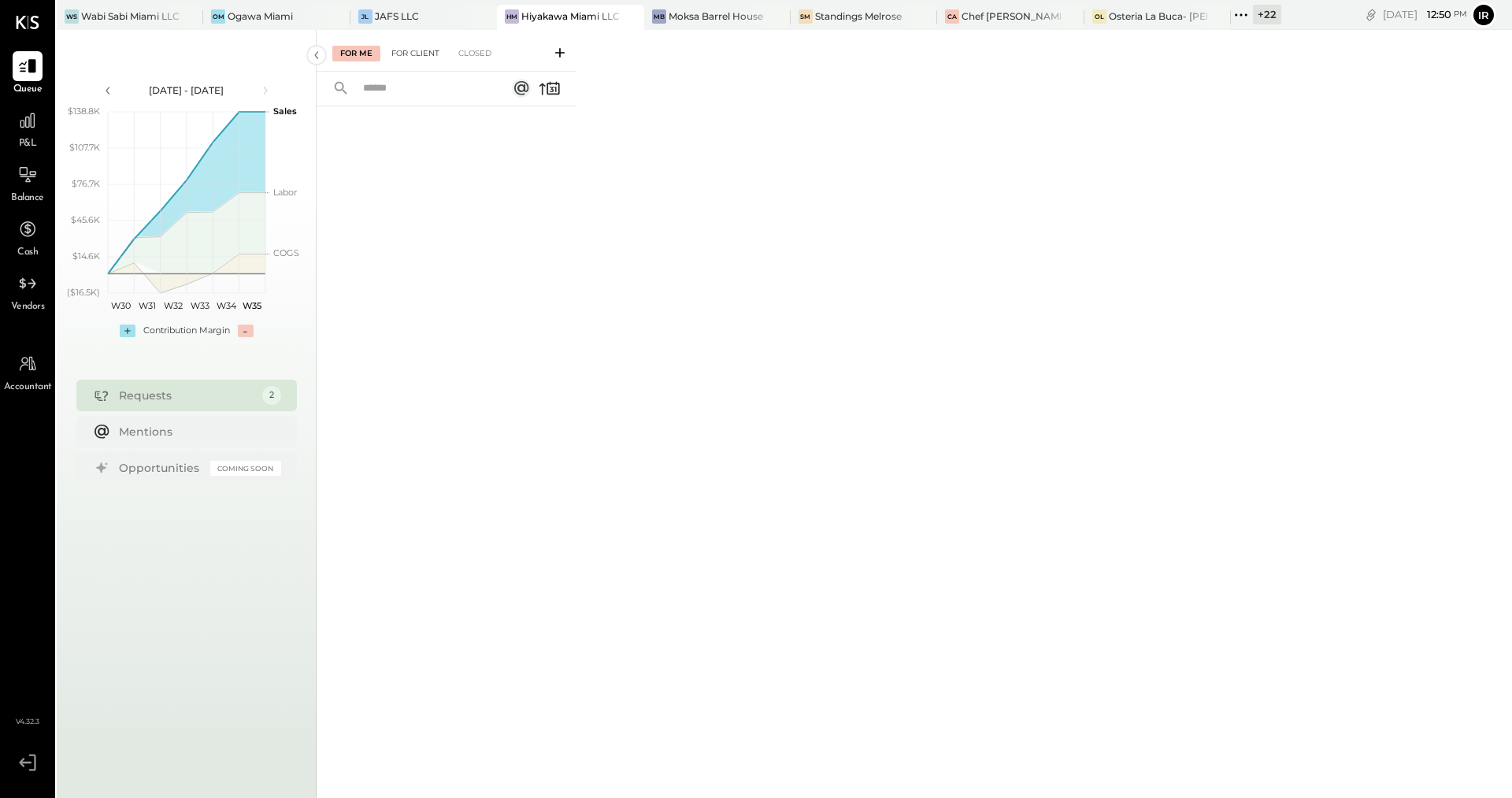
click at [428, 55] on div "For Client" at bounding box center [415, 53] width 64 height 16
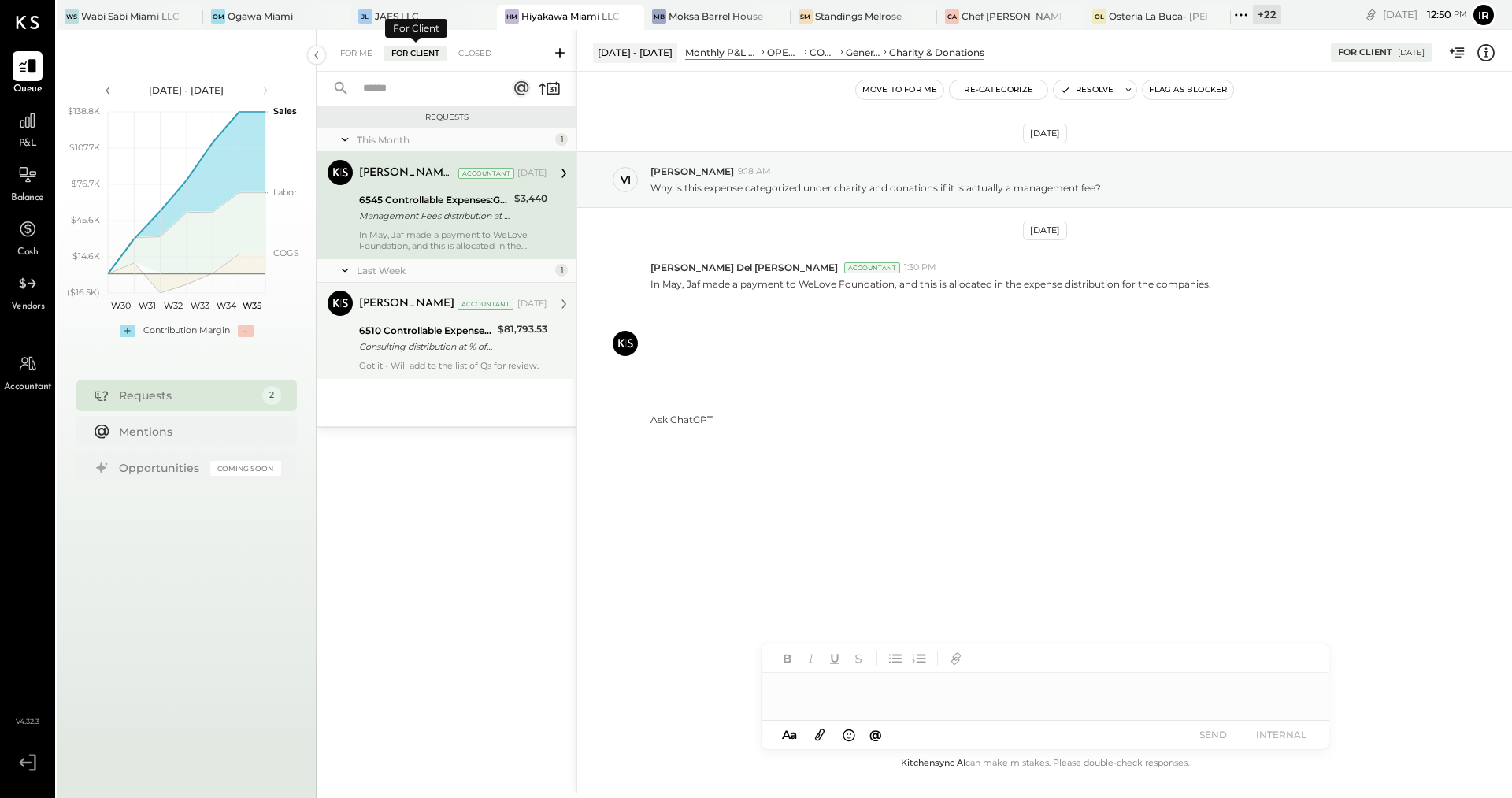
click at [469, 332] on div "6510 Controllable Expenses:General & Administrative Expenses:Consulting" at bounding box center [425, 331] width 134 height 16
